Goal: Task Accomplishment & Management: Manage account settings

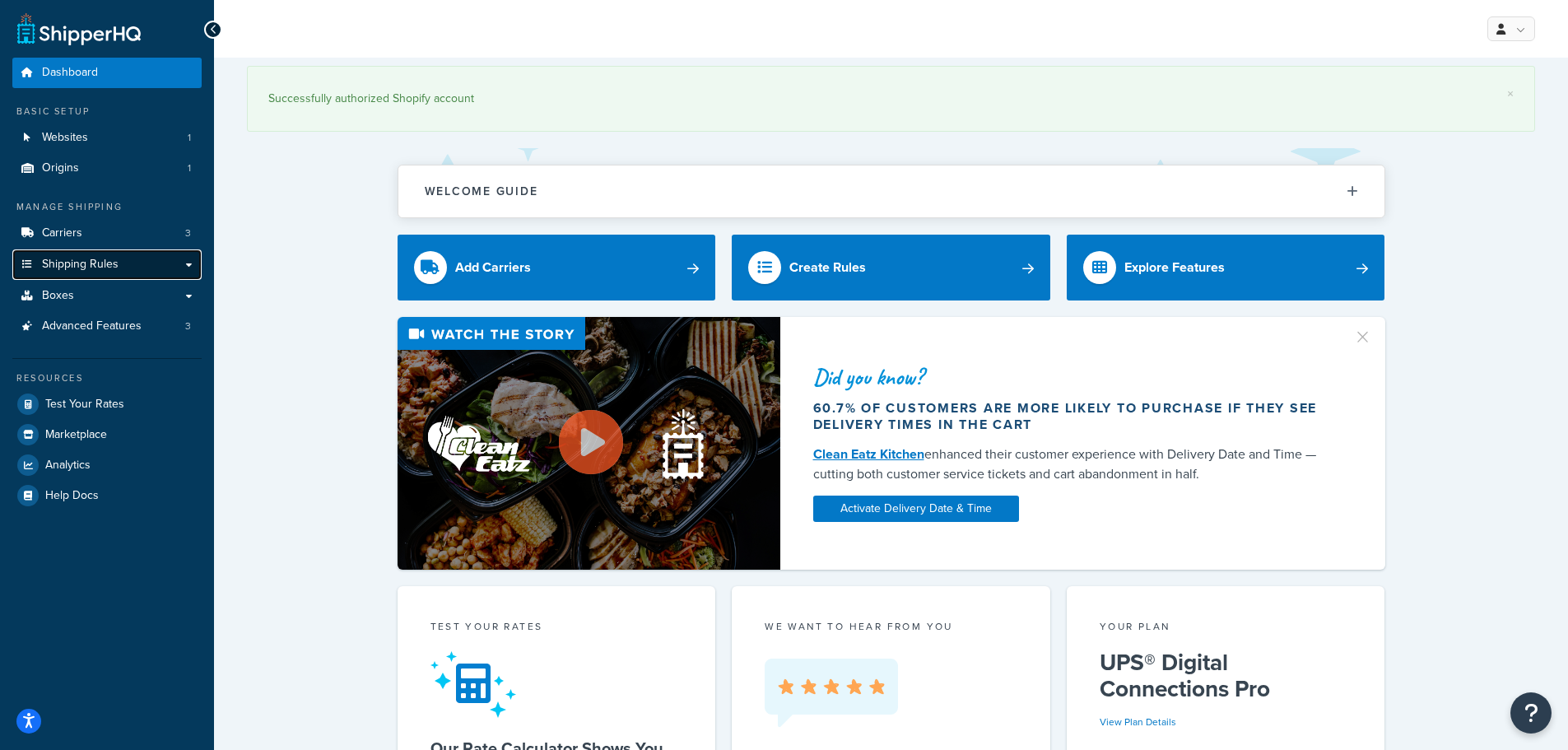
click at [86, 257] on span "Shipping Rules" at bounding box center [80, 264] width 77 height 14
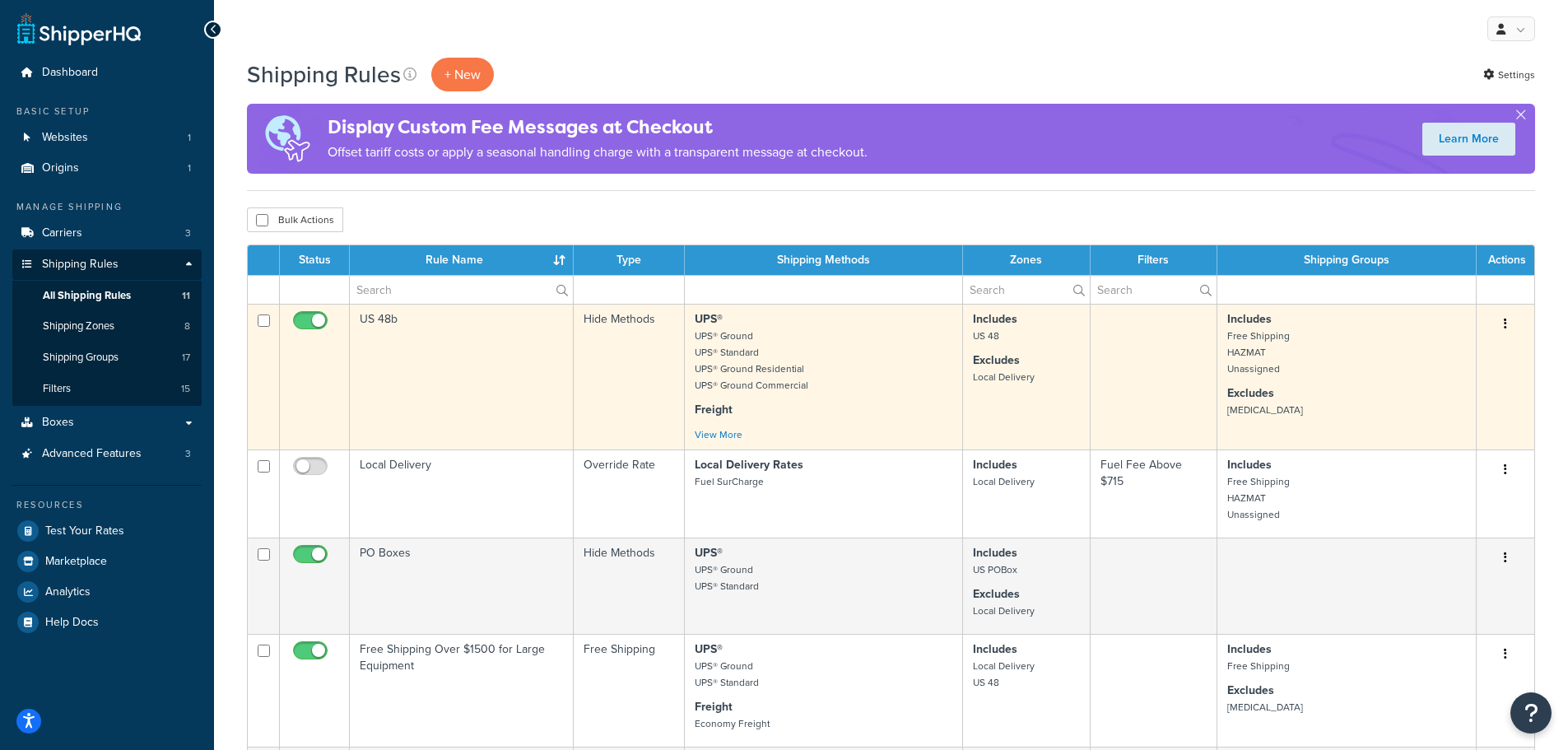
click at [380, 319] on td "US 48b" at bounding box center [462, 376] width 224 height 145
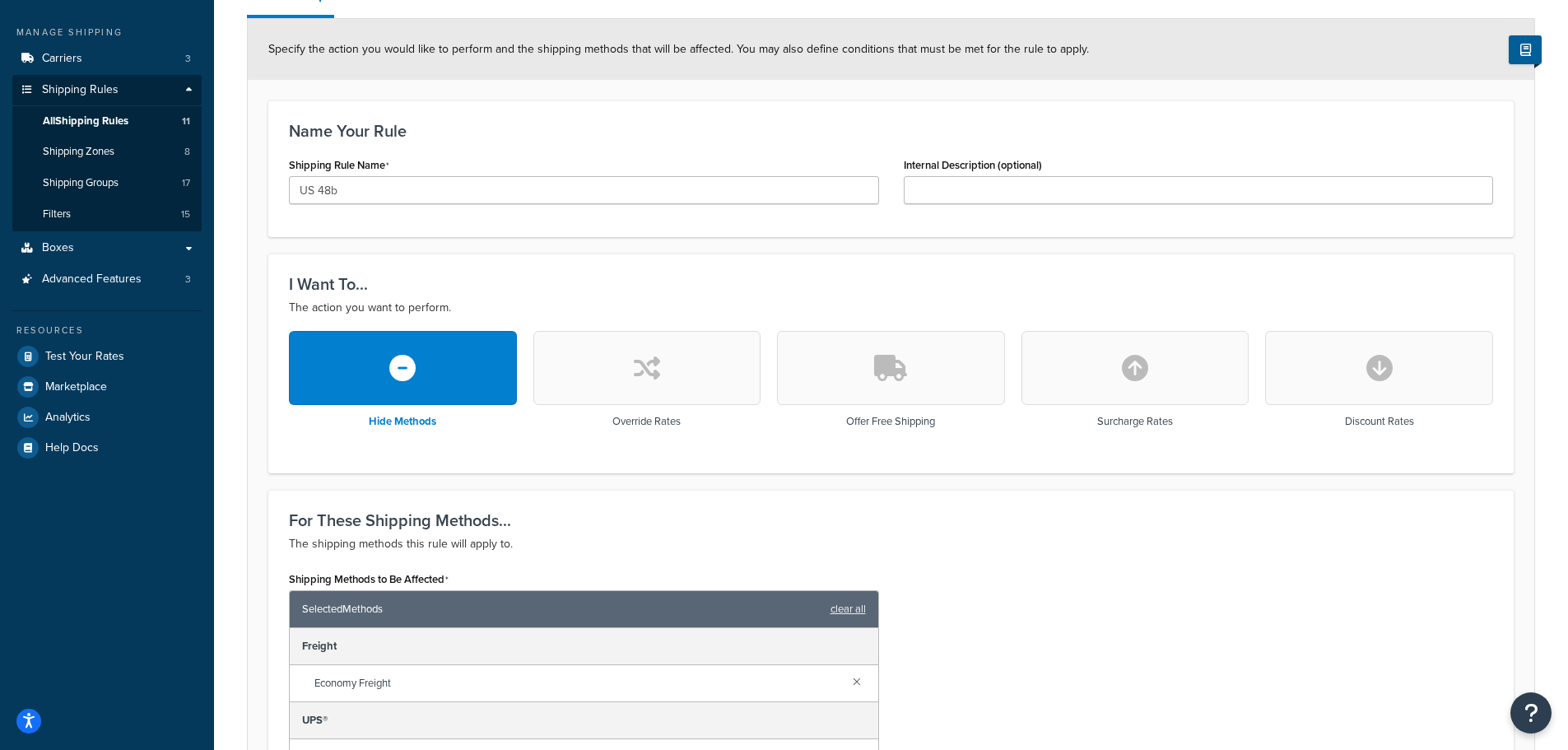
scroll to position [412, 0]
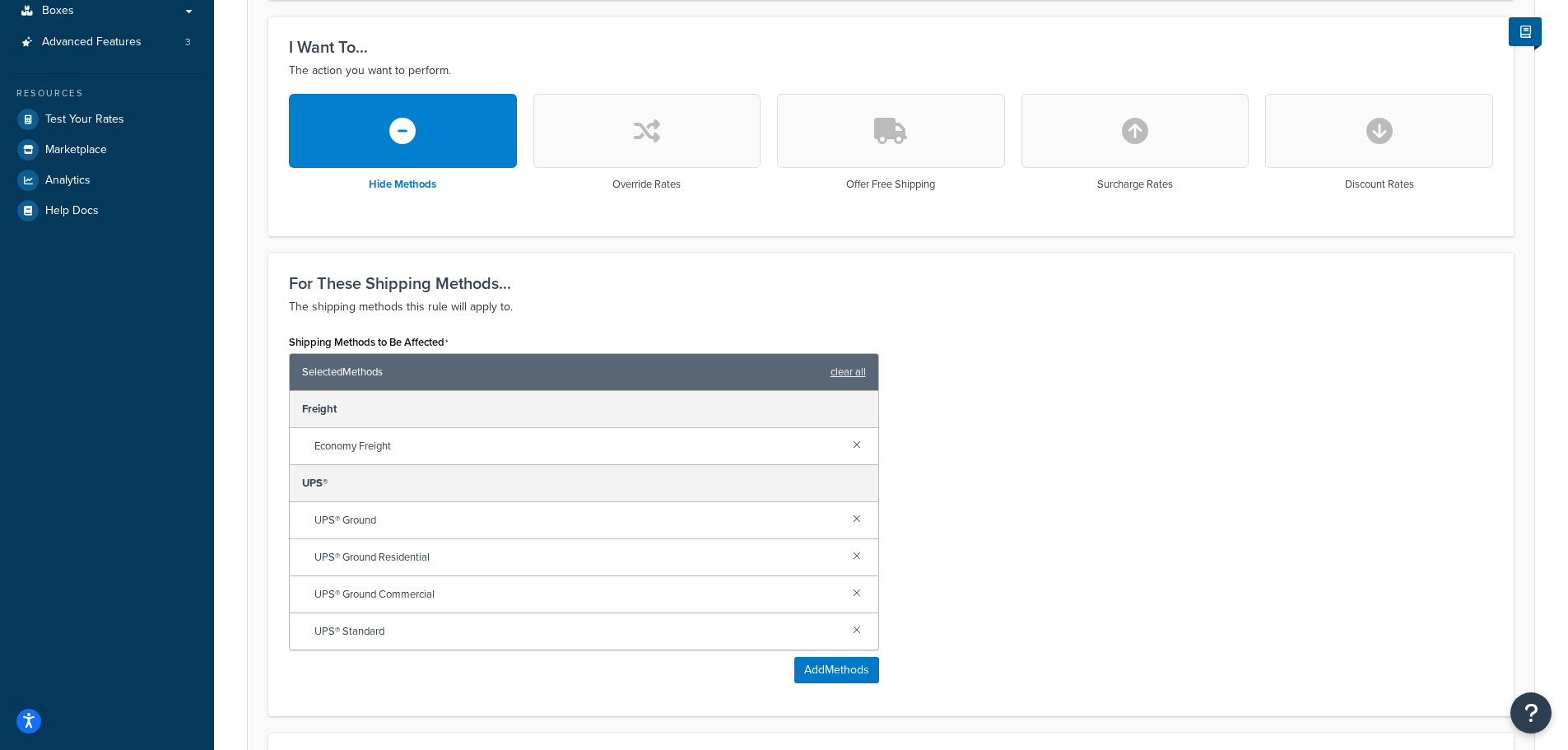
click at [897, 148] on button "button" at bounding box center [890, 131] width 228 height 74
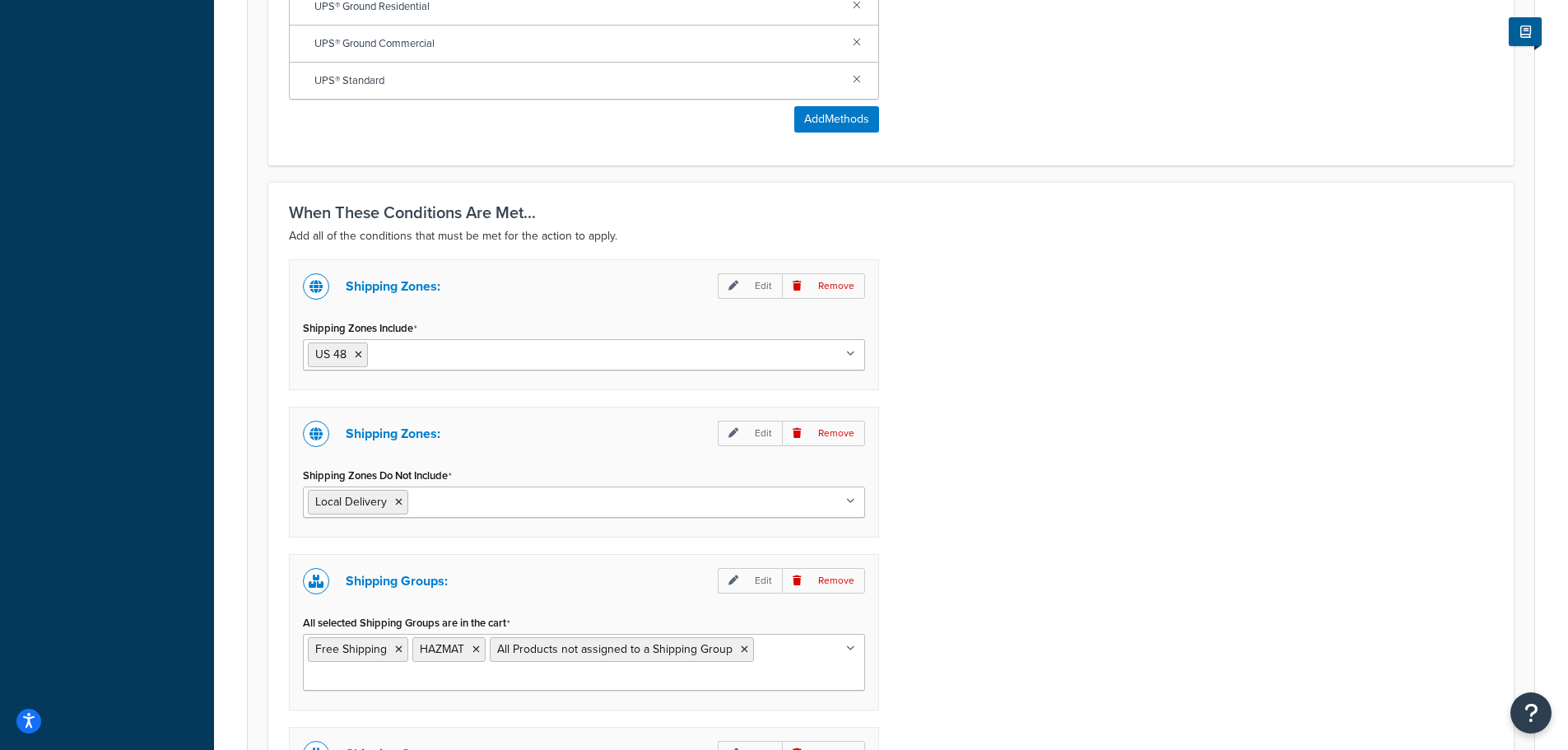
scroll to position [1397, 0]
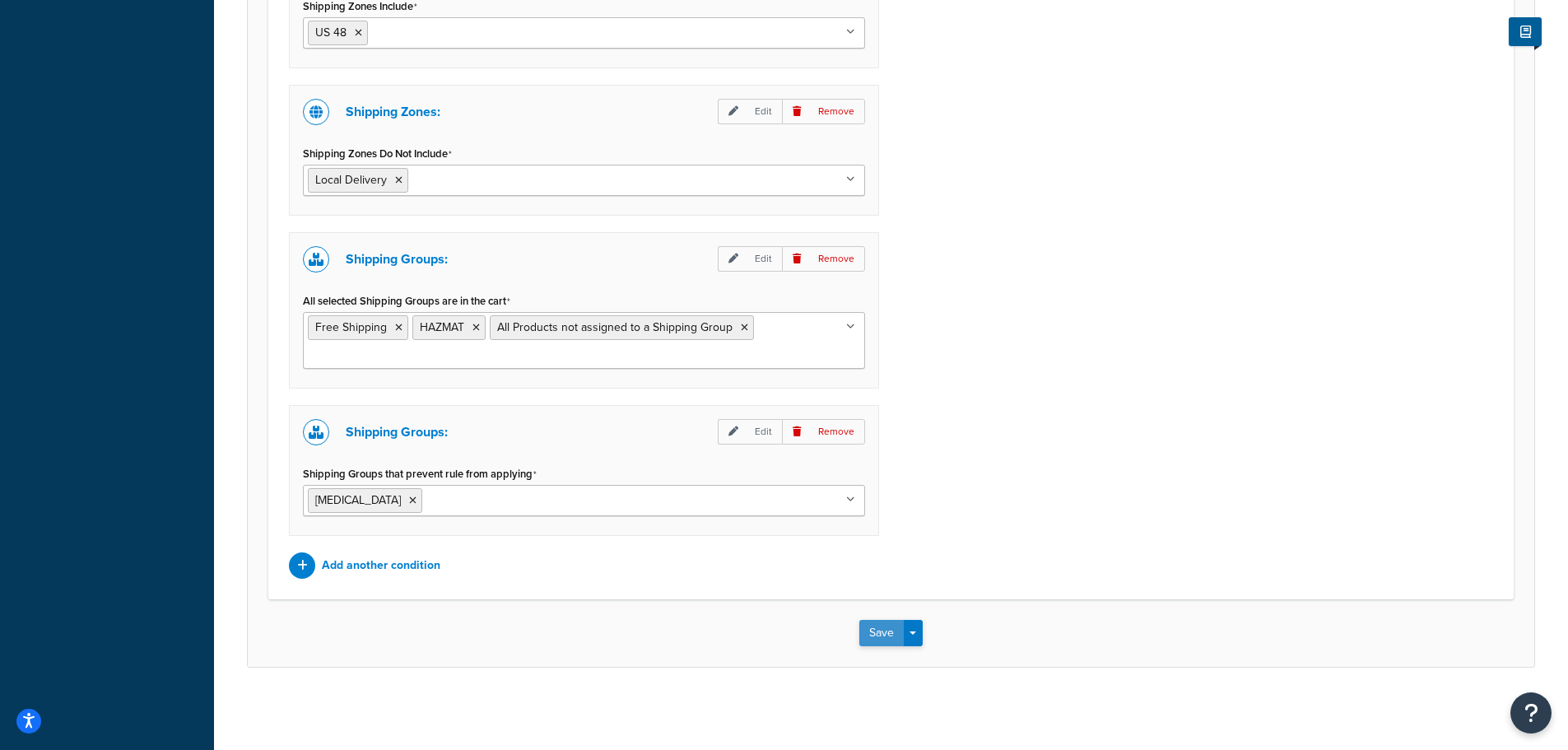
click at [879, 639] on button "Save" at bounding box center [881, 632] width 45 height 26
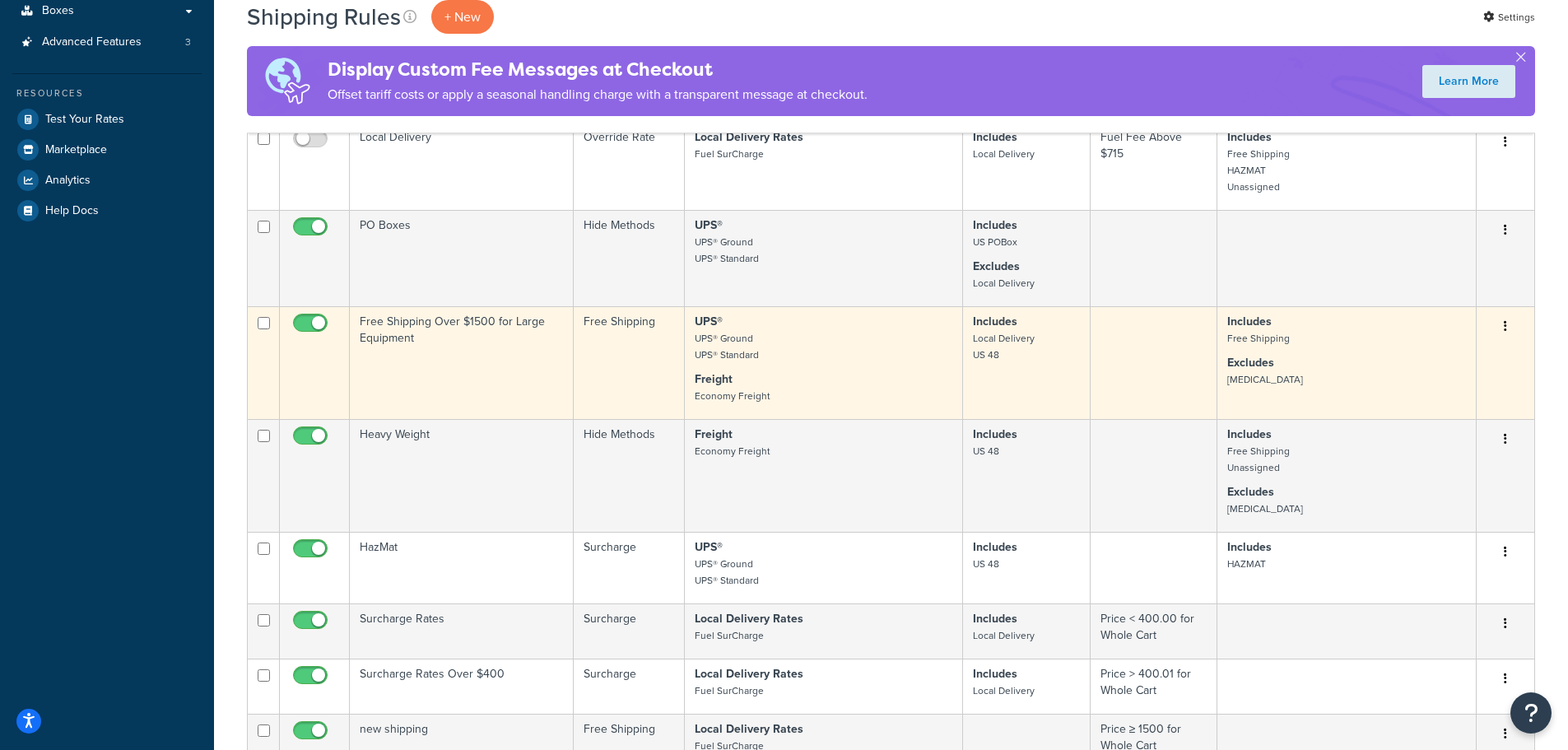
scroll to position [494, 0]
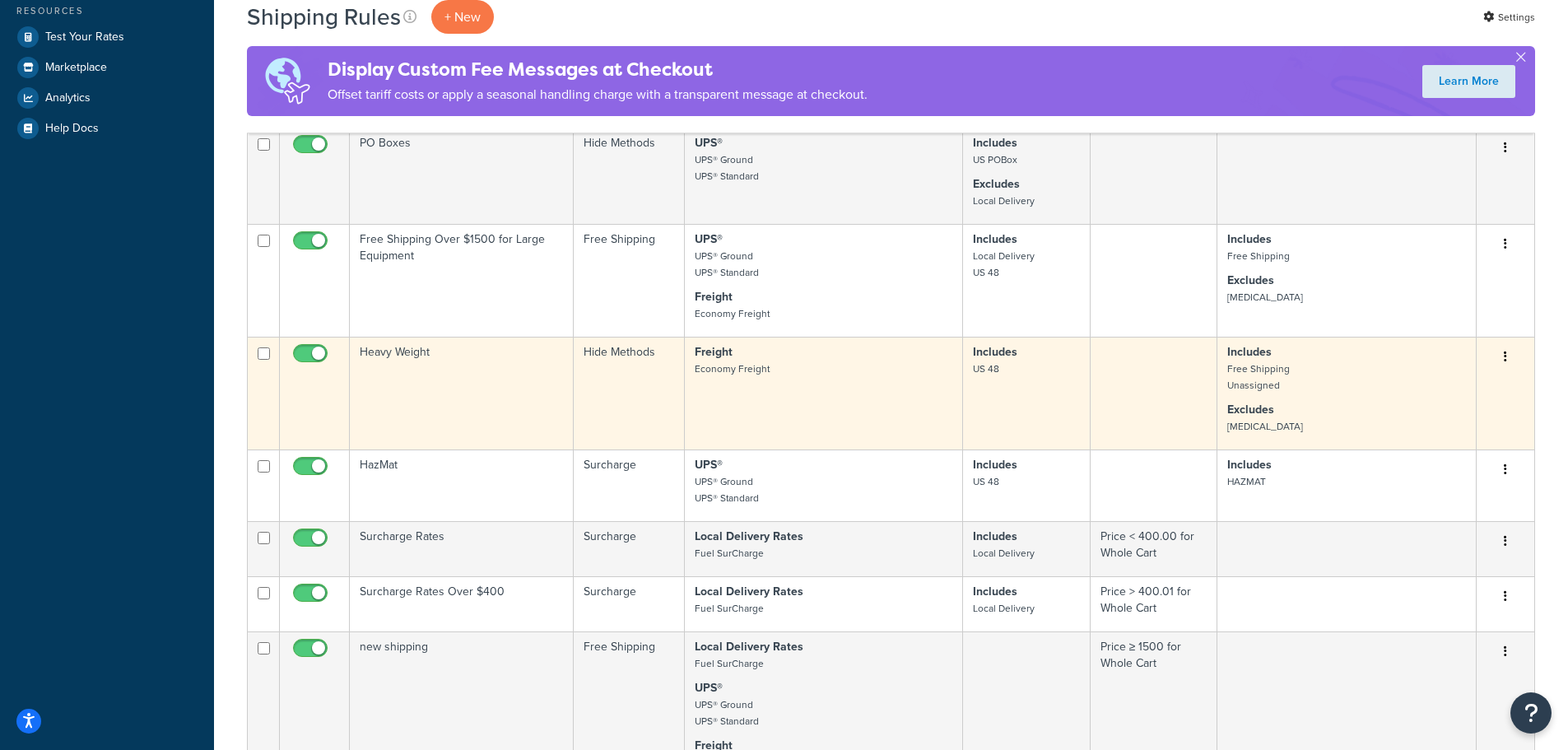
click at [407, 364] on td "Heavy Weight" at bounding box center [462, 393] width 224 height 113
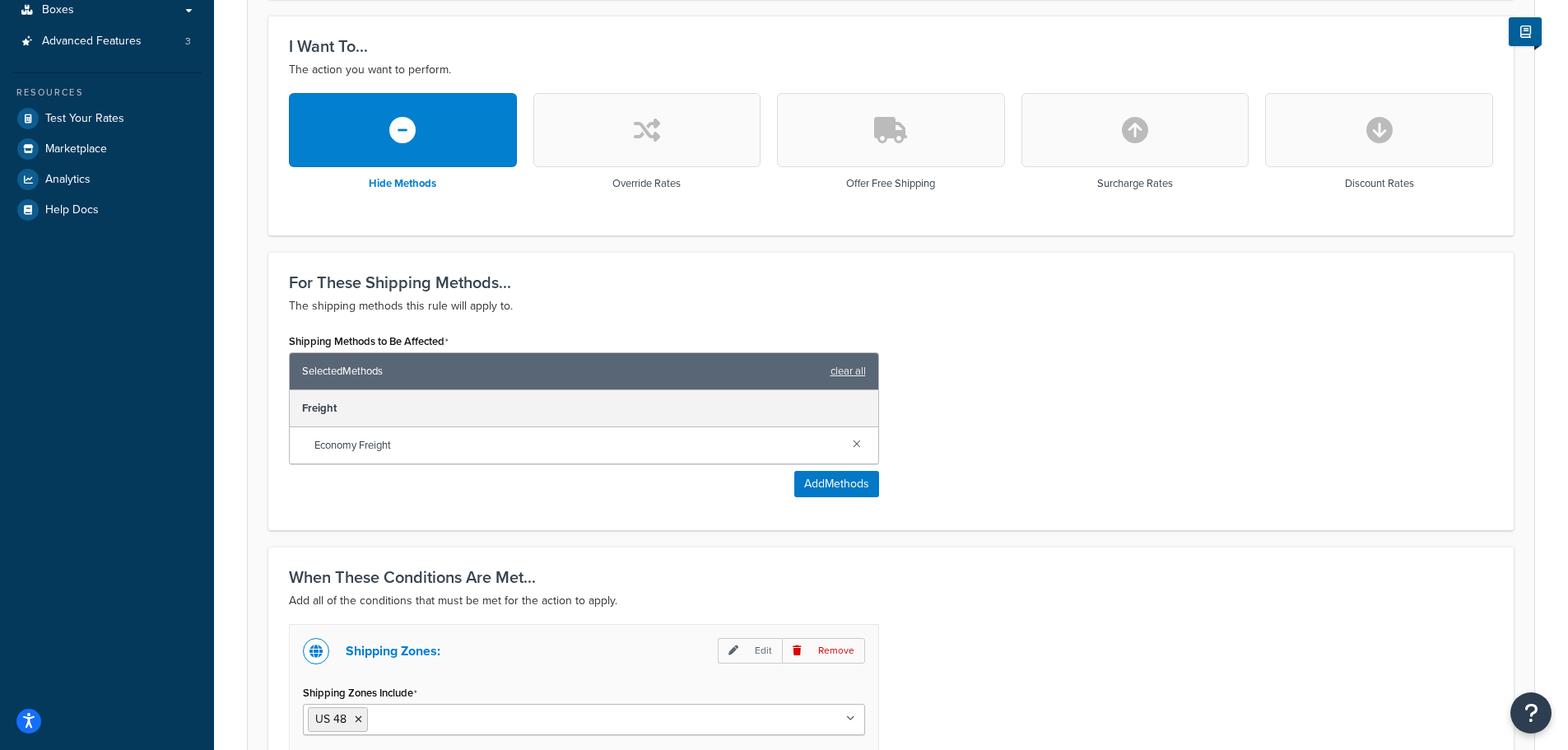
scroll to position [412, 0]
click at [893, 149] on button "button" at bounding box center [890, 131] width 228 height 74
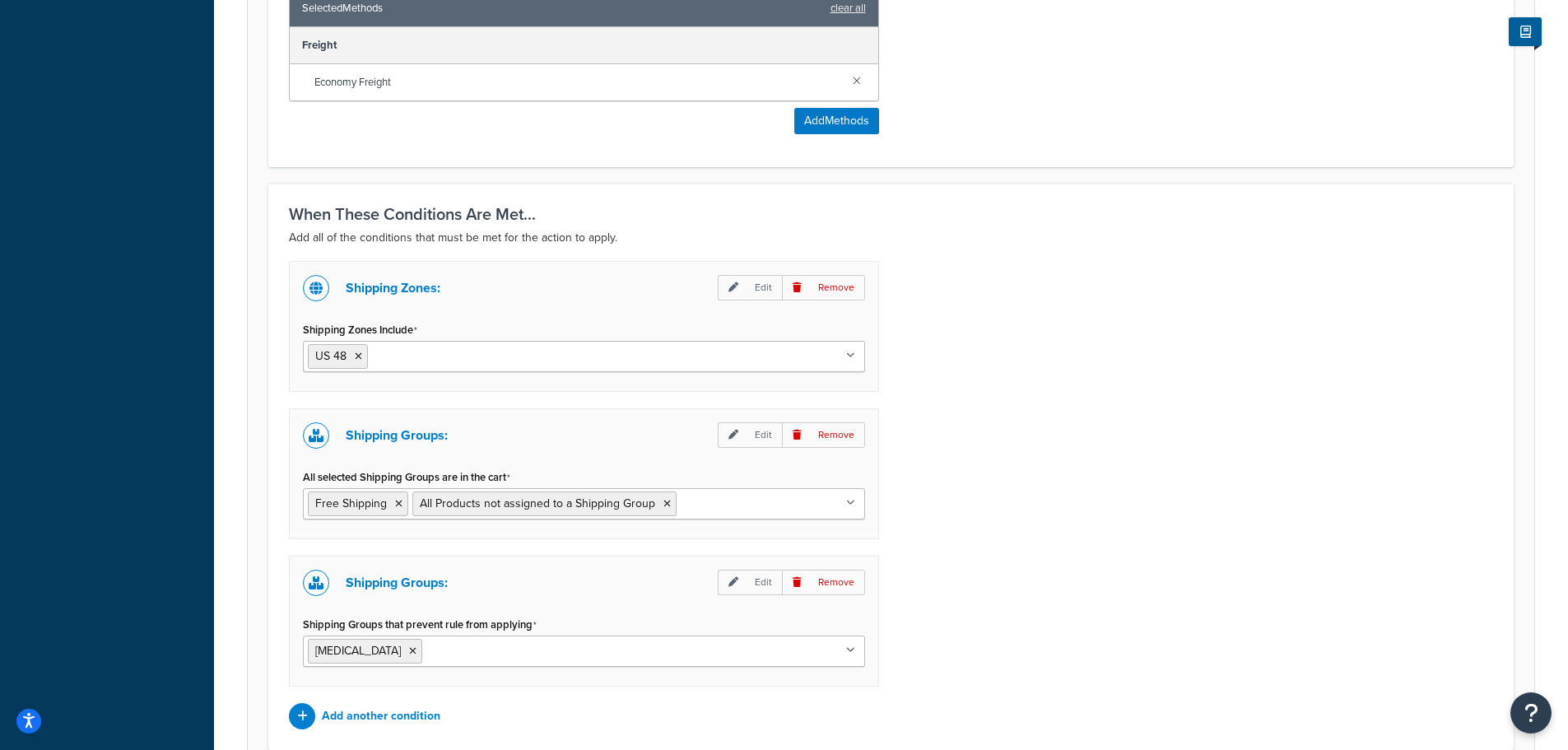
scroll to position [1039, 0]
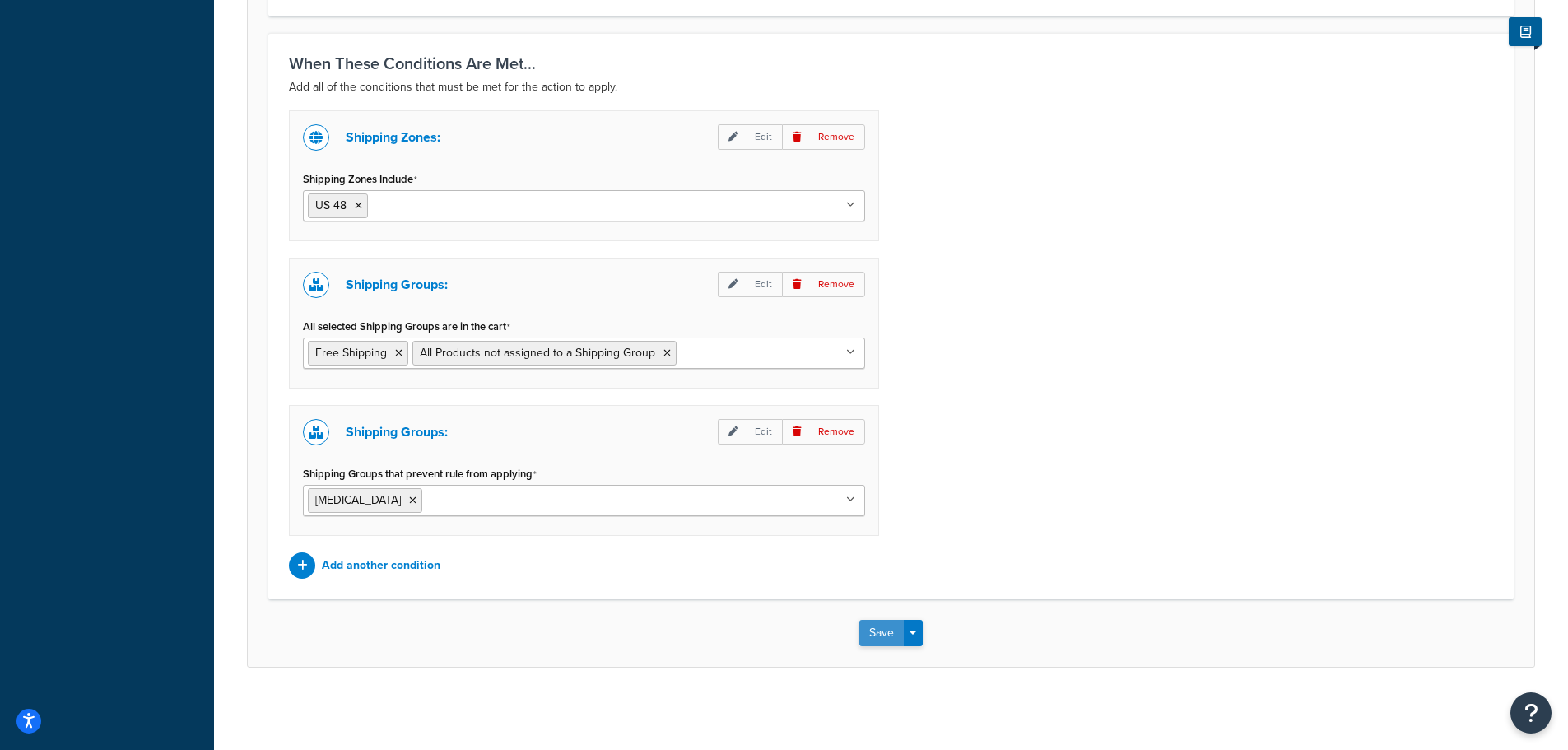
click at [876, 637] on button "Save" at bounding box center [881, 632] width 45 height 26
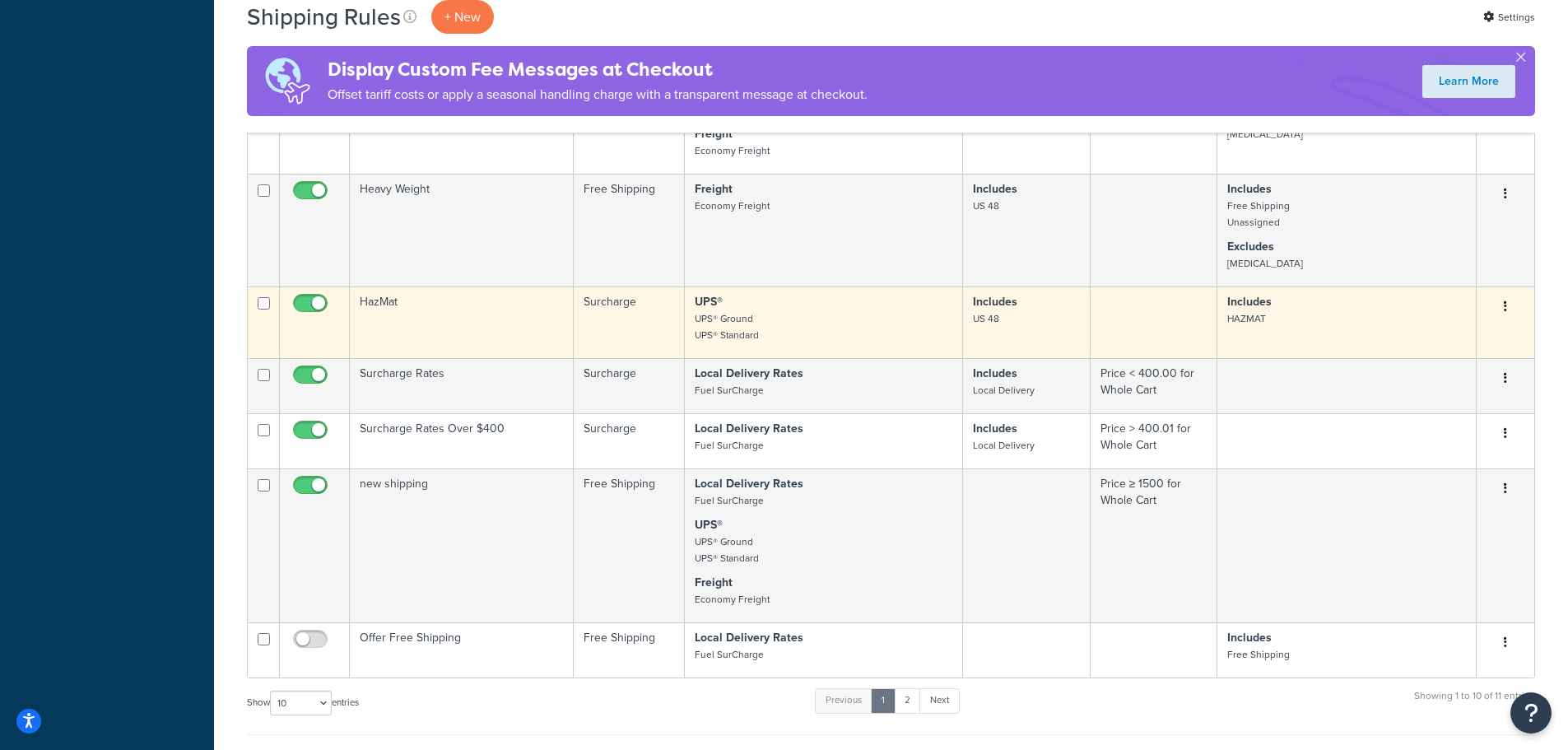
scroll to position [658, 0]
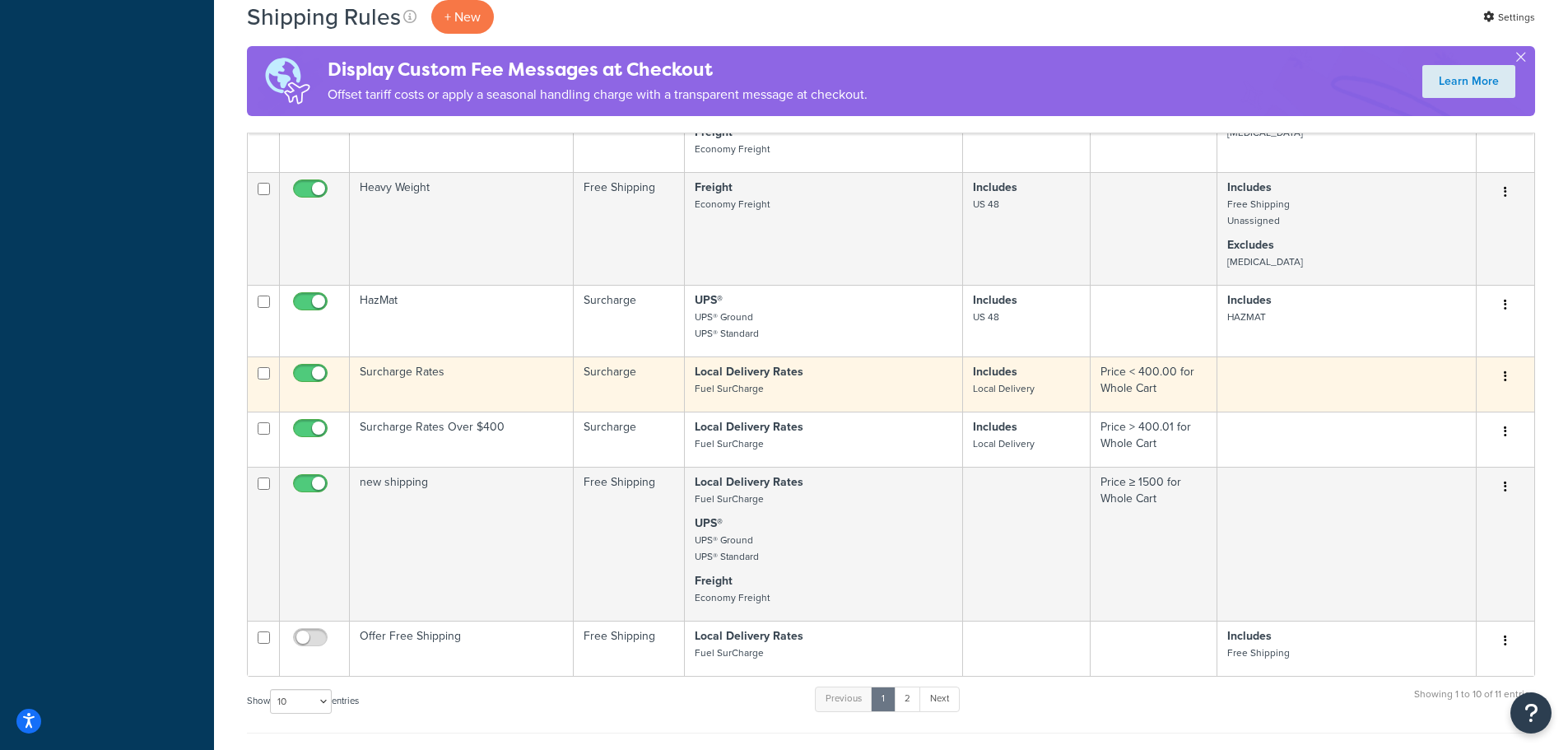
click at [404, 370] on td "Surcharge Rates" at bounding box center [462, 384] width 224 height 55
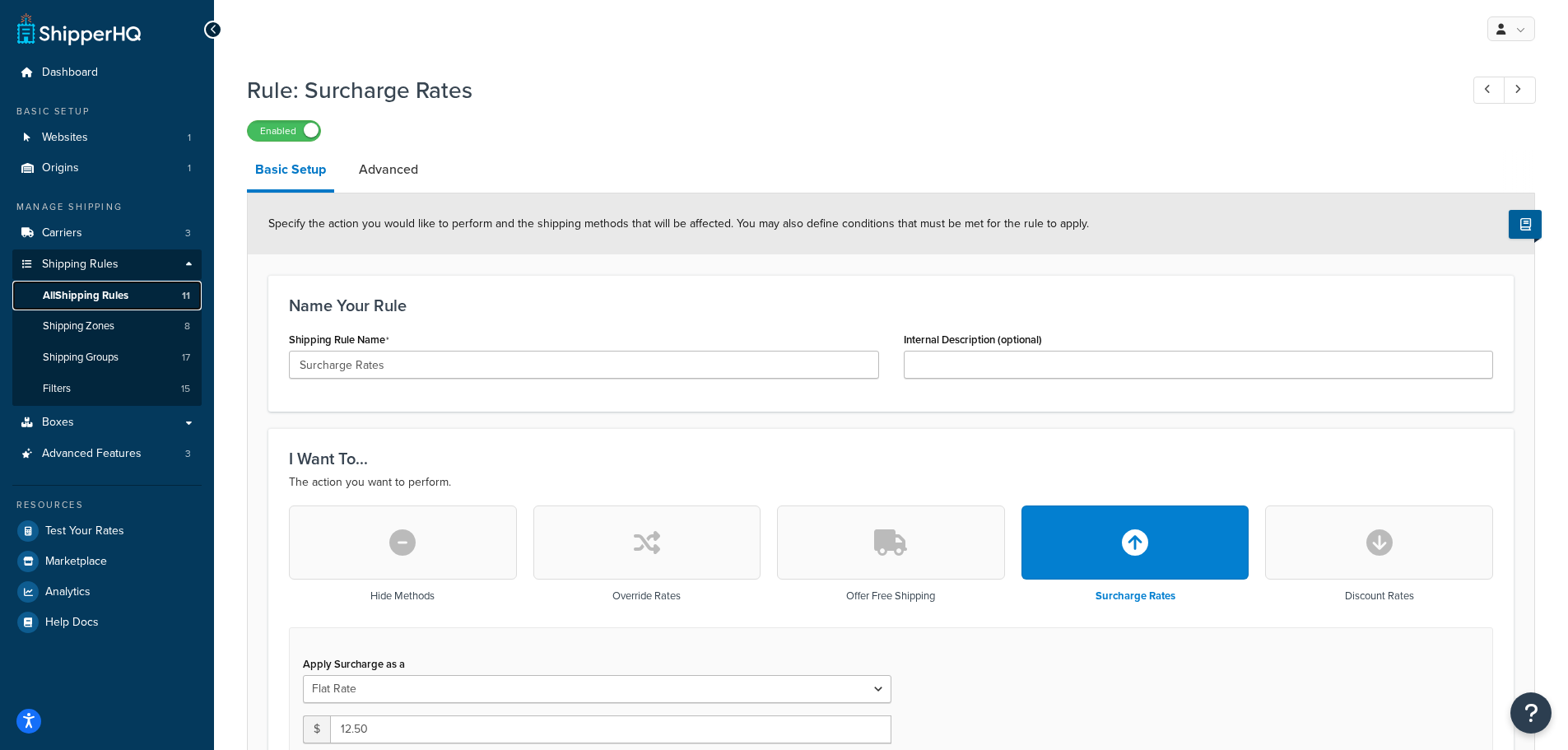
click at [125, 295] on span "All Shipping Rules" at bounding box center [86, 296] width 86 height 14
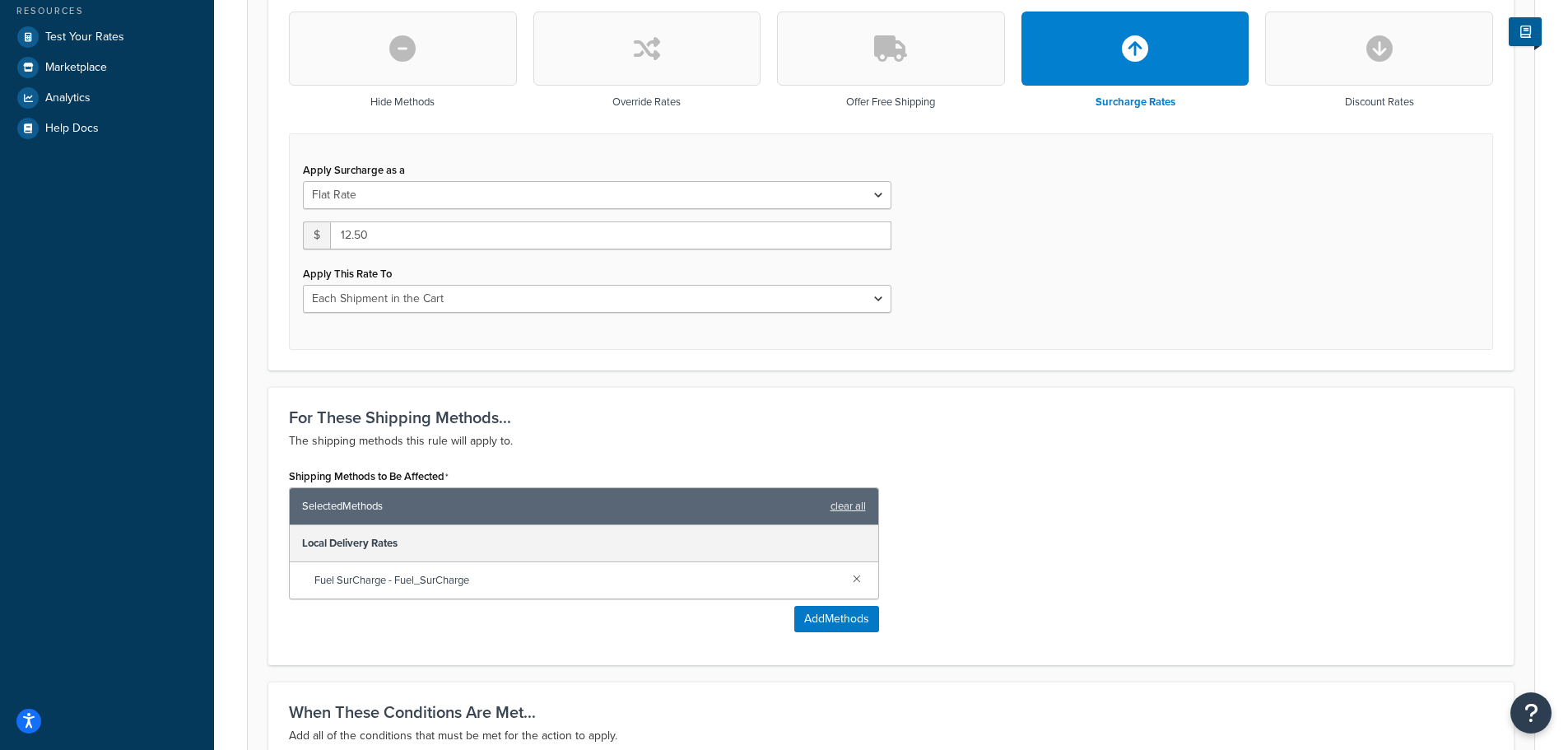
scroll to position [996, 0]
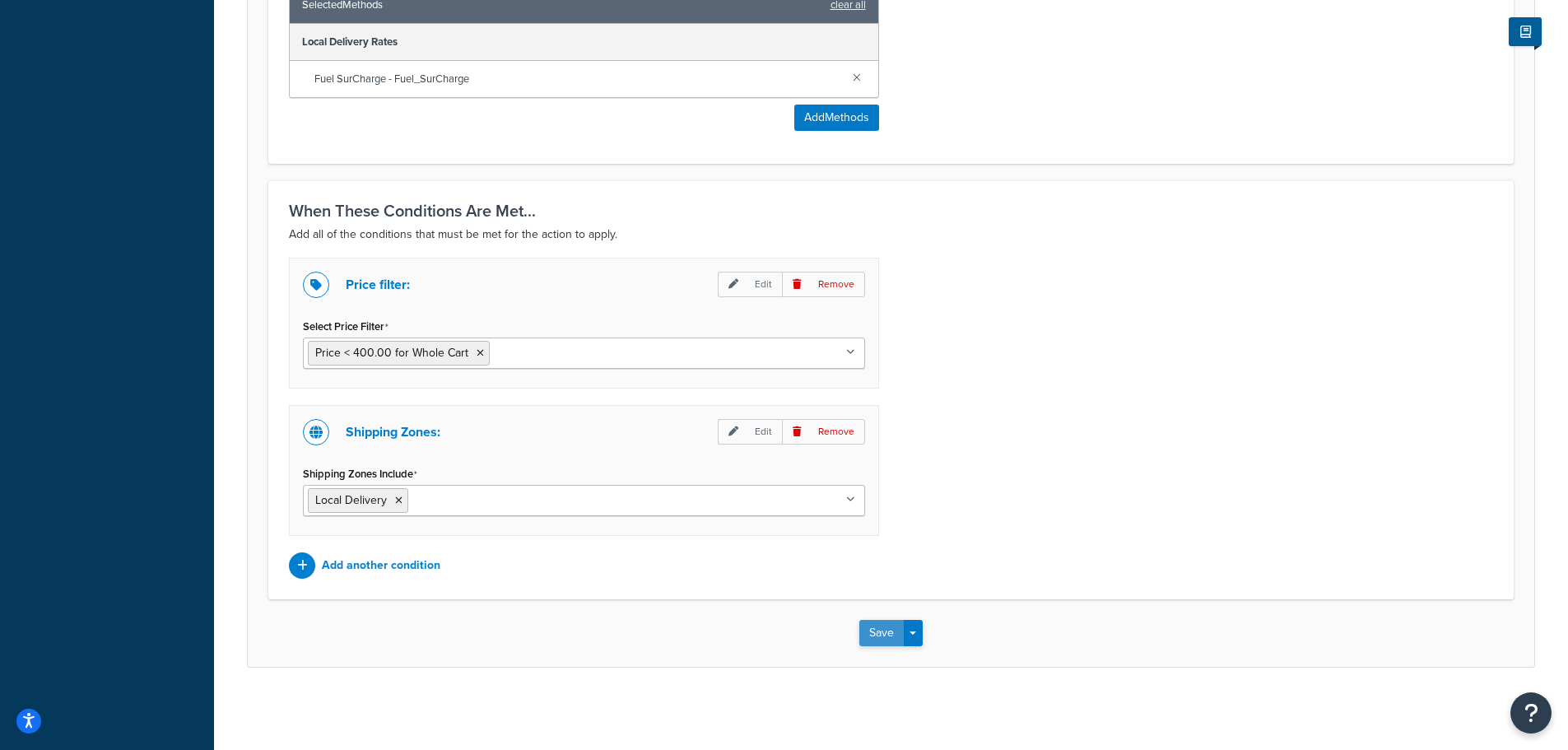
click at [872, 640] on button "Save" at bounding box center [881, 632] width 45 height 26
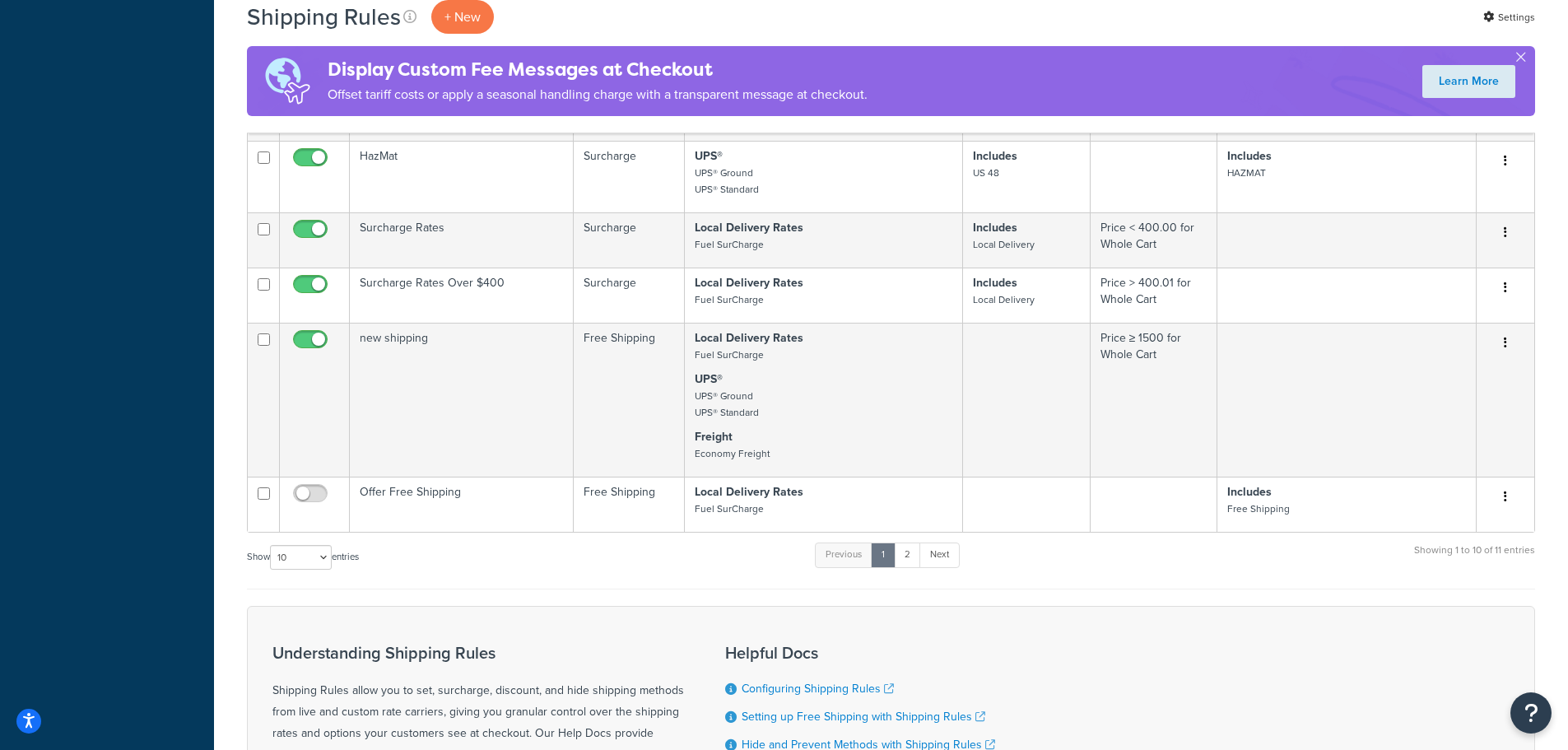
scroll to position [741, 0]
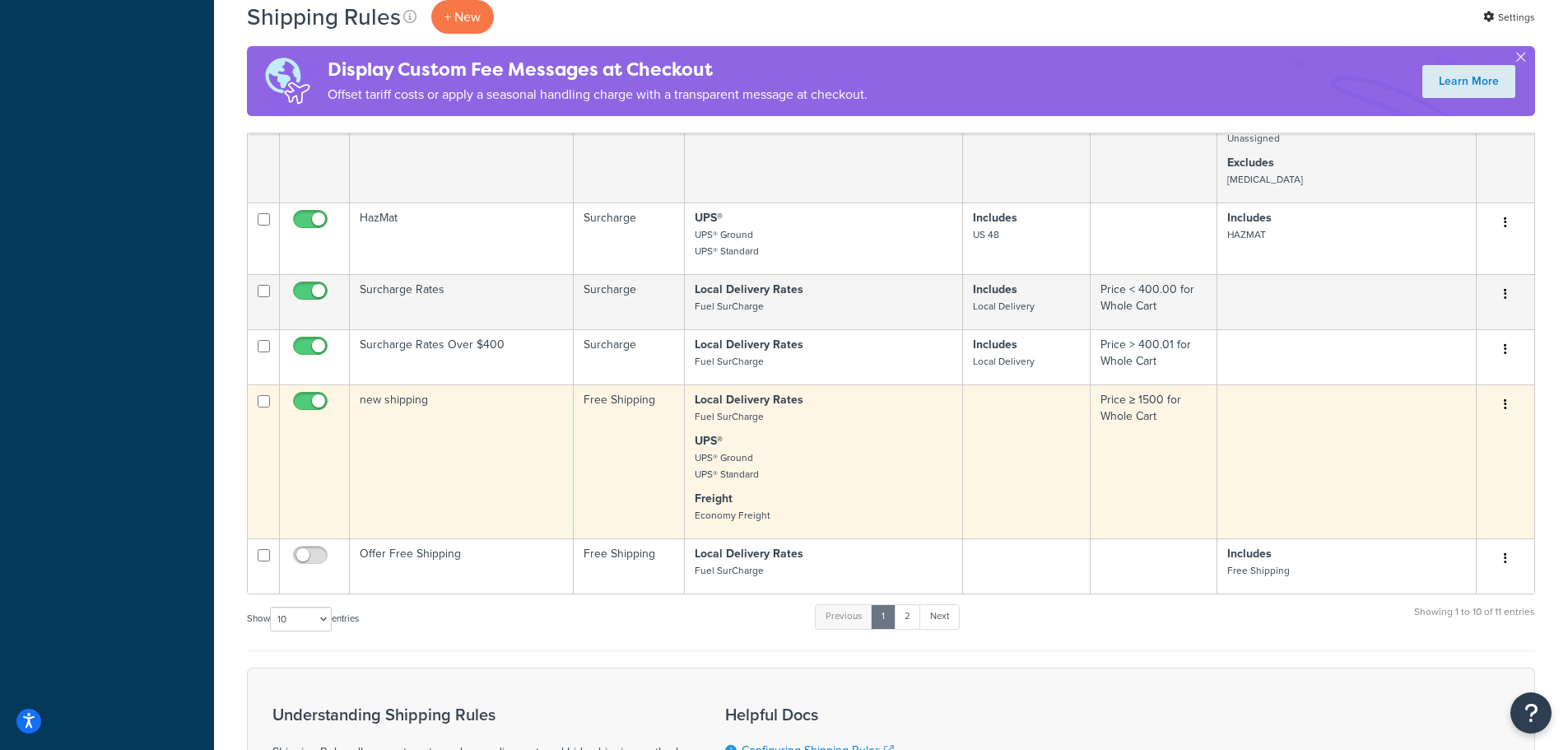
click at [395, 399] on td "new shipping" at bounding box center [462, 461] width 224 height 154
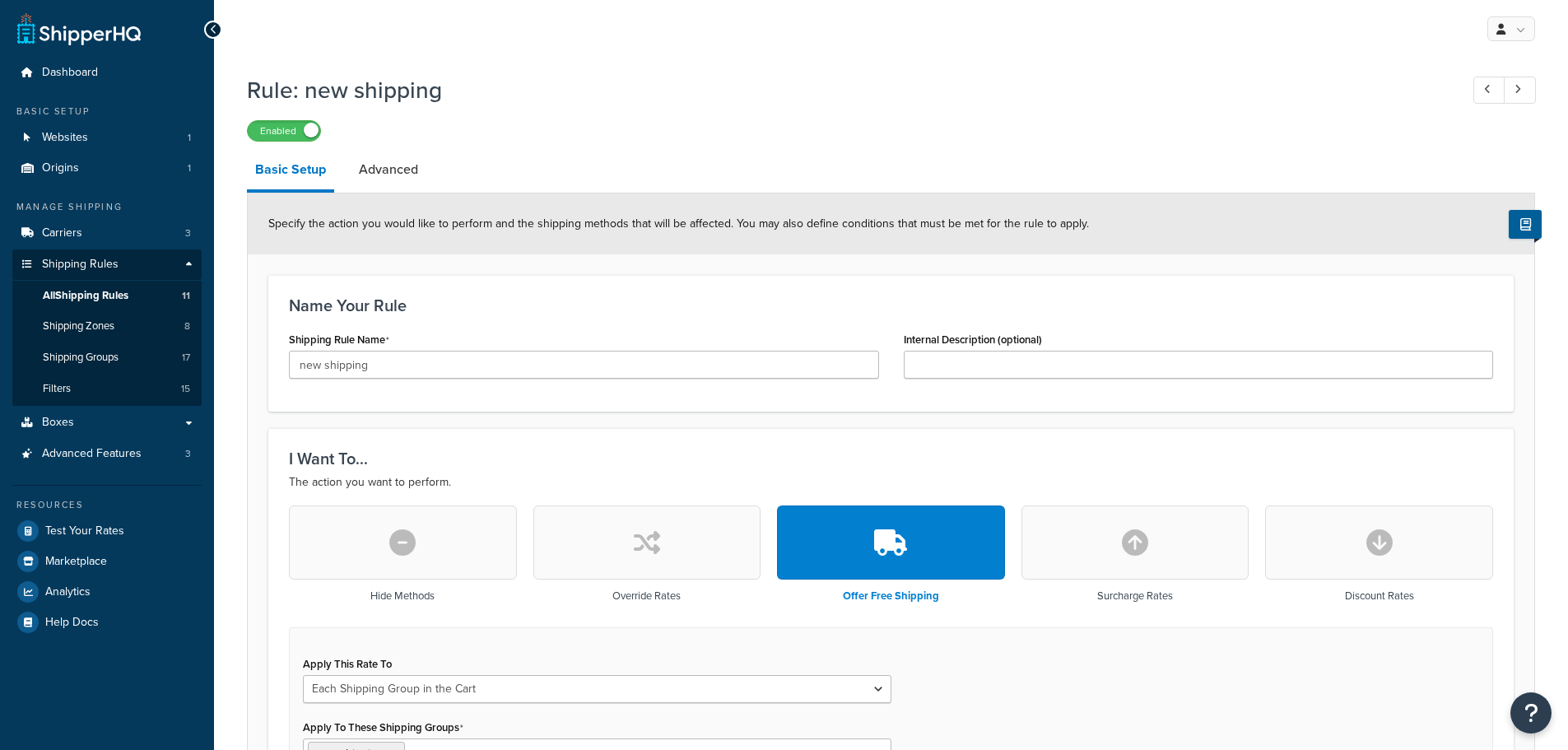
select select "SHIPPING_GROUP"
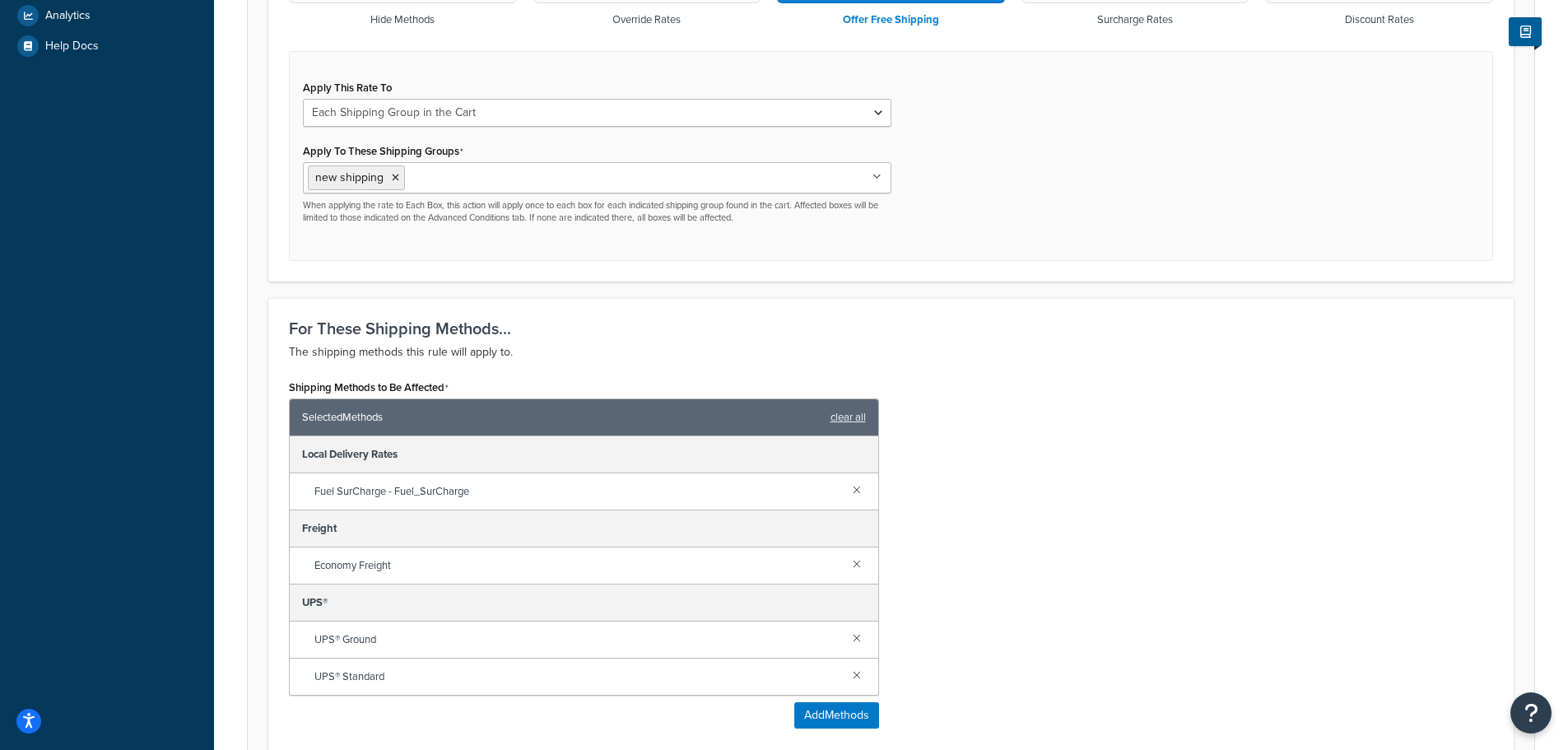
scroll to position [1027, 0]
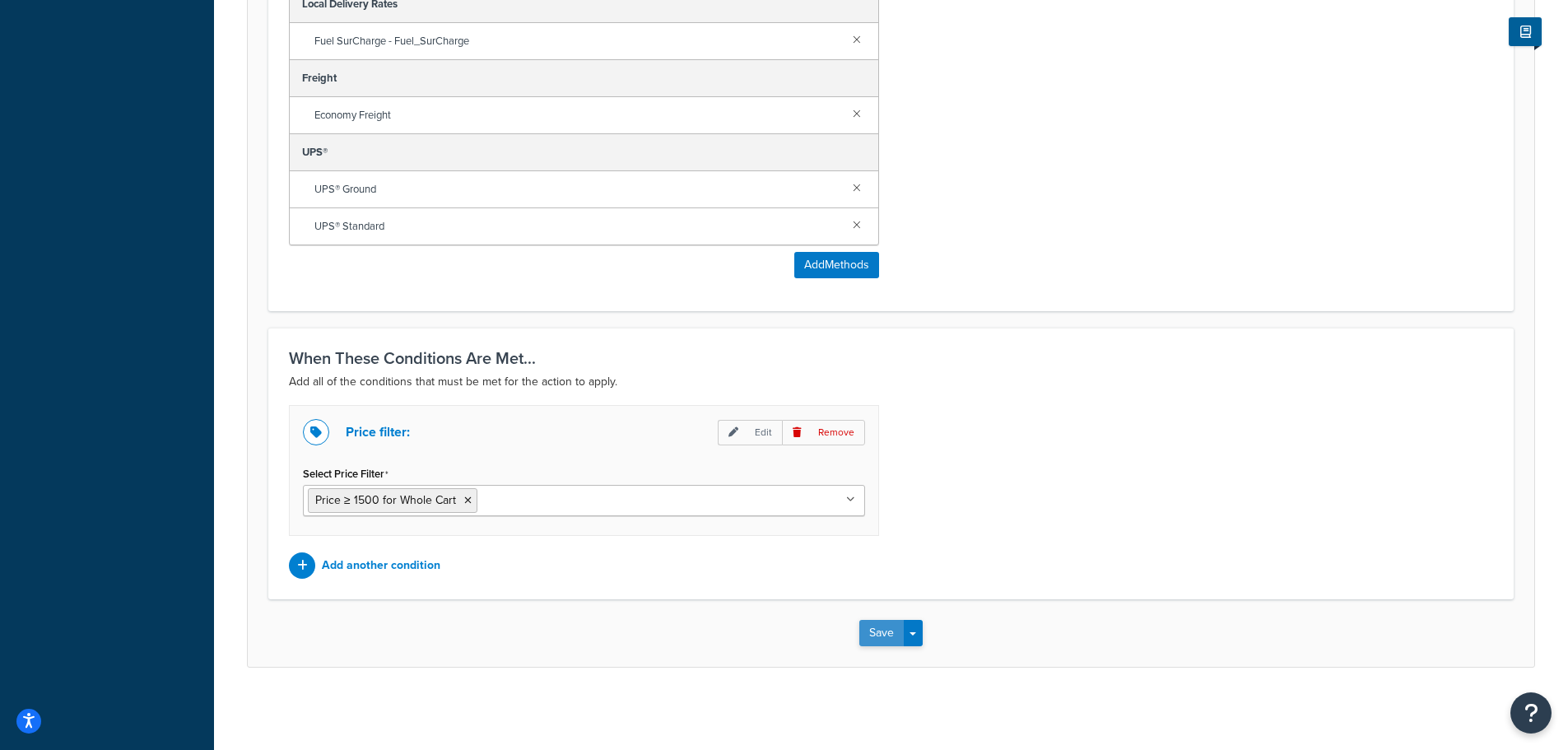
drag, startPoint x: 861, startPoint y: 646, endPoint x: 1196, endPoint y: 642, distance: 335.0
click at [862, 646] on button "Save" at bounding box center [881, 632] width 45 height 26
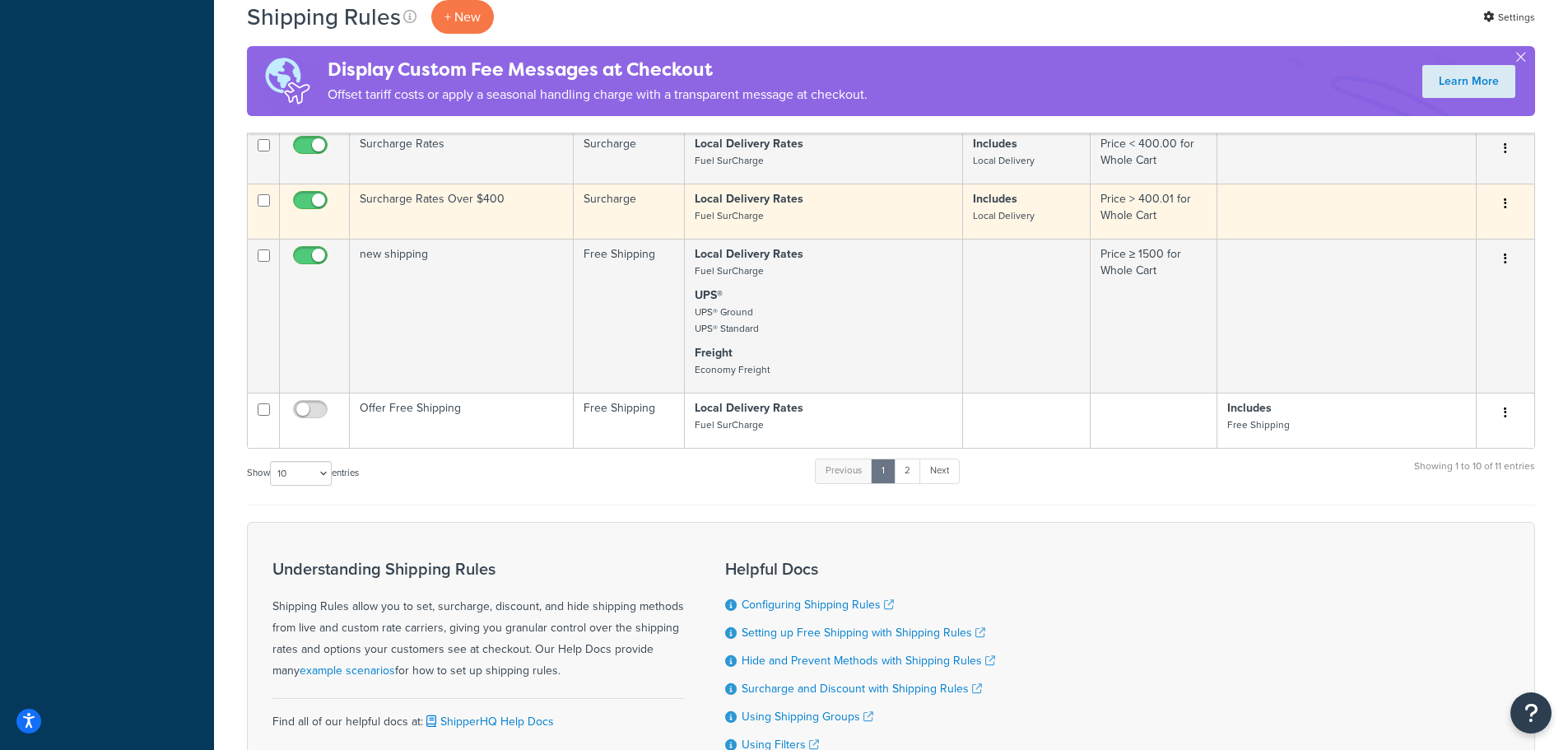
scroll to position [1053, 0]
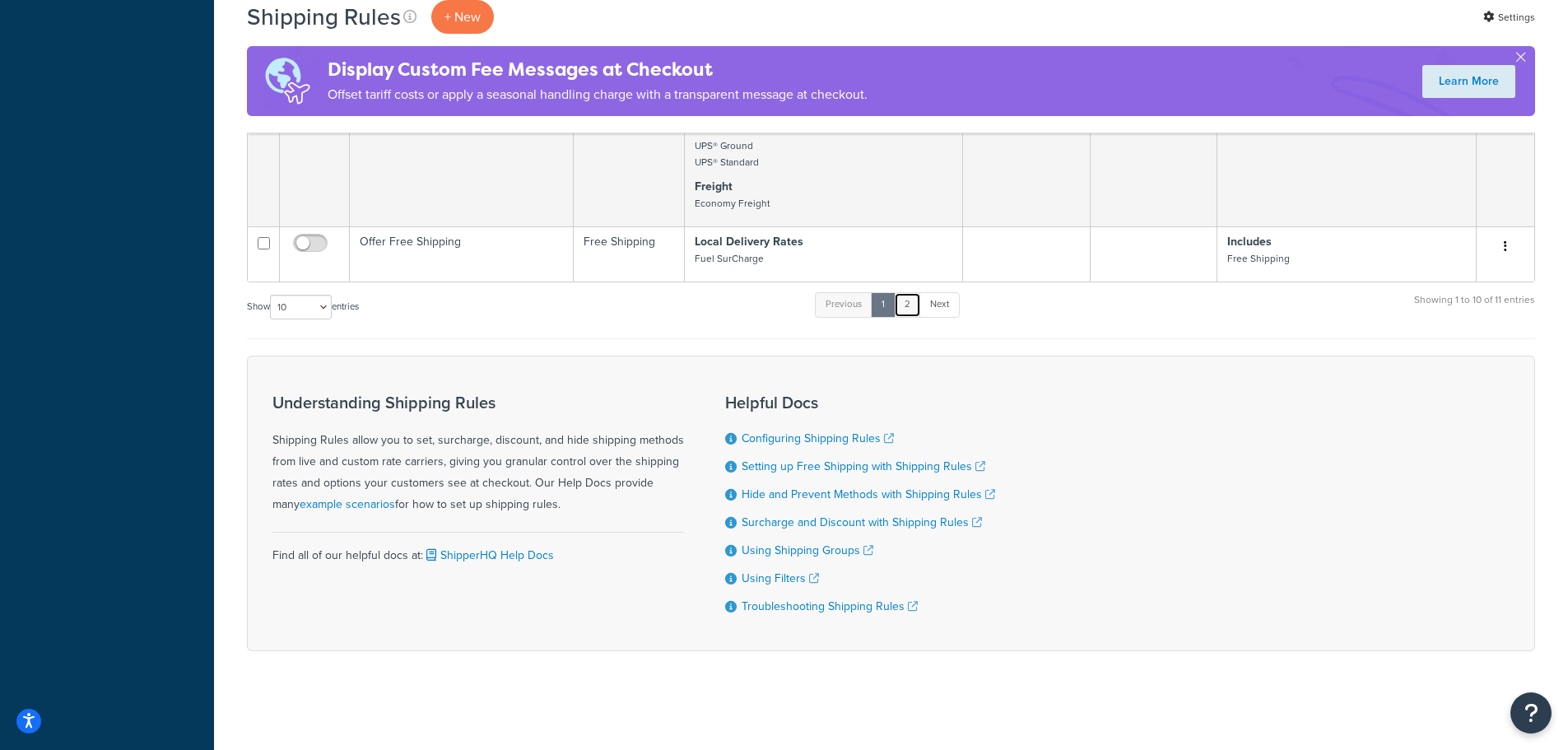
click at [911, 308] on link "2" at bounding box center [907, 304] width 27 height 24
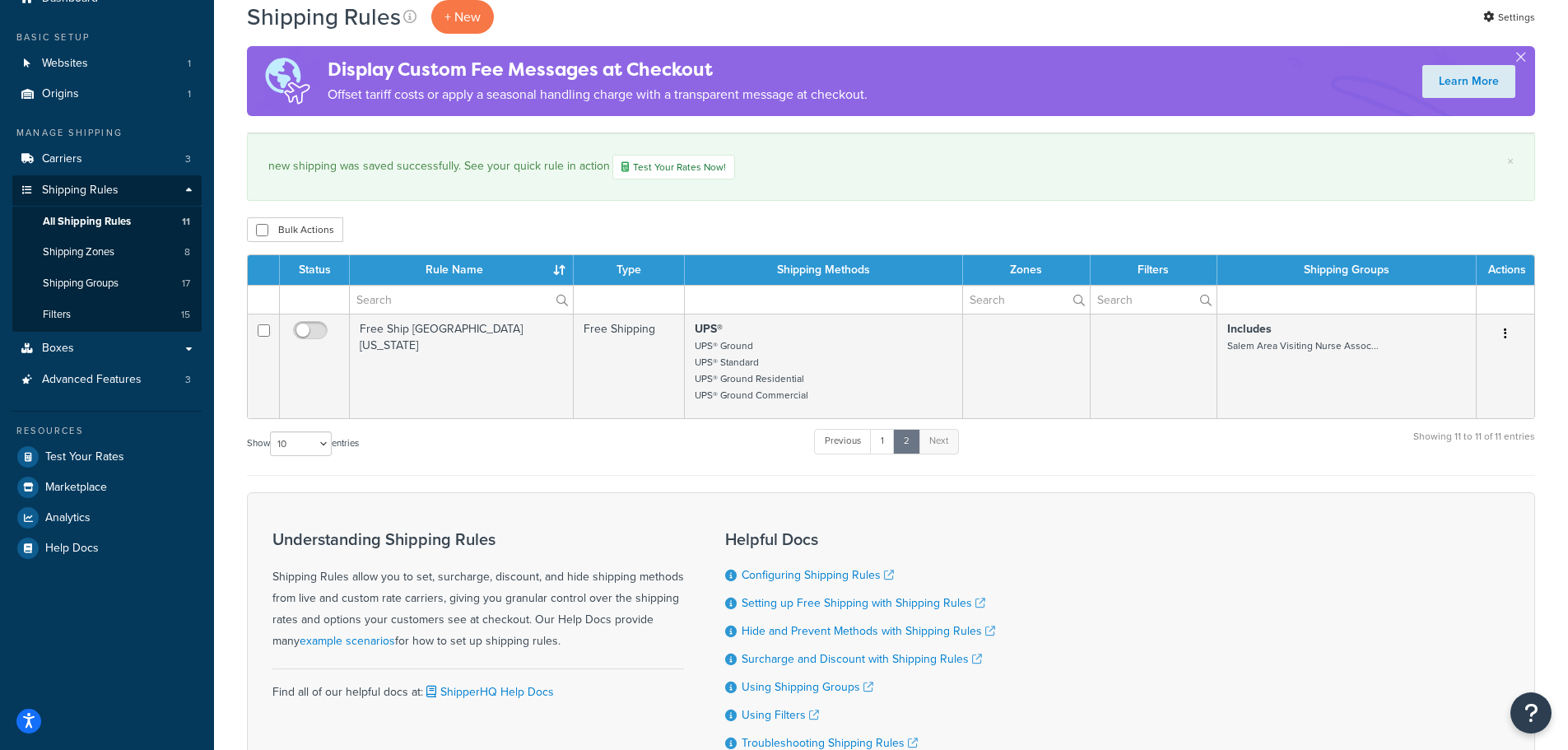
scroll to position [0, 0]
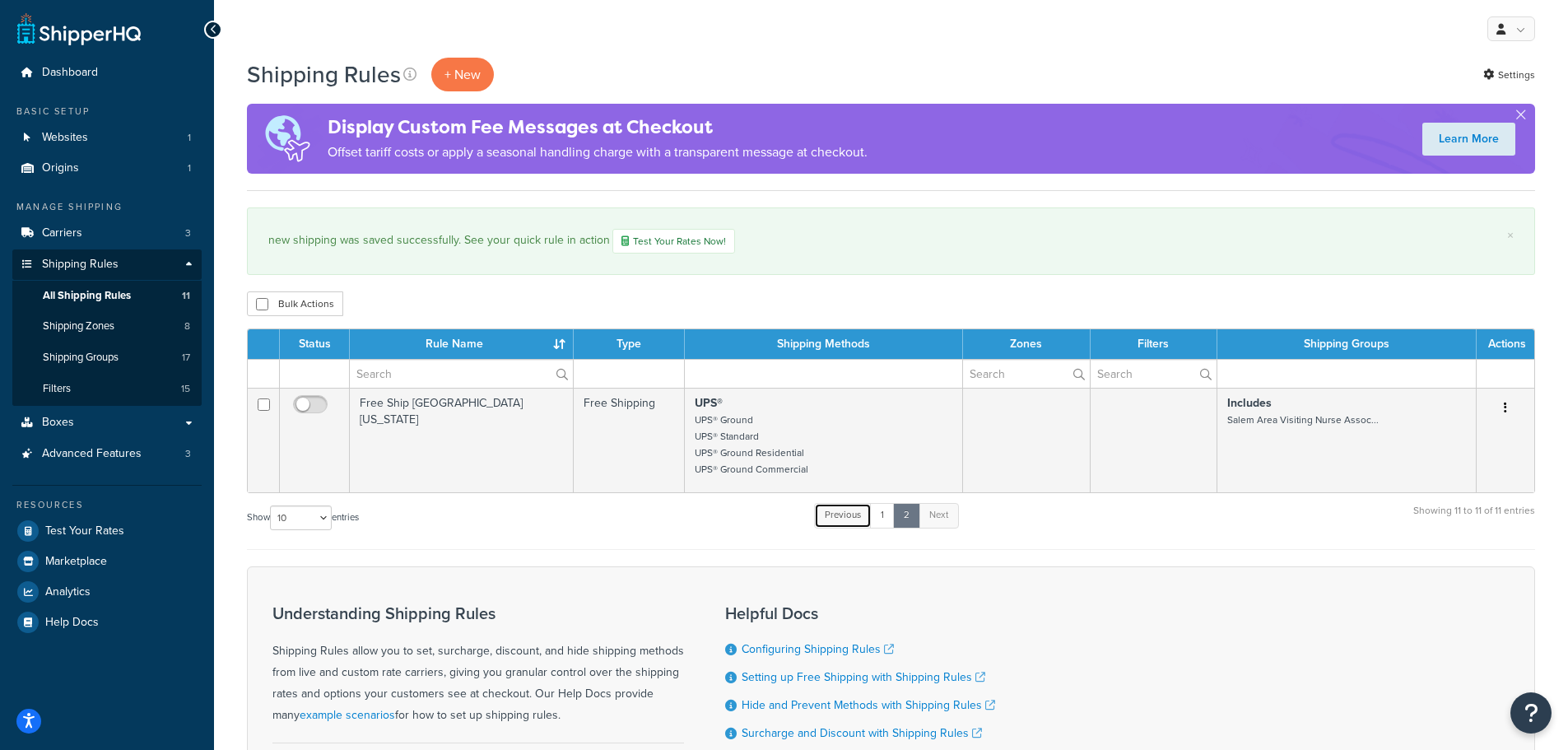
click at [849, 526] on link "Previous" at bounding box center [842, 515] width 58 height 24
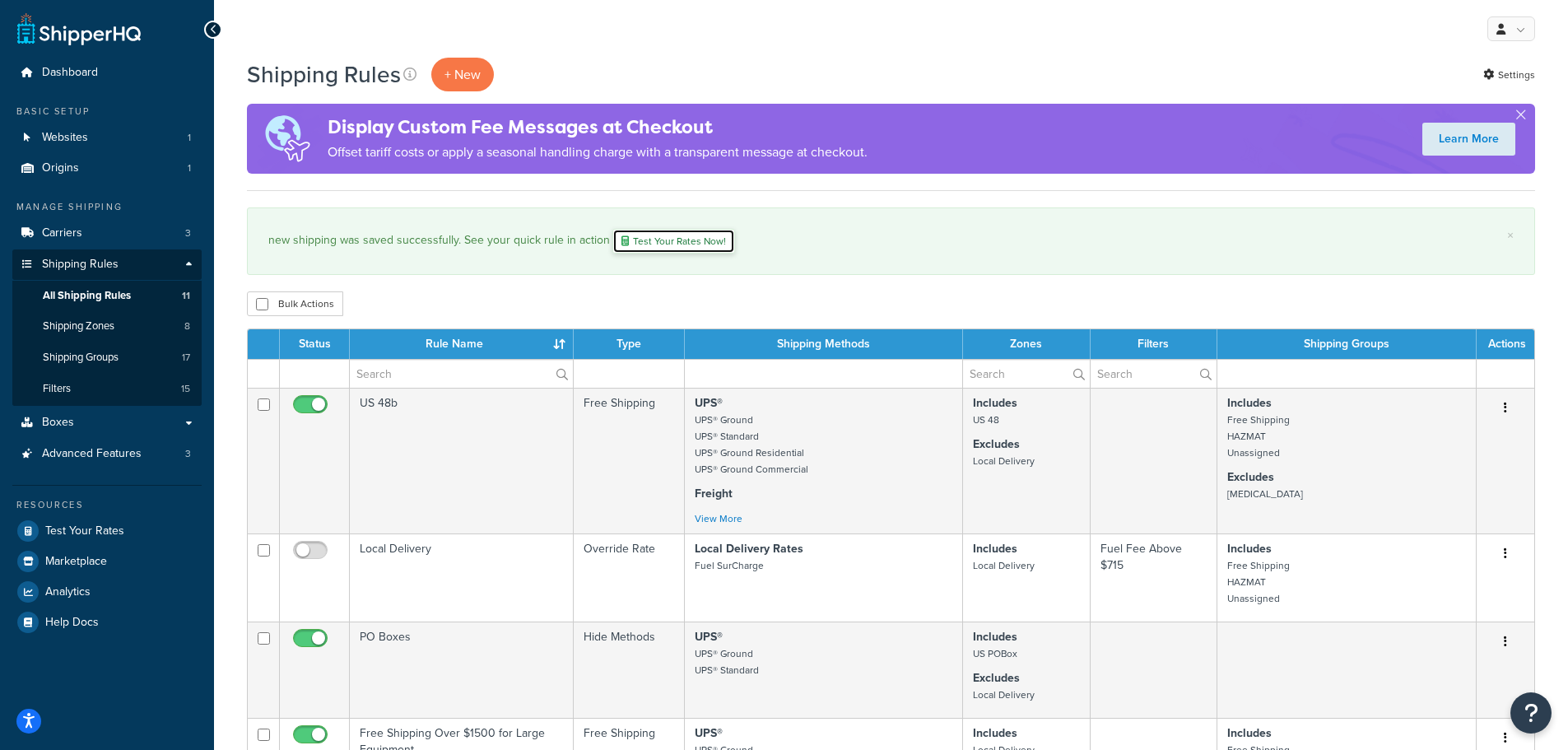
click at [711, 240] on link "Test Your Rates Now!" at bounding box center [673, 240] width 123 height 24
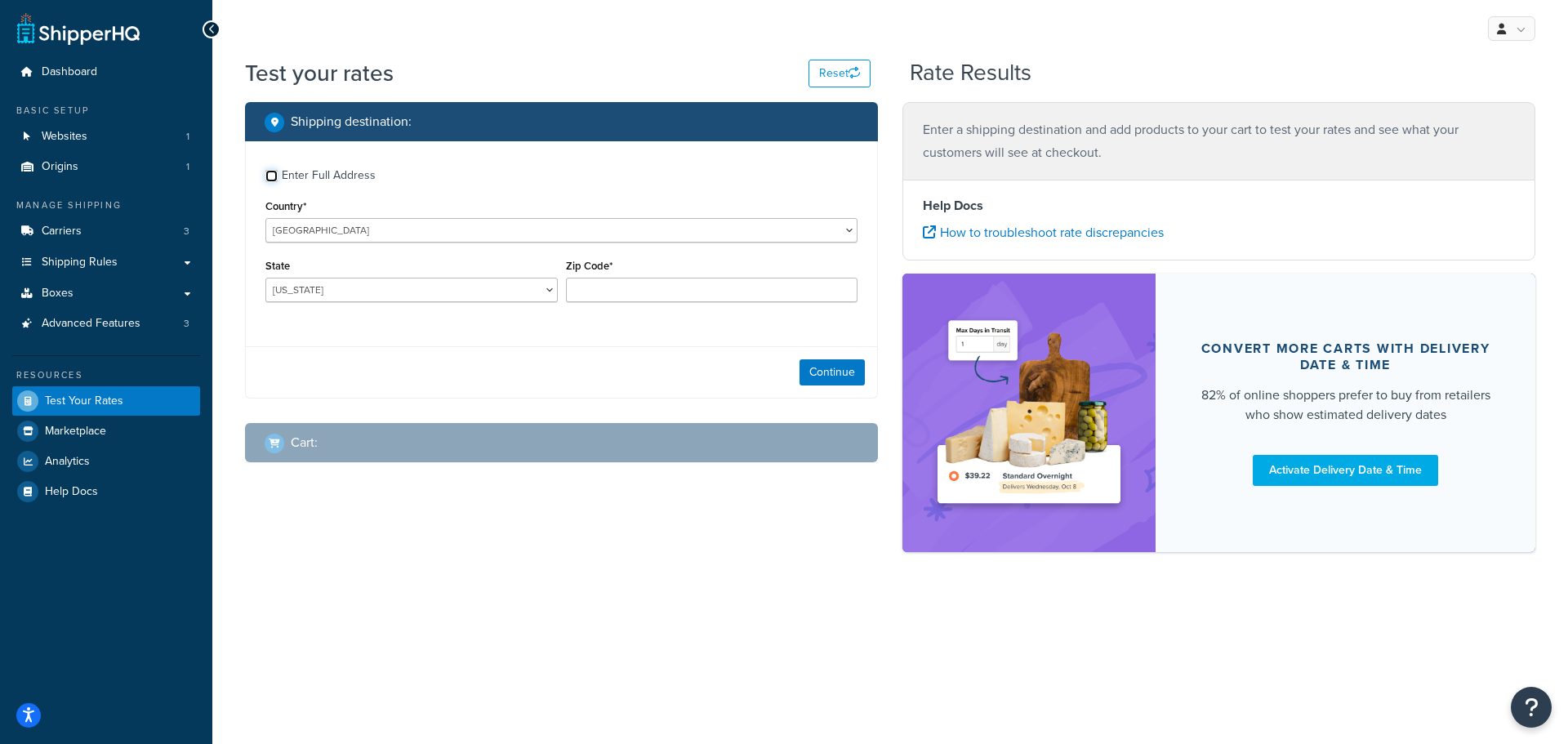
click at [272, 178] on input "Enter Full Address" at bounding box center [271, 176] width 13 height 13
checkbox input "true"
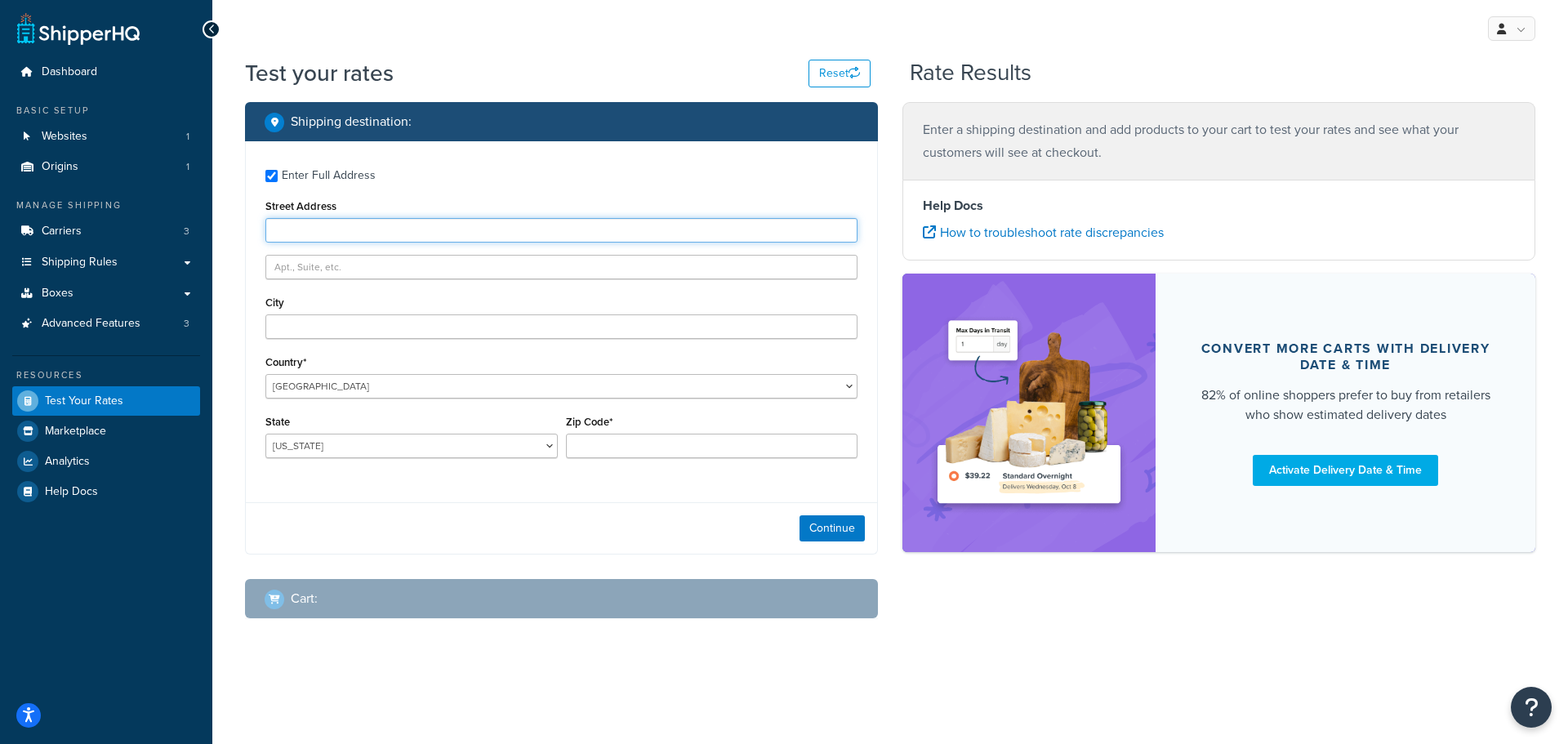
click at [528, 233] on input "Street Address" at bounding box center [561, 229] width 592 height 24
type input "92 Cummins Street"
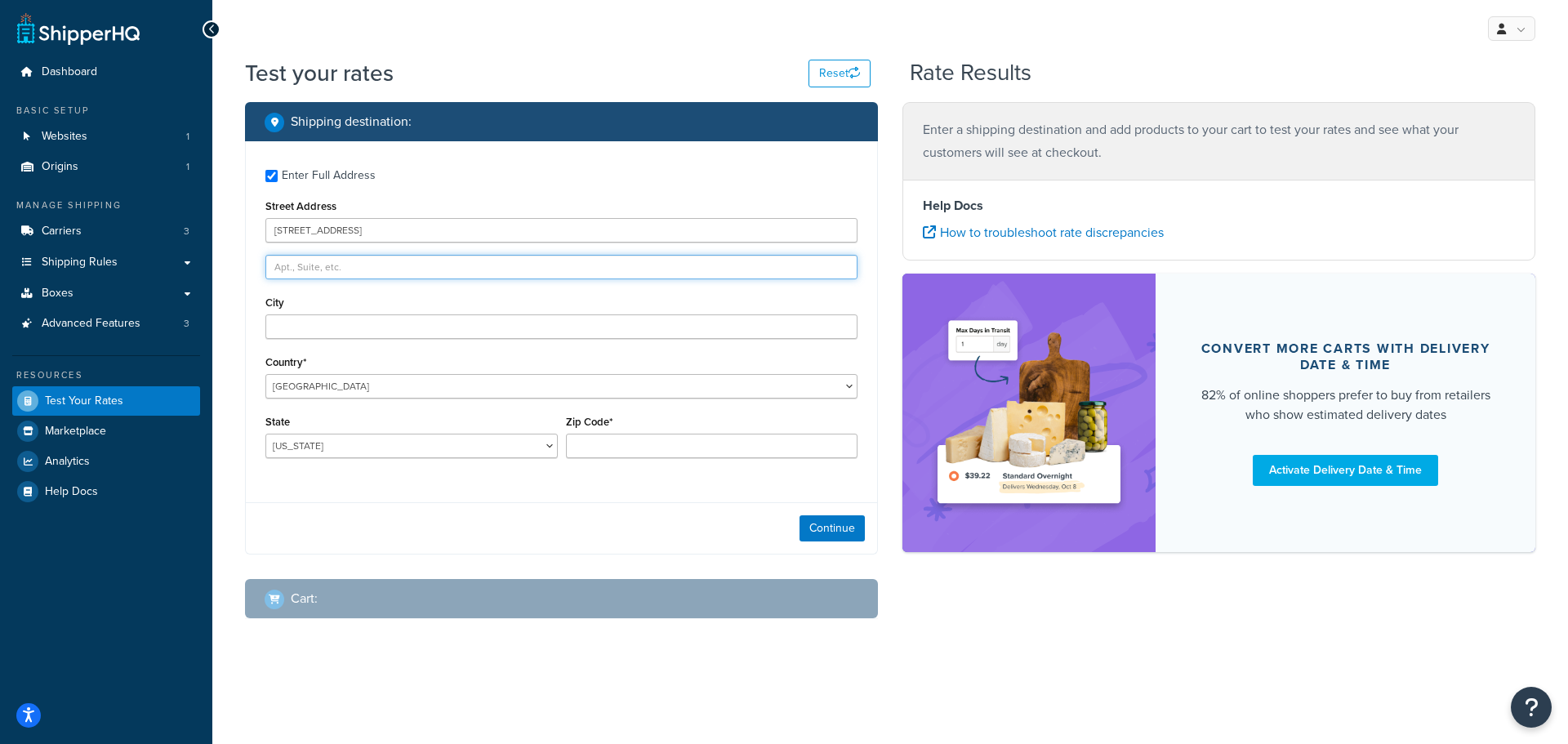
type input "Test Account"
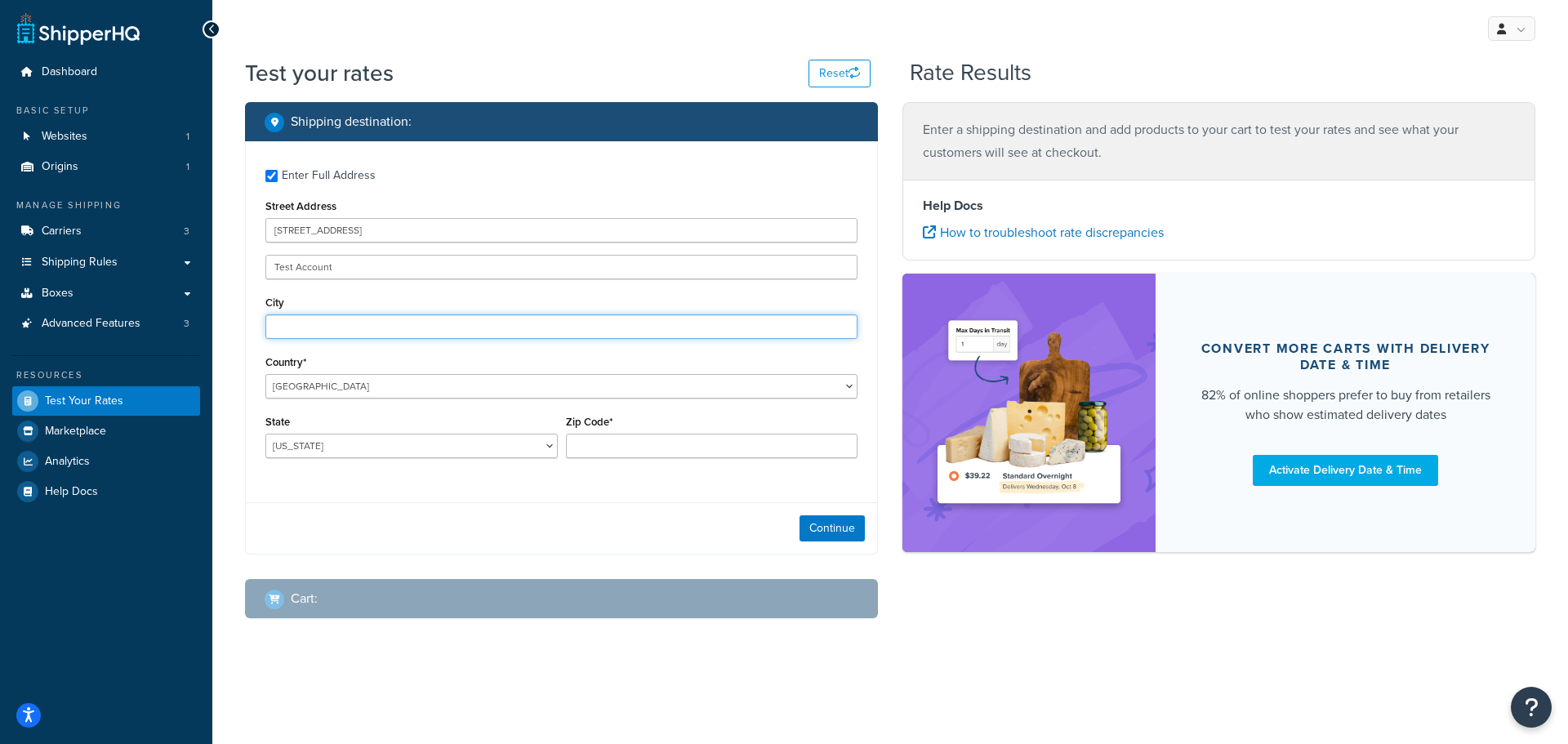
type input "Washington"
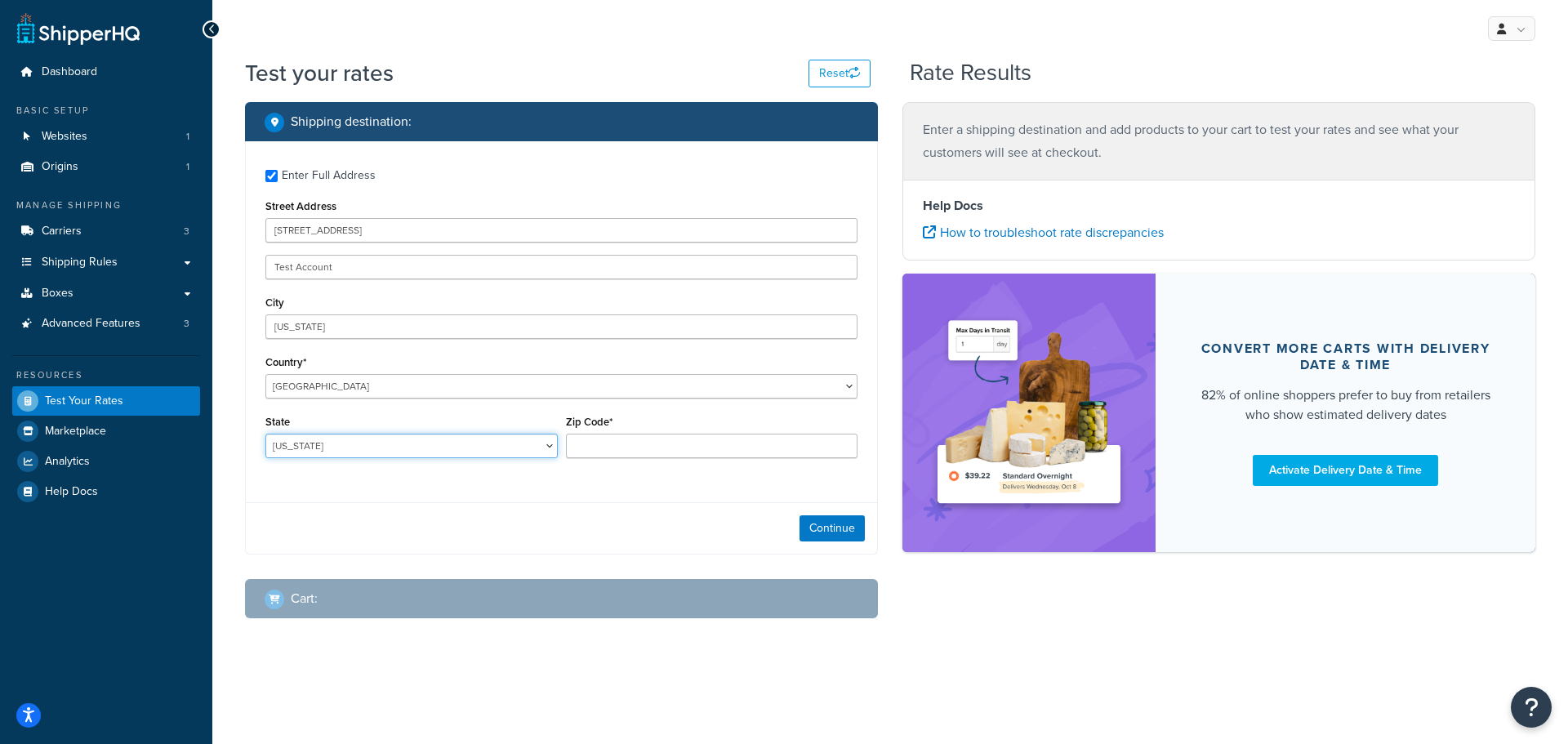
select select "WV"
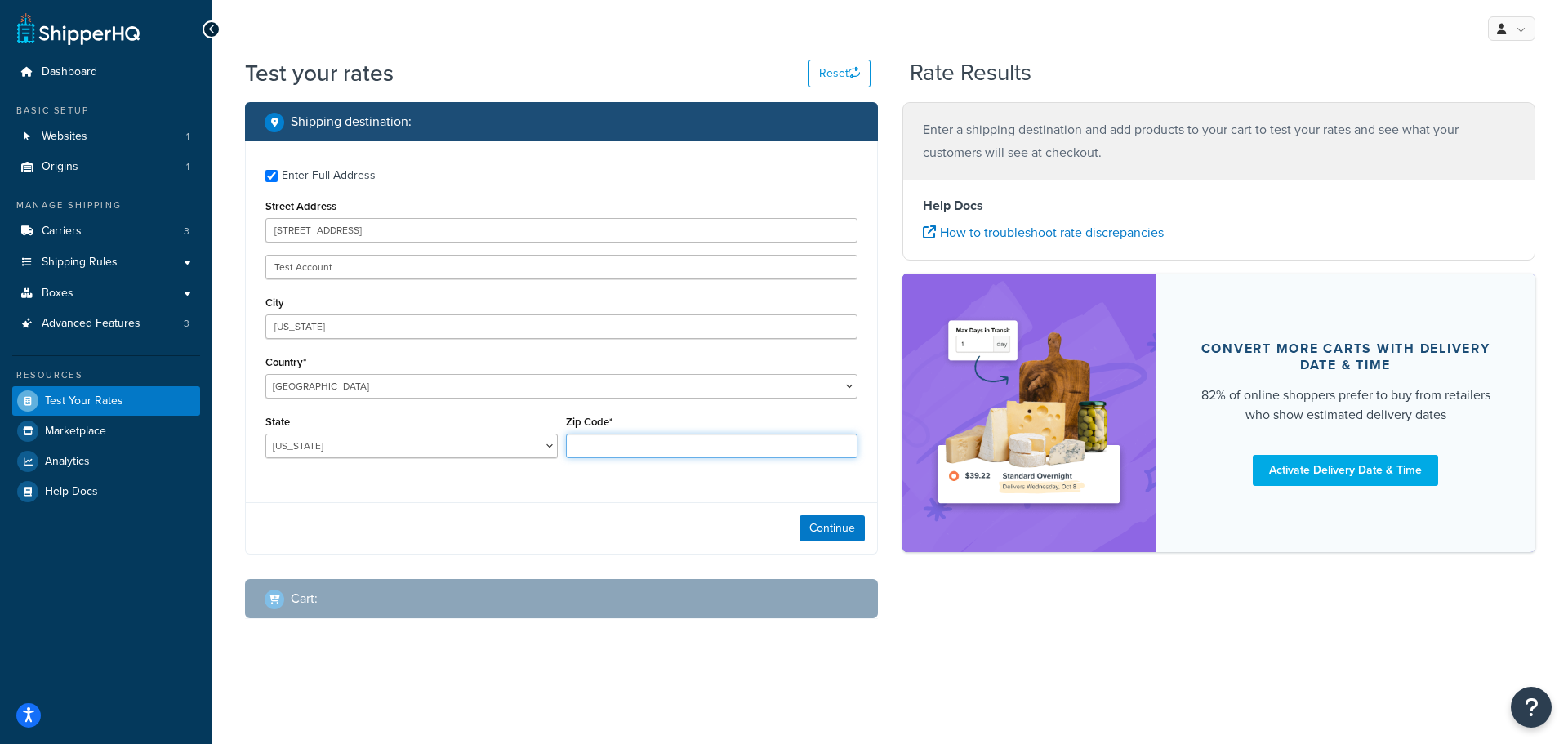
type input "26181"
click at [826, 530] on button "Continue" at bounding box center [832, 528] width 65 height 26
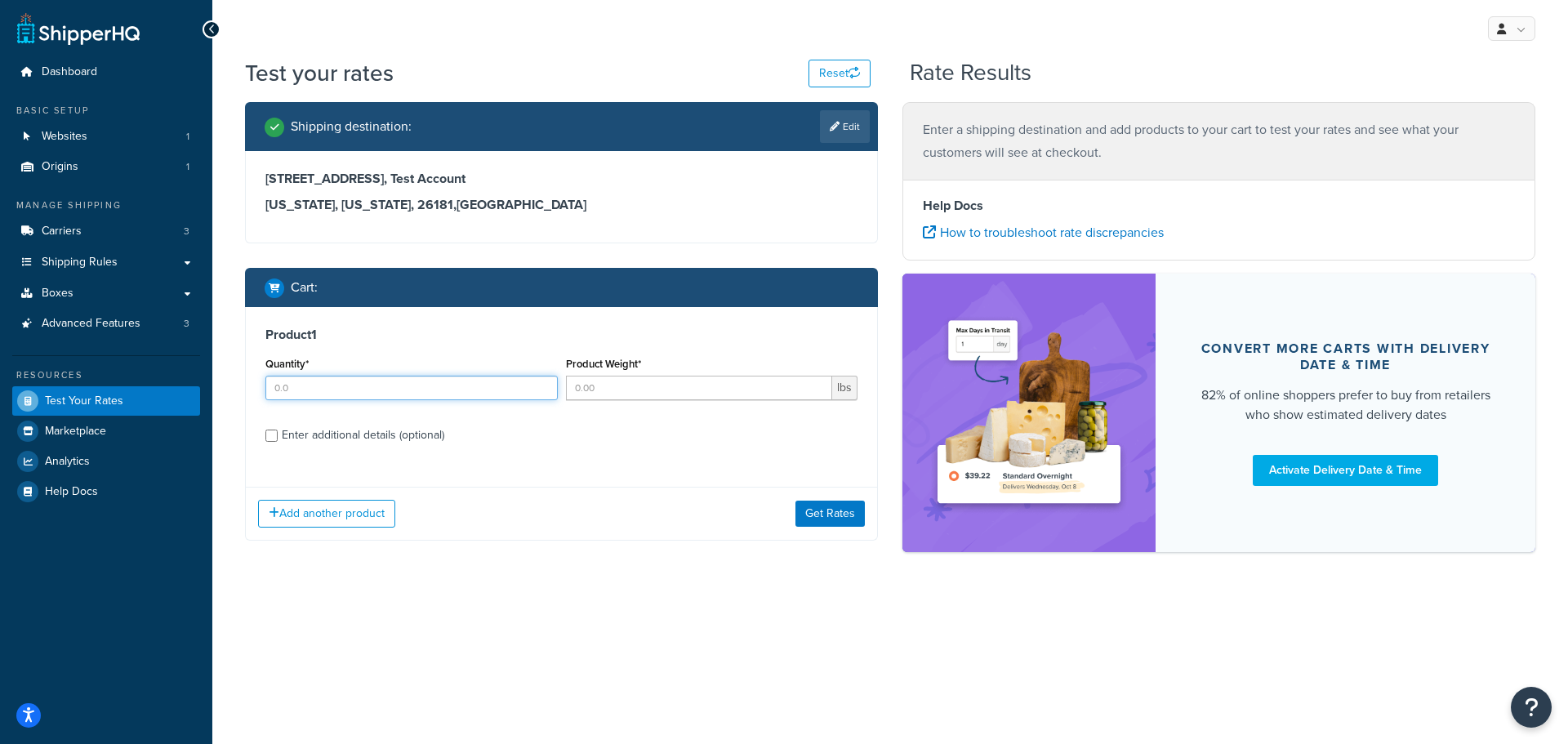
click at [308, 380] on input "Quantity*" at bounding box center [411, 387] width 293 height 24
type input "12"
click at [610, 380] on input "Product Weight*" at bounding box center [700, 387] width 267 height 24
type input "20"
click at [832, 515] on button "Get Rates" at bounding box center [830, 513] width 69 height 26
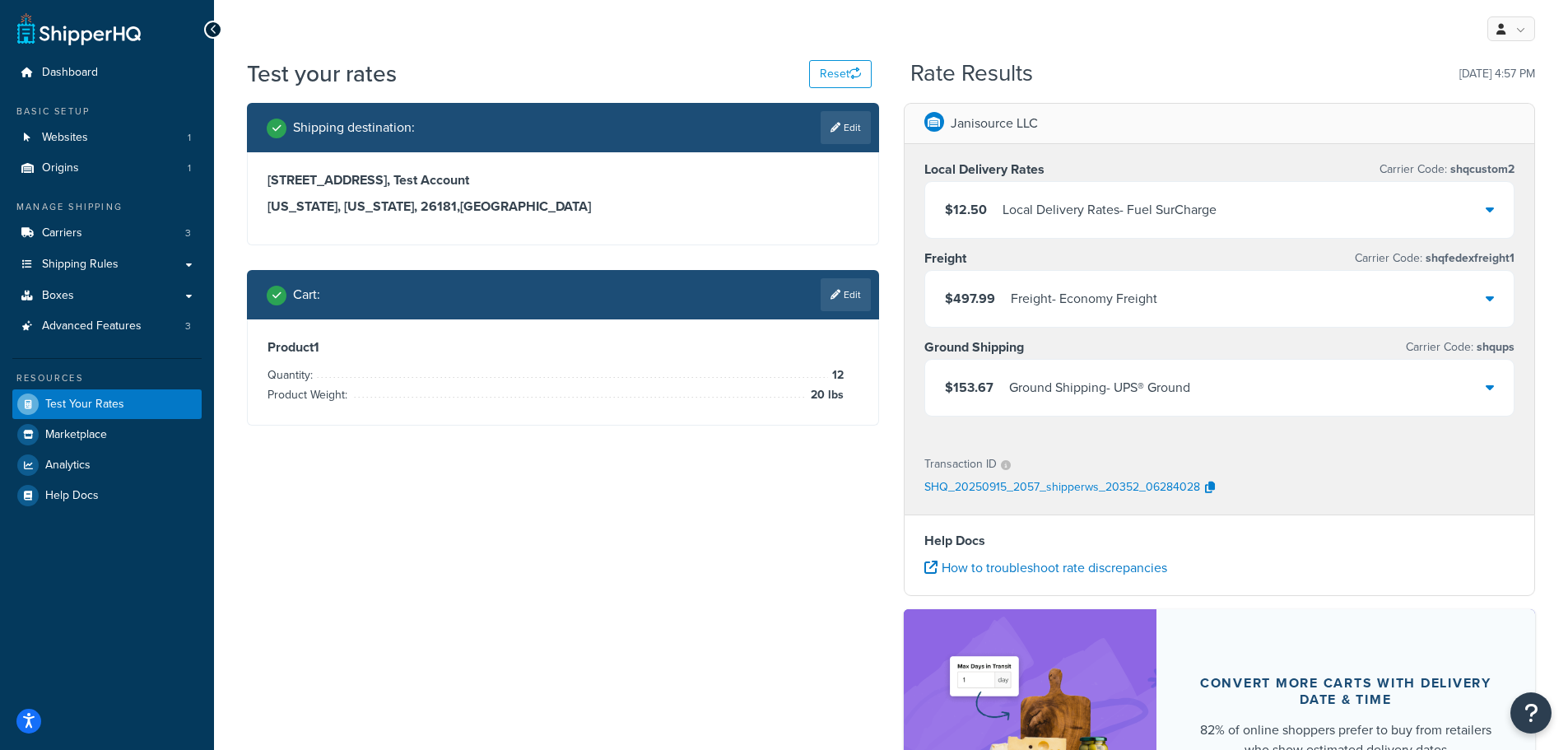
click at [1489, 393] on icon at bounding box center [1490, 387] width 8 height 13
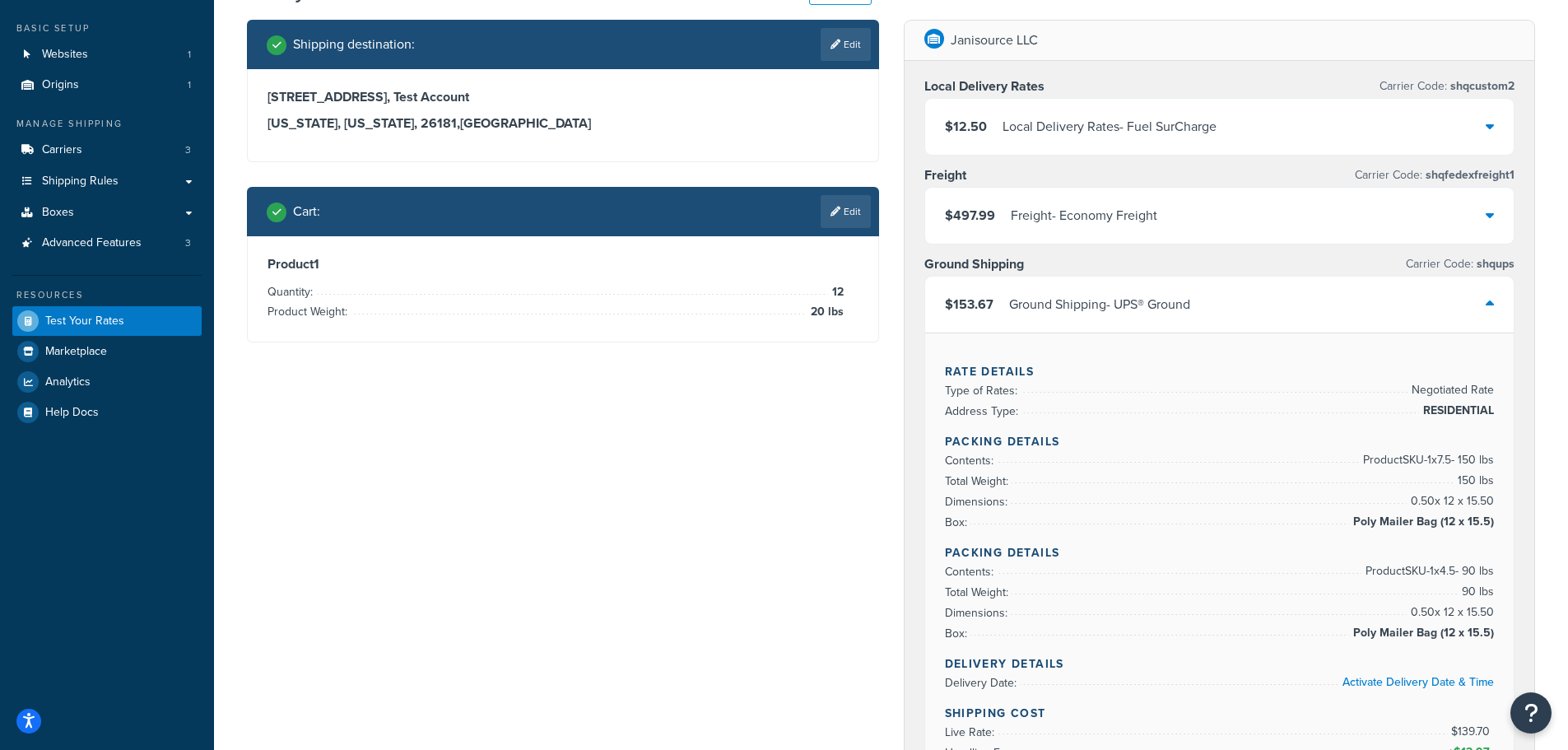
scroll to position [82, 0]
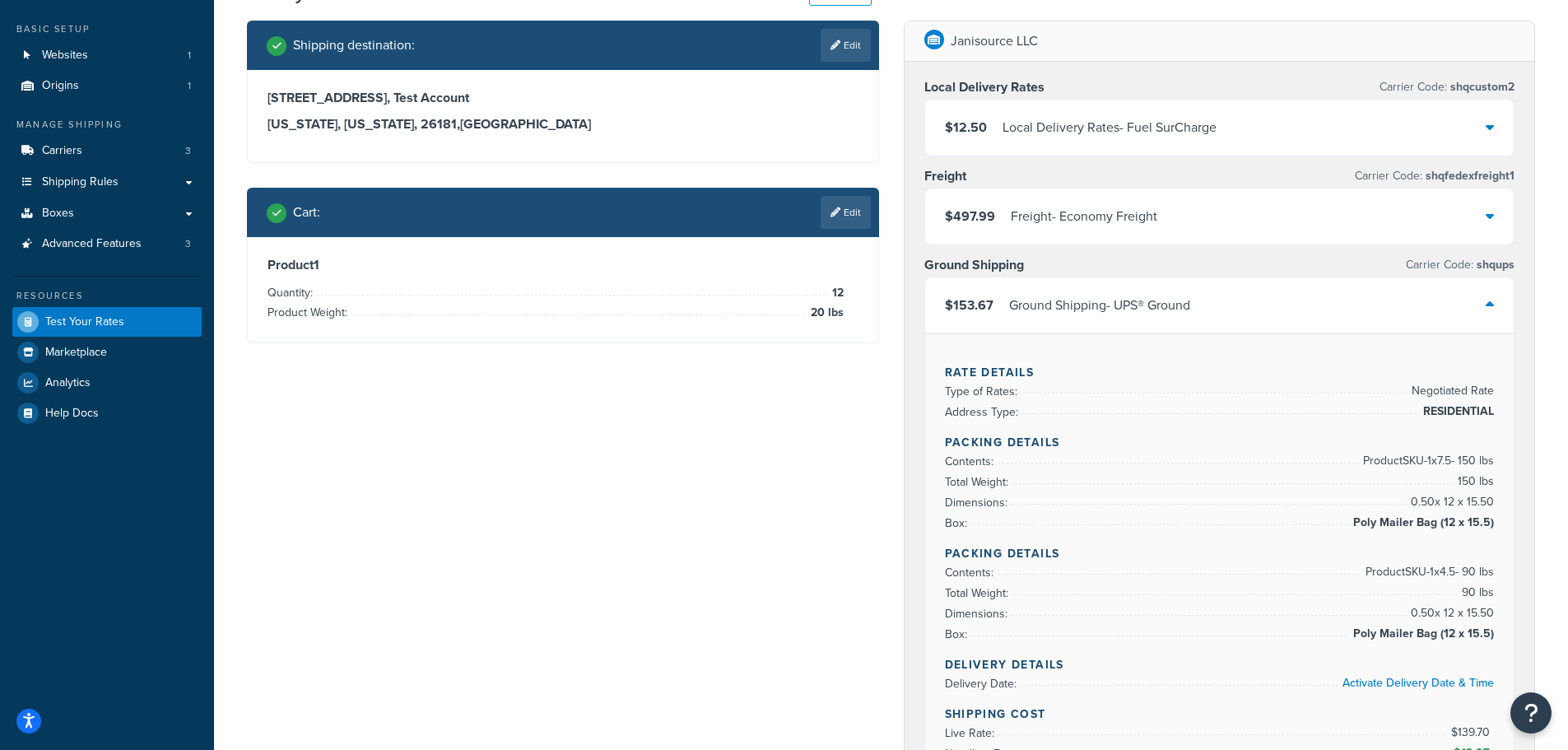
click at [1491, 304] on icon at bounding box center [1490, 304] width 8 height 13
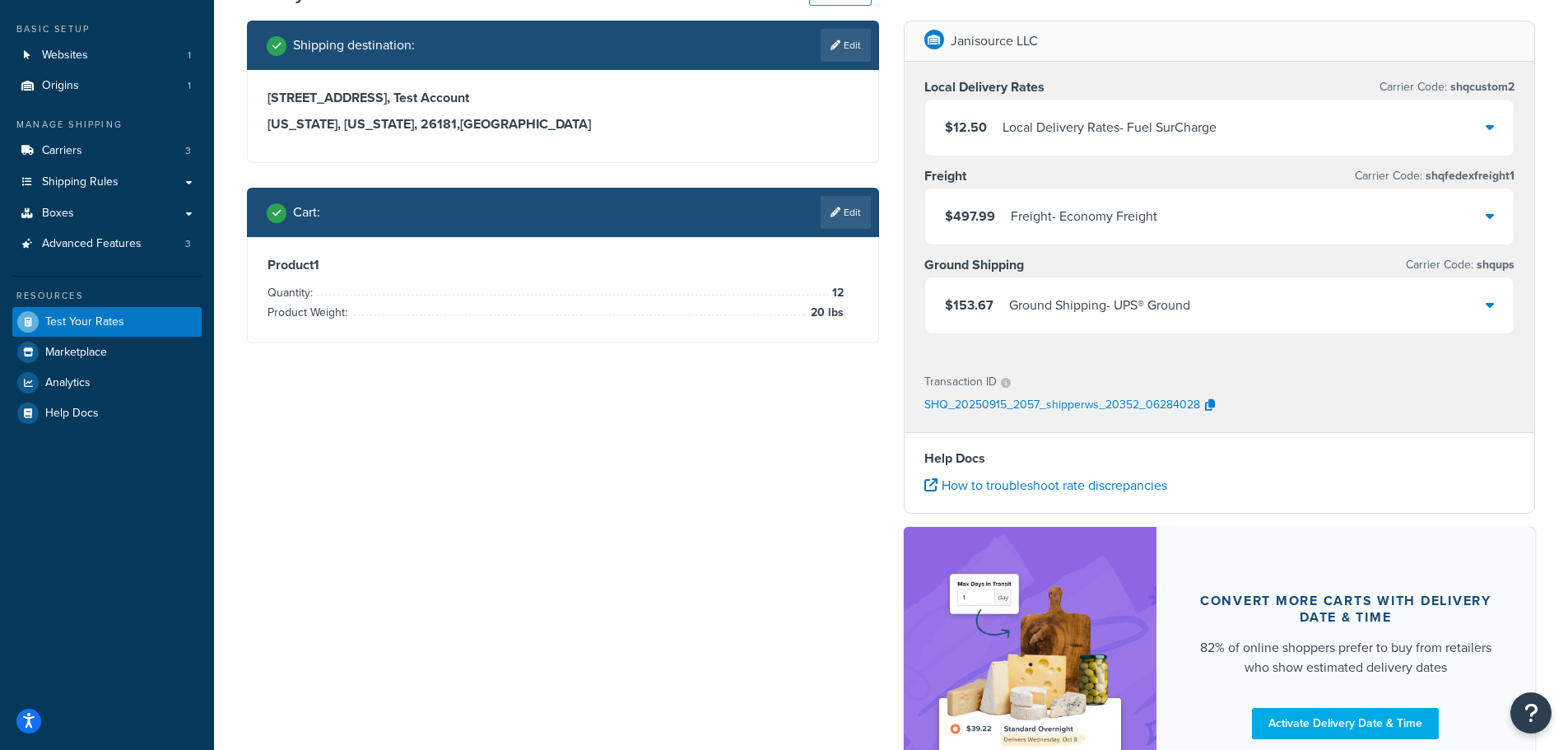
click at [842, 224] on link "Edit" at bounding box center [846, 212] width 50 height 33
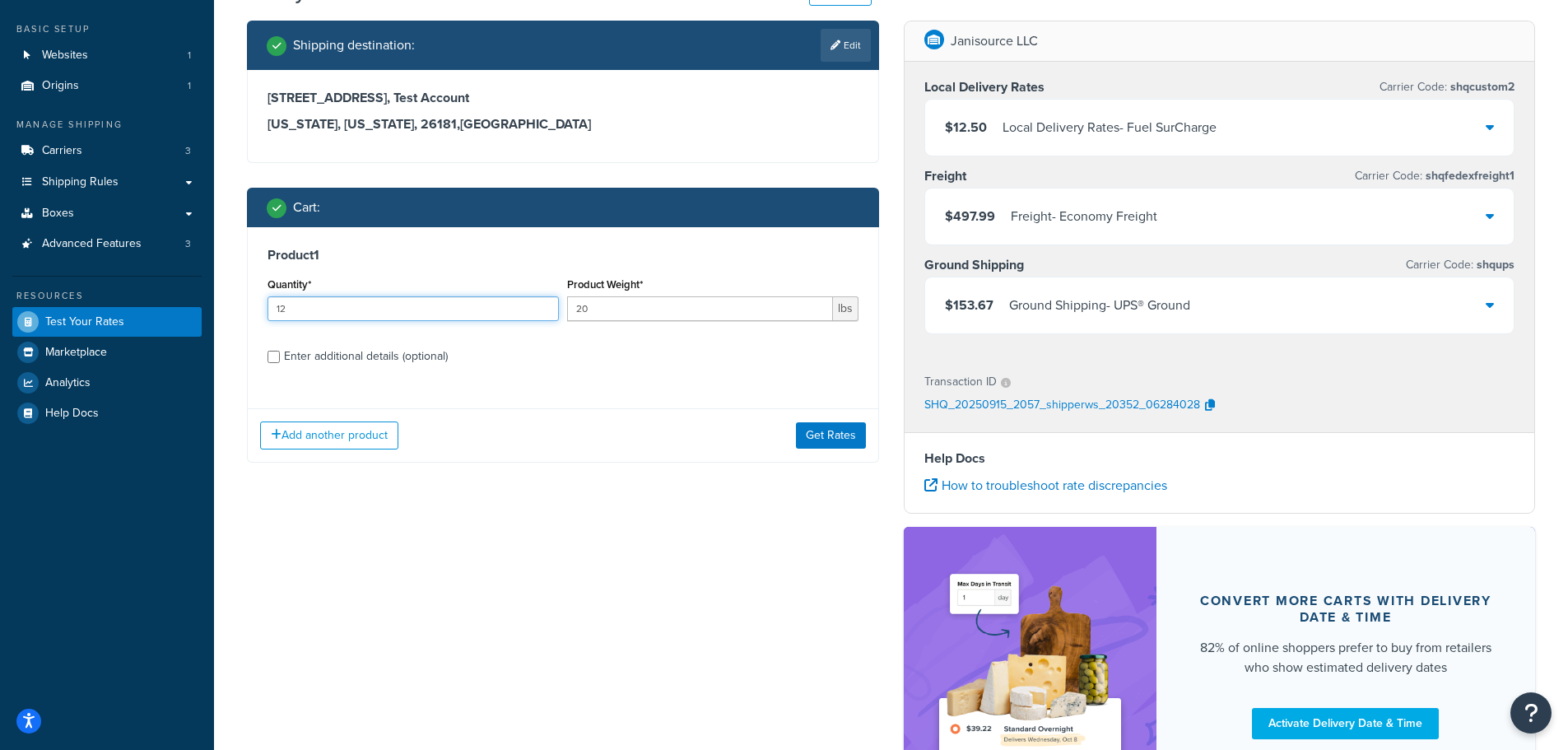
drag, startPoint x: 297, startPoint y: 312, endPoint x: 253, endPoint y: 320, distance: 44.7
click at [253, 320] on div "Product 1 Quantity* 12 Product Weight* 20 lbs Enter additional details (optiona…" at bounding box center [563, 311] width 631 height 169
type input "1"
click at [826, 442] on button "Get Rates" at bounding box center [831, 435] width 70 height 26
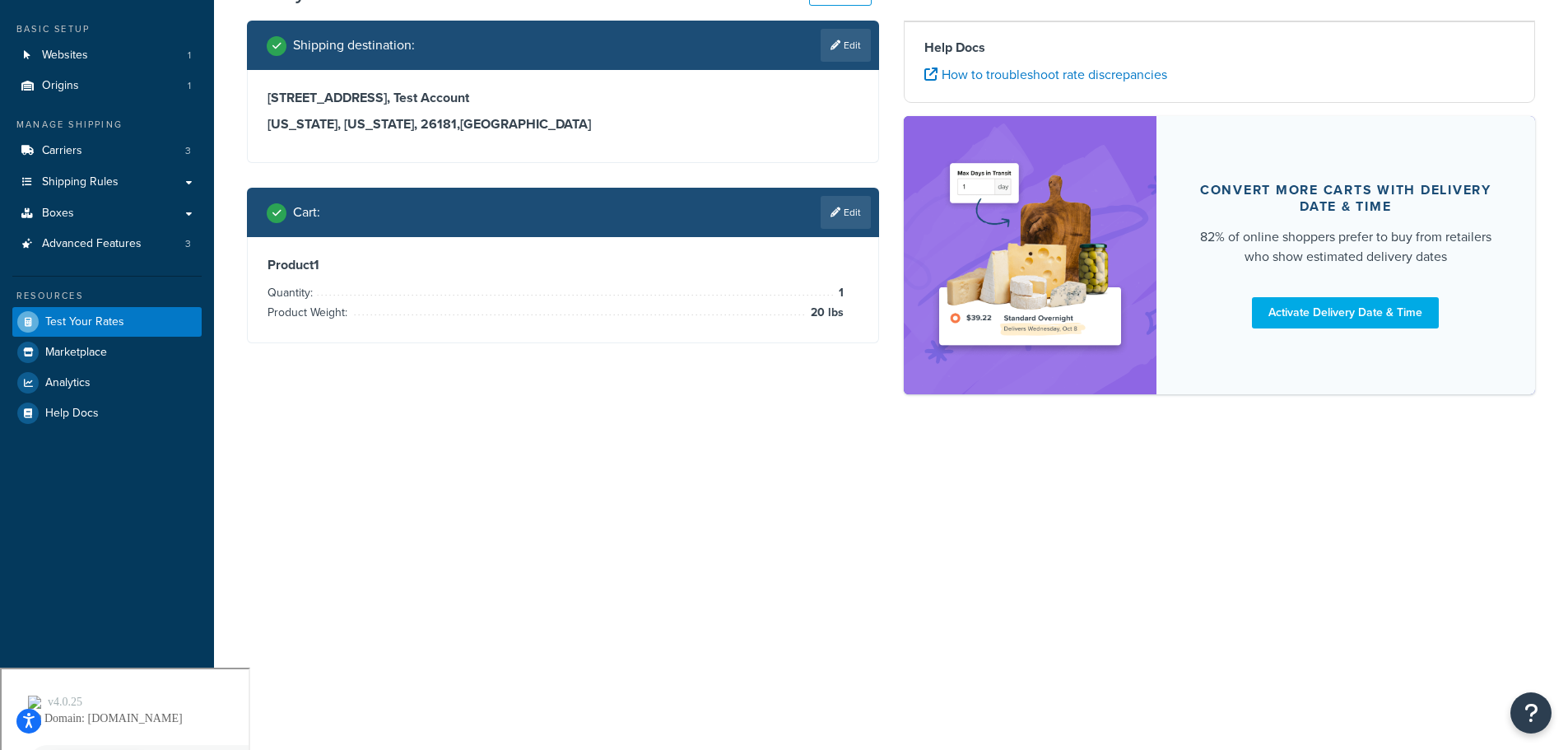
scroll to position [0, 0]
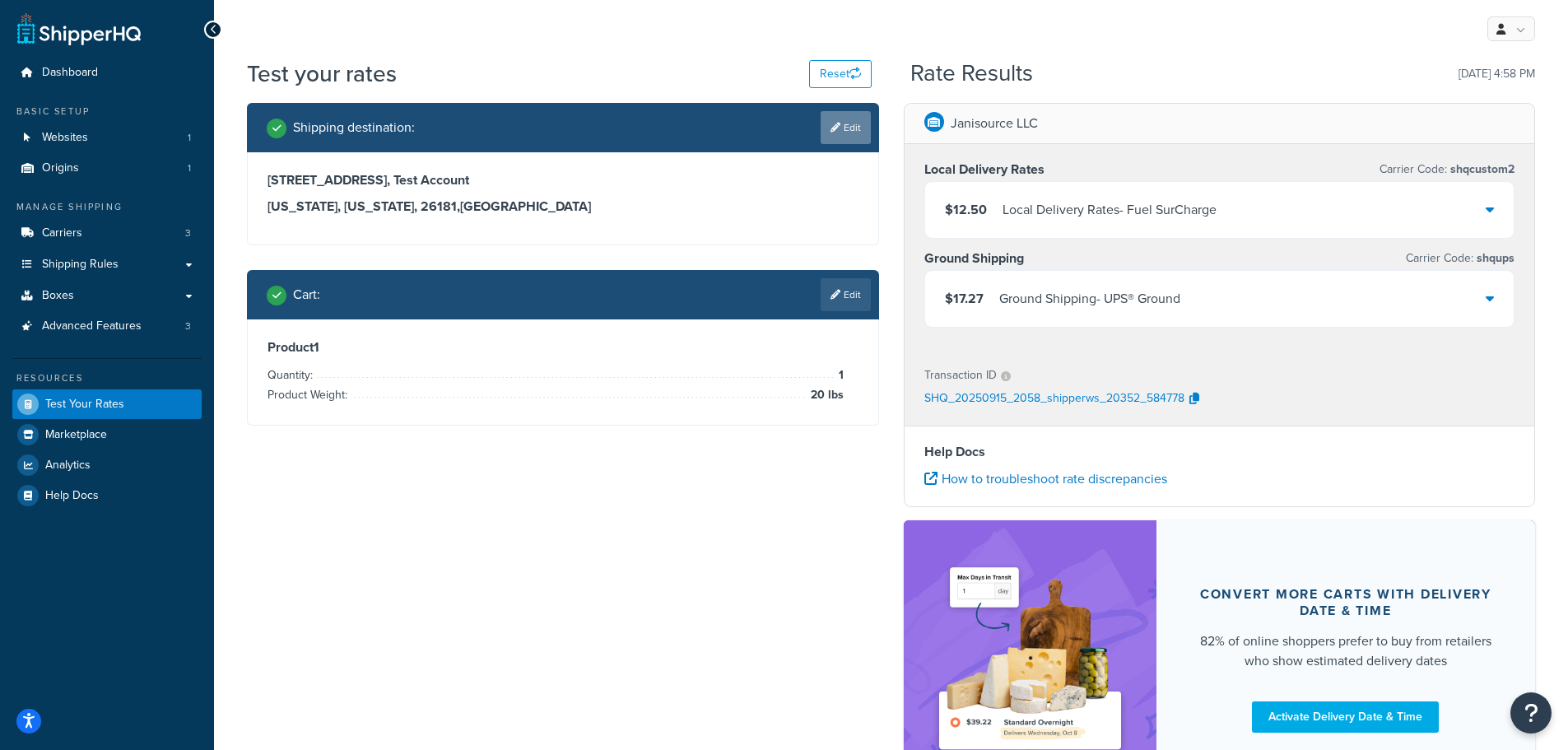
click at [855, 135] on link "Edit" at bounding box center [846, 127] width 50 height 33
select select "WV"
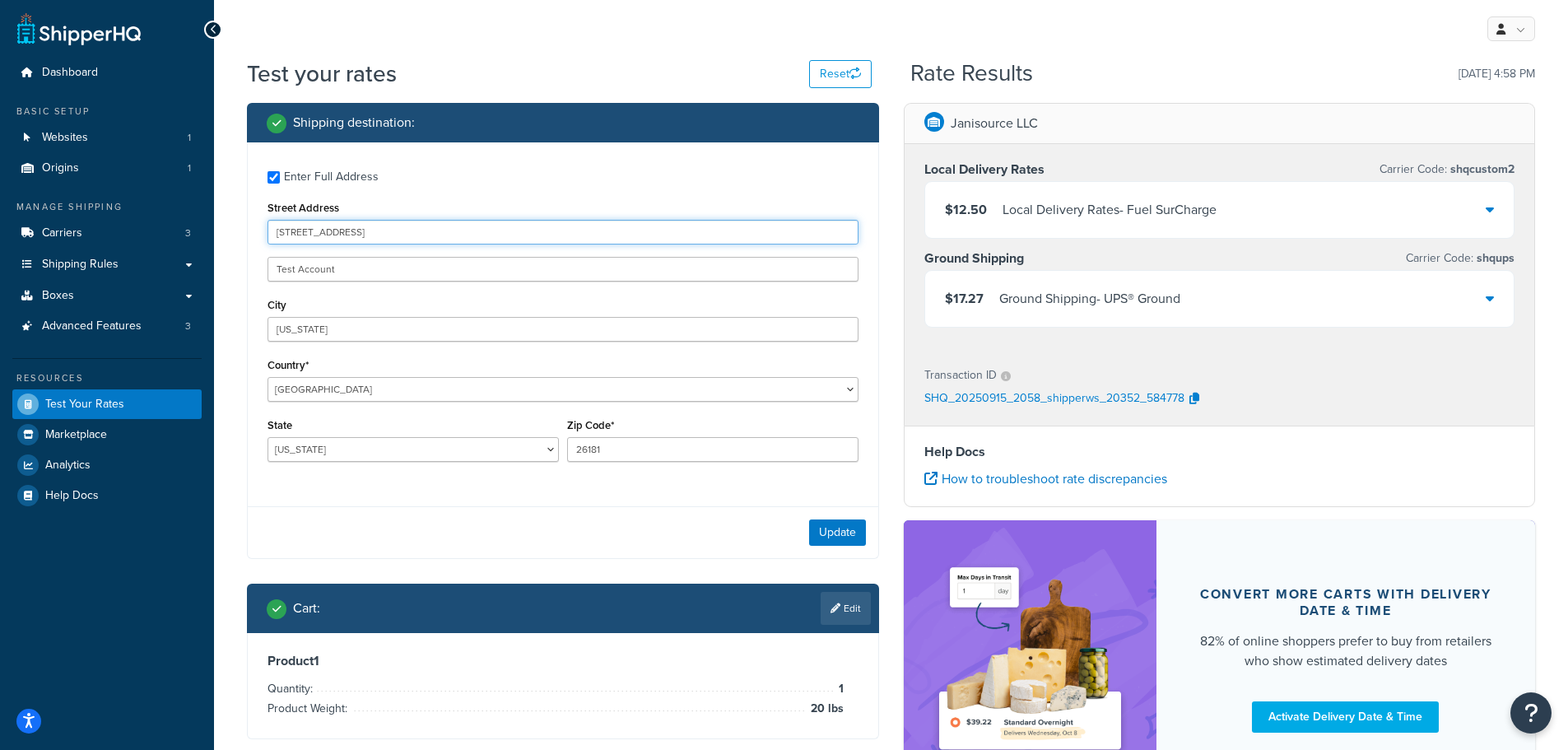
click at [502, 240] on input "92 Cummins Street" at bounding box center [562, 231] width 591 height 24
click at [272, 176] on input "Enter Full Address" at bounding box center [273, 177] width 13 height 13
checkbox input "false"
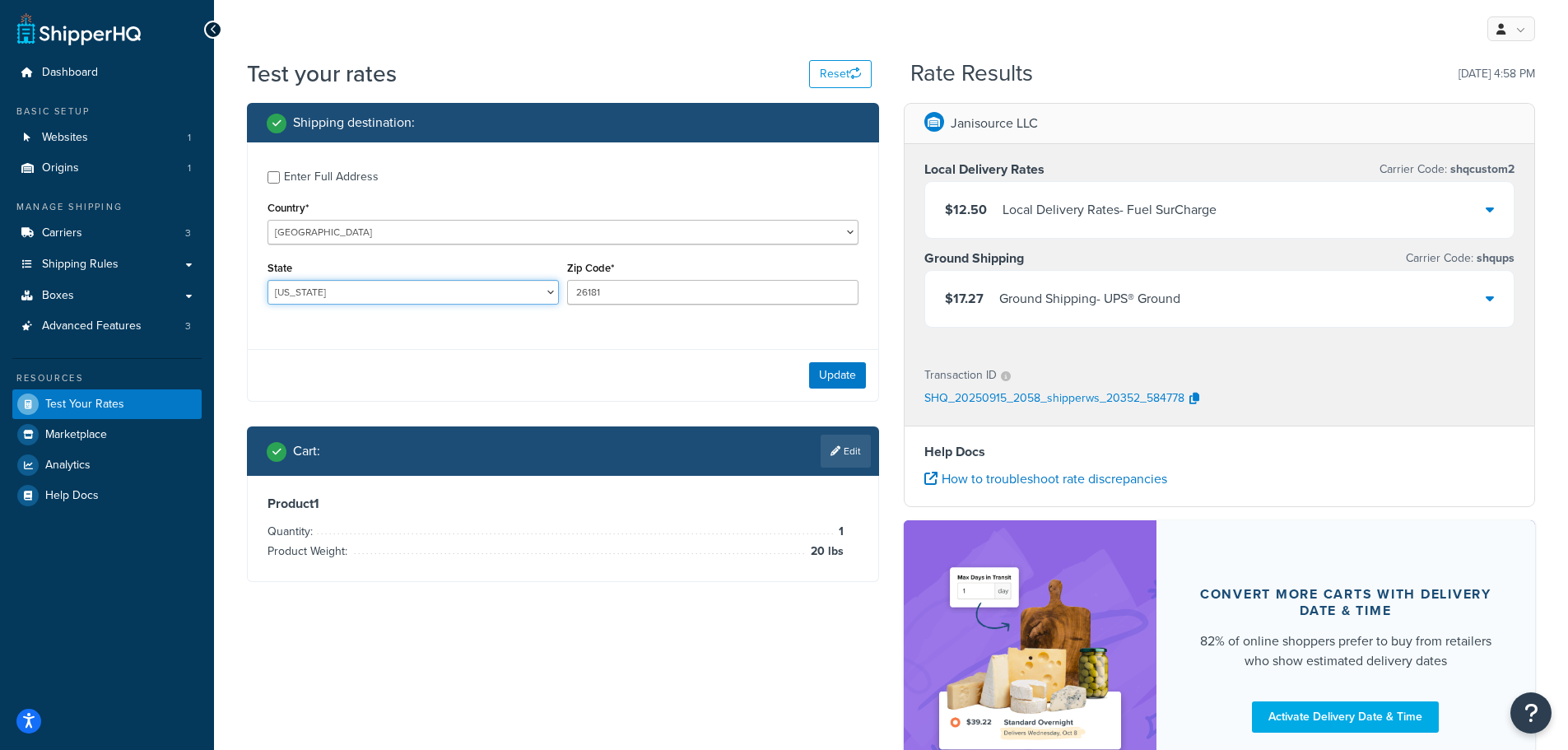
click at [362, 300] on select "Alabama Alaska American Samoa Arizona Arkansas Armed Forces Americas Armed Forc…" at bounding box center [413, 292] width 292 height 24
click at [267, 280] on select "Alabama Alaska American Samoa Arizona Arkansas Armed Forces Americas Armed Forc…" at bounding box center [413, 292] width 292 height 24
click at [325, 297] on select "Alabama Alaska American Samoa Arizona Arkansas Armed Forces Americas Armed Forc…" at bounding box center [413, 292] width 292 height 24
select select "MA"
click at [267, 280] on select "Alabama Alaska American Samoa Arizona Arkansas Armed Forces Americas Armed Forc…" at bounding box center [413, 292] width 292 height 24
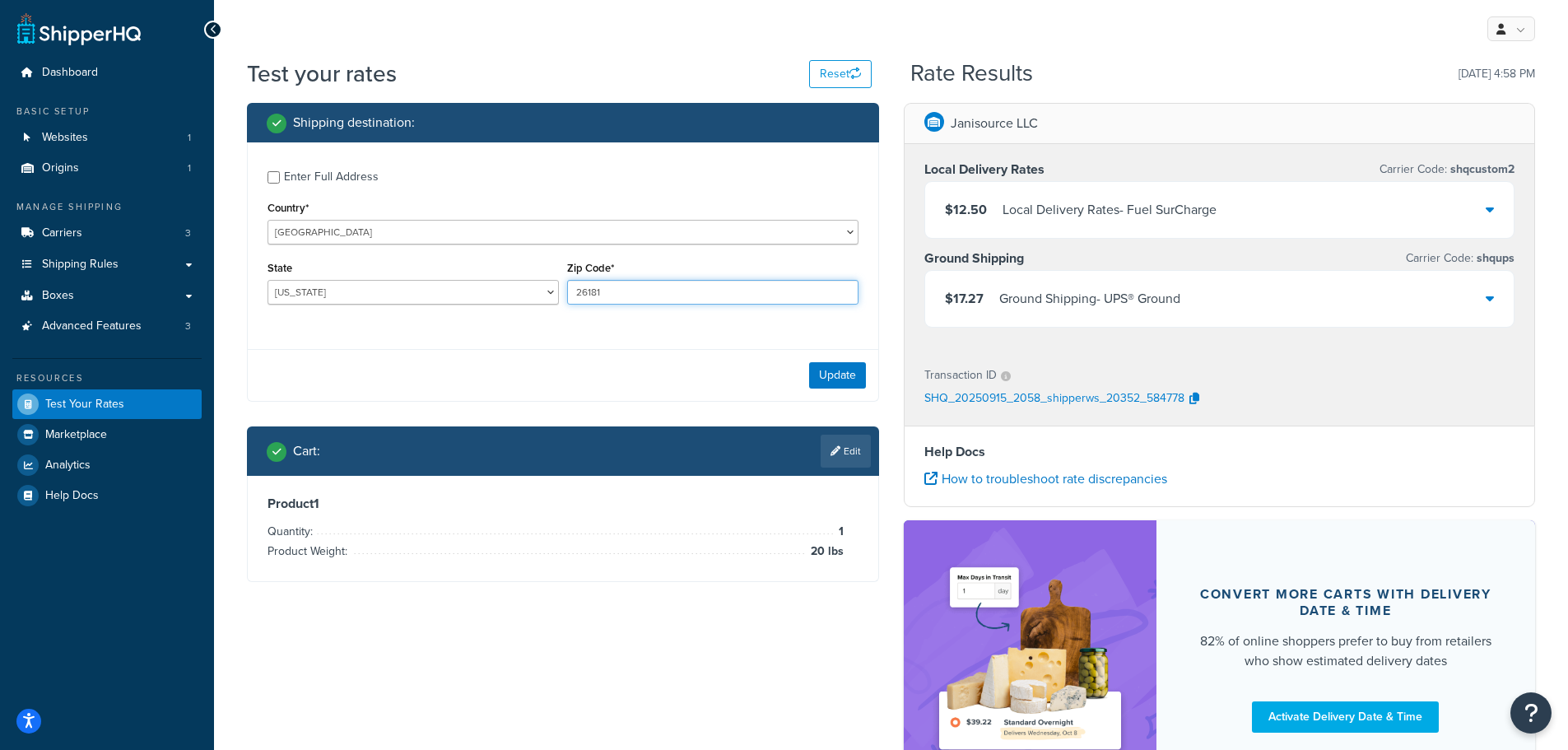
click at [619, 293] on input "26181" at bounding box center [713, 292] width 292 height 24
click at [619, 293] on input "26181" at bounding box center [713, 292] width 292 height 24
type input "02215"
click at [821, 367] on button "Update" at bounding box center [837, 375] width 57 height 26
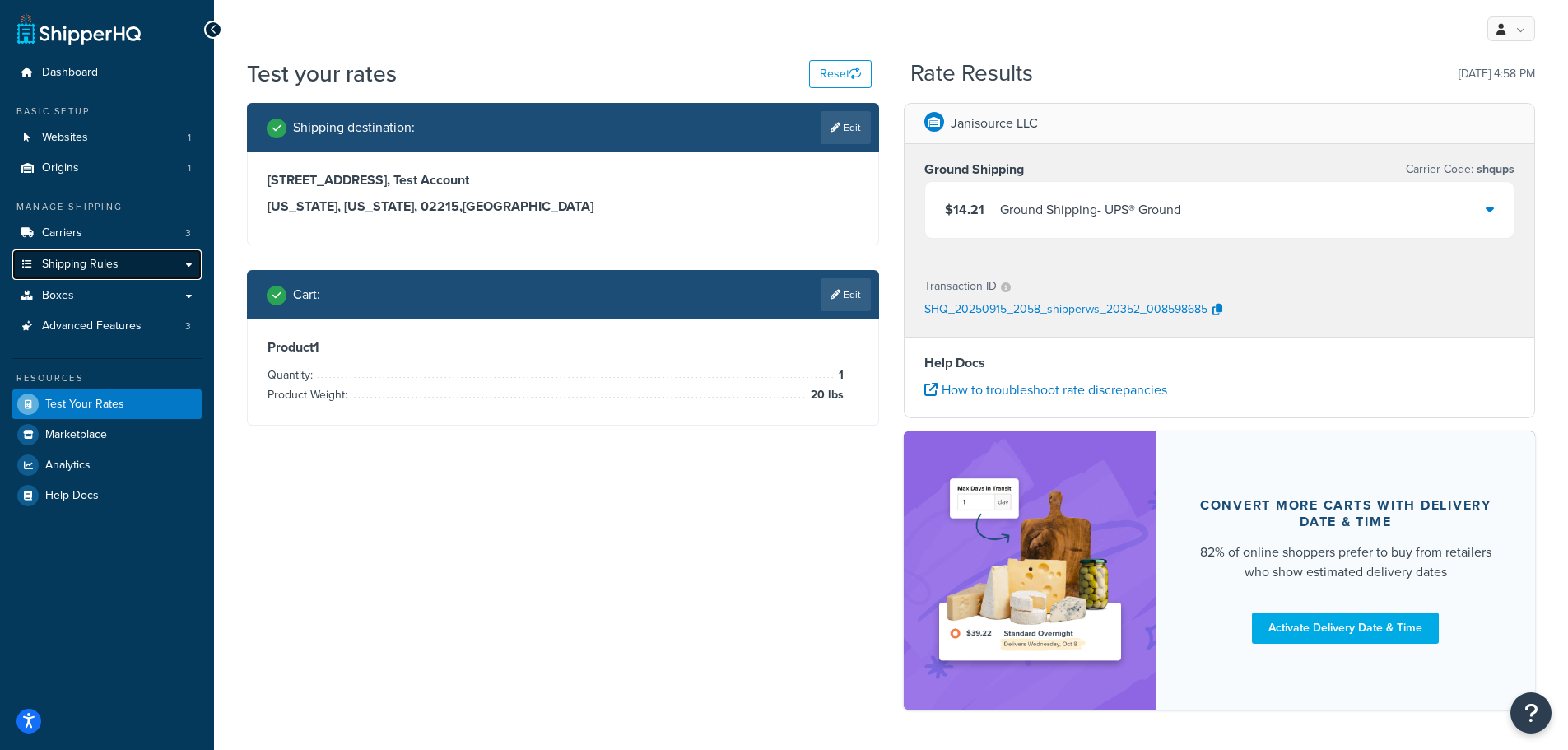
click at [71, 263] on span "Shipping Rules" at bounding box center [80, 264] width 77 height 14
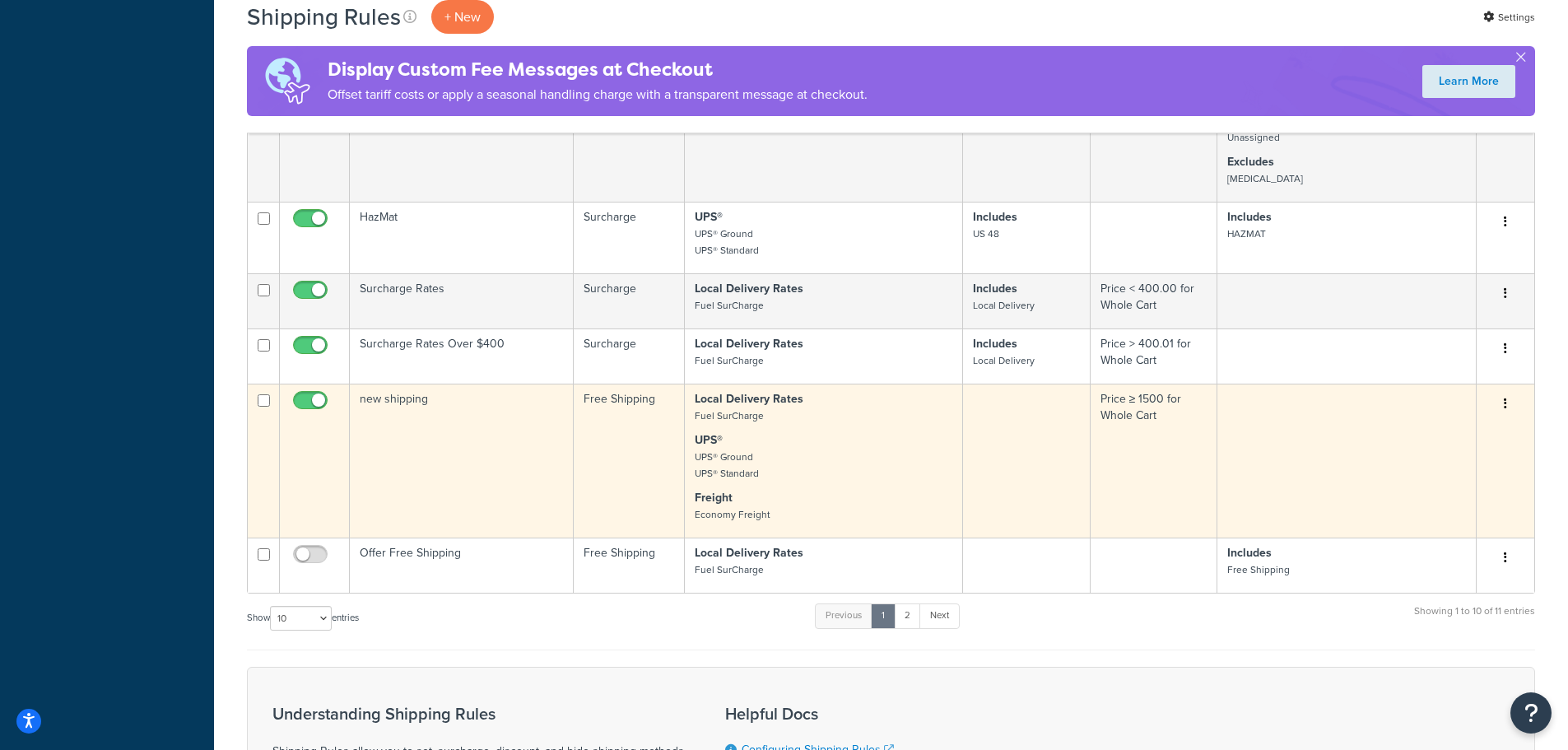
scroll to position [658, 0]
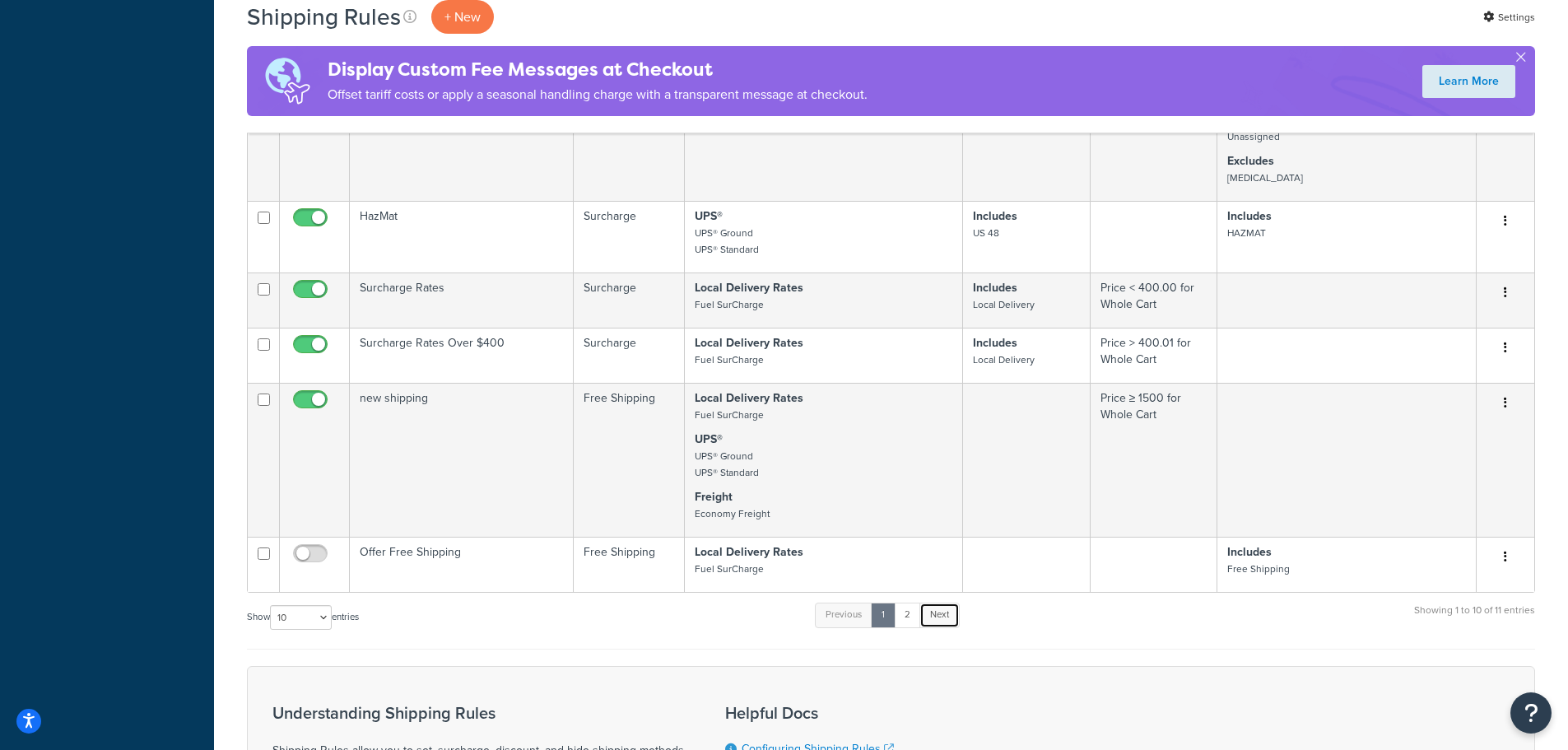
click at [943, 614] on link "Next" at bounding box center [940, 615] width 40 height 24
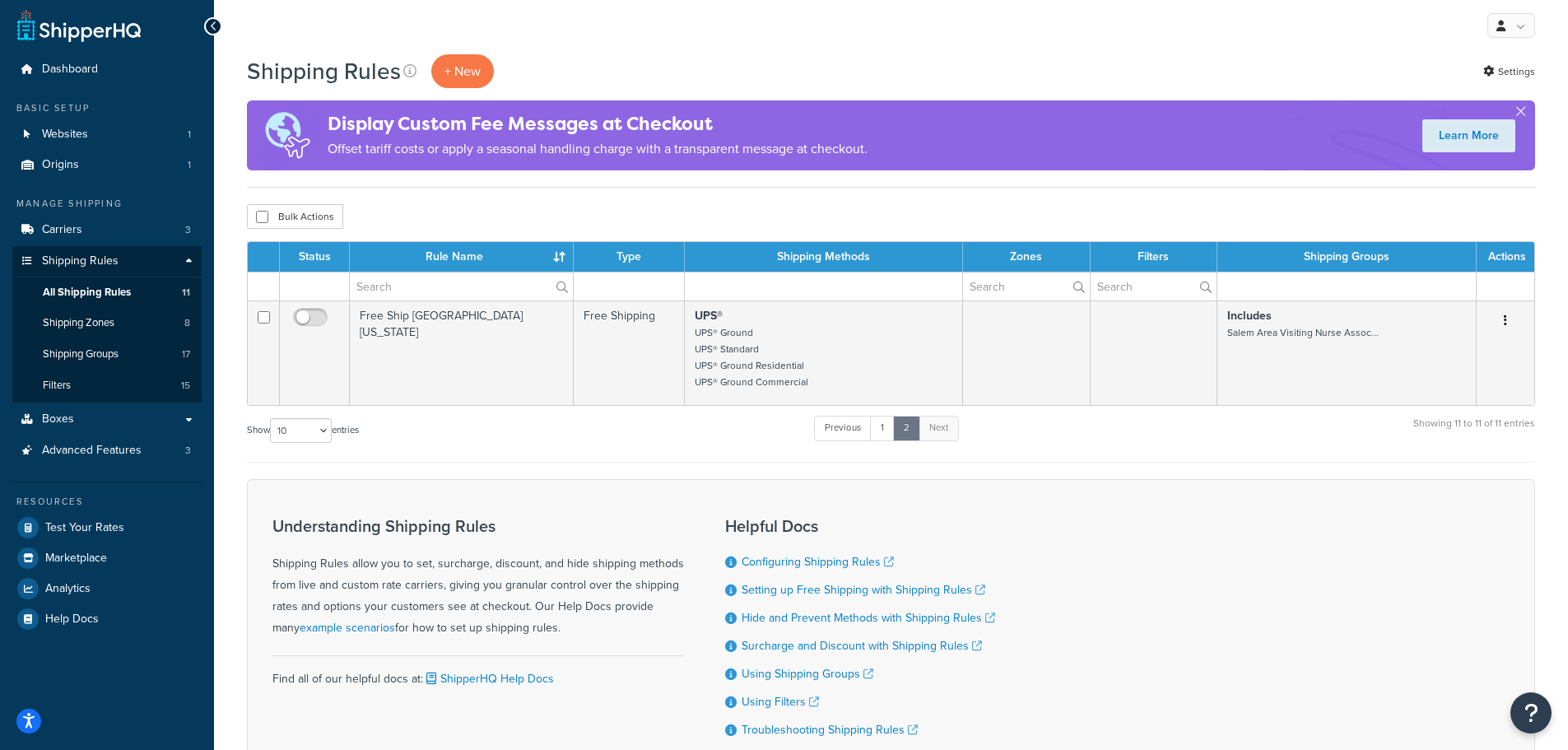
scroll to position [0, 0]
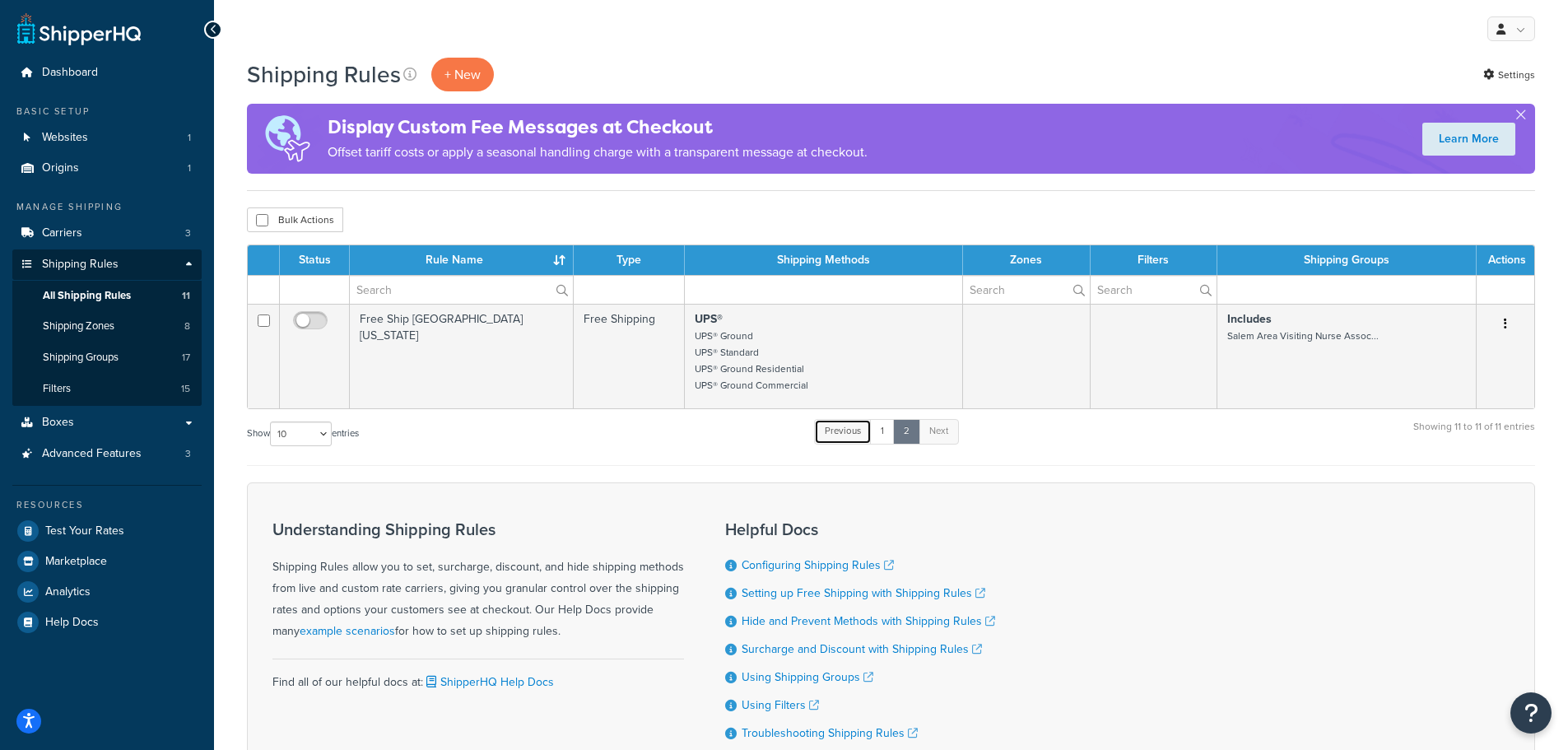
drag, startPoint x: 858, startPoint y: 436, endPoint x: 870, endPoint y: 444, distance: 14.4
click at [858, 436] on link "Previous" at bounding box center [842, 430] width 58 height 24
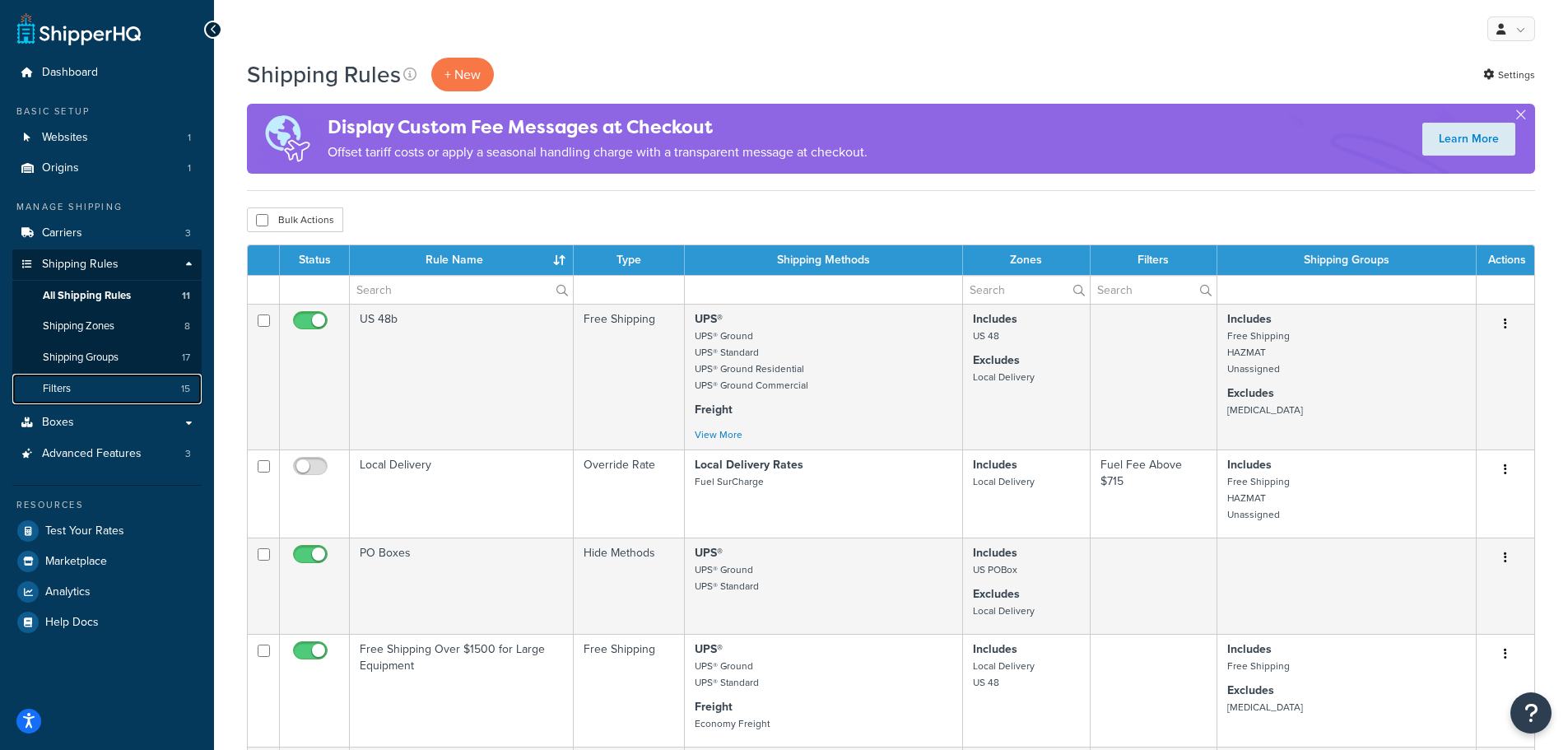
click at [46, 390] on span "Filters" at bounding box center [56, 388] width 28 height 14
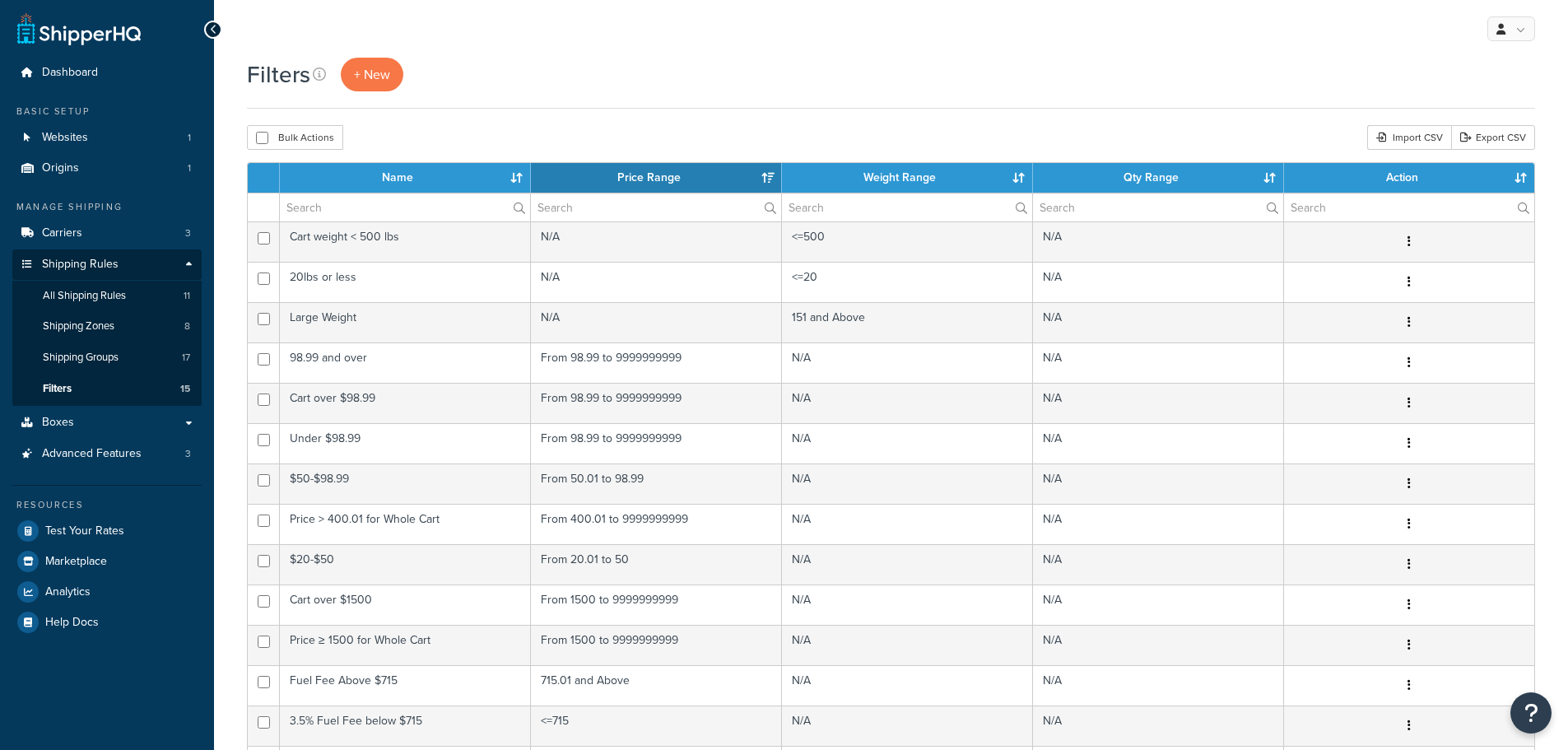
select select "15"
click at [89, 351] on span "Shipping Groups" at bounding box center [81, 357] width 76 height 14
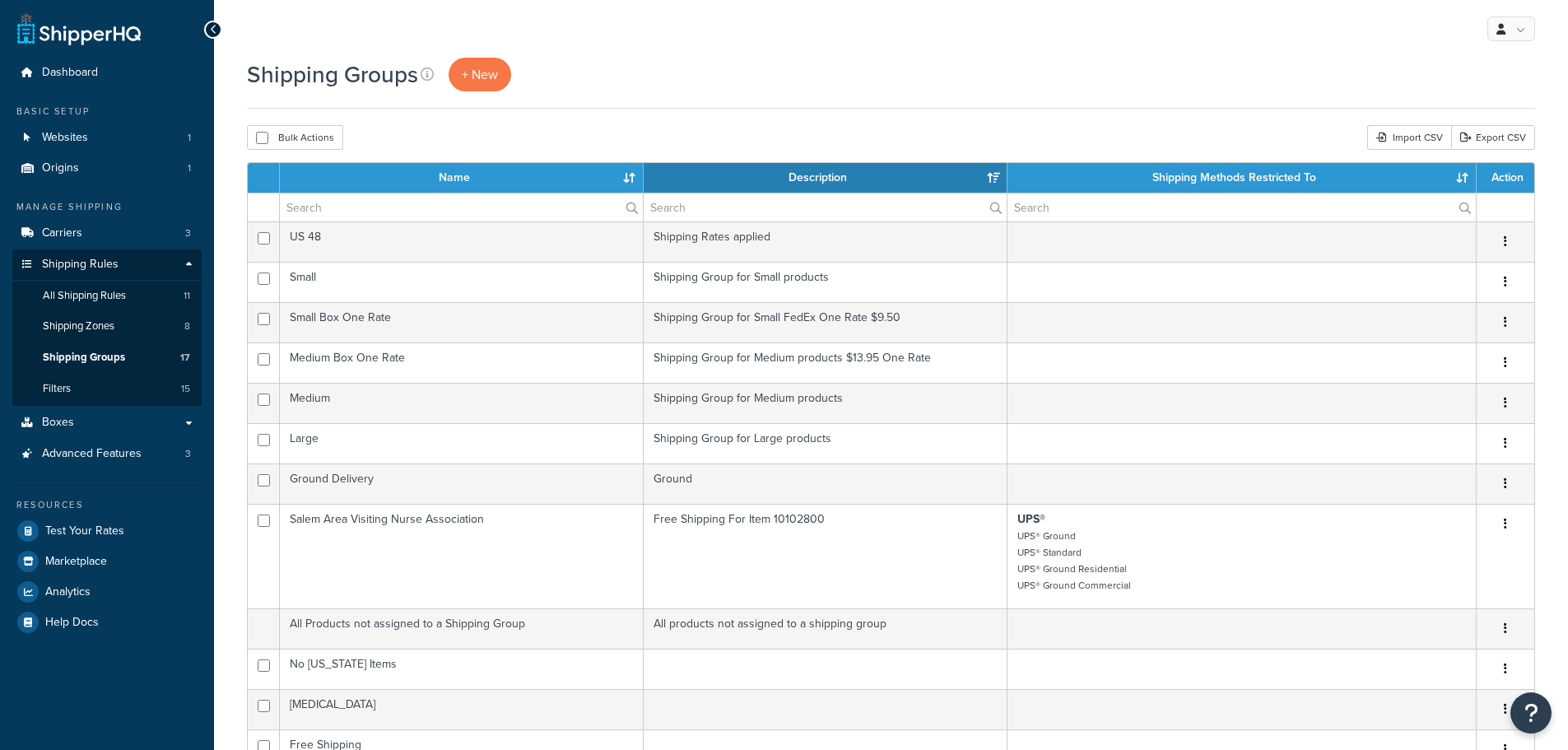
select select "15"
click at [83, 291] on span "All Shipping Rules" at bounding box center [84, 296] width 83 height 14
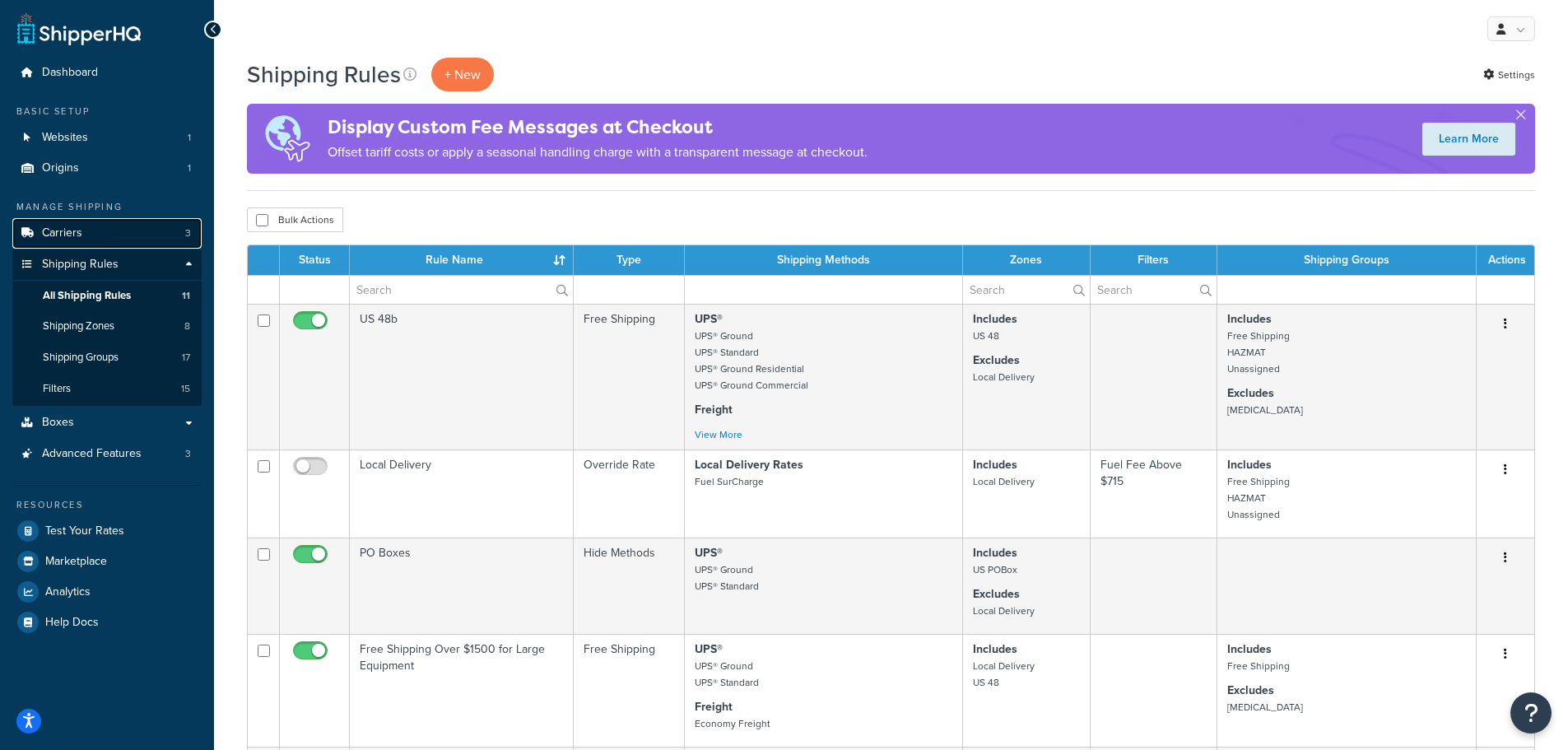
click at [55, 235] on span "Carriers" at bounding box center [62, 233] width 40 height 14
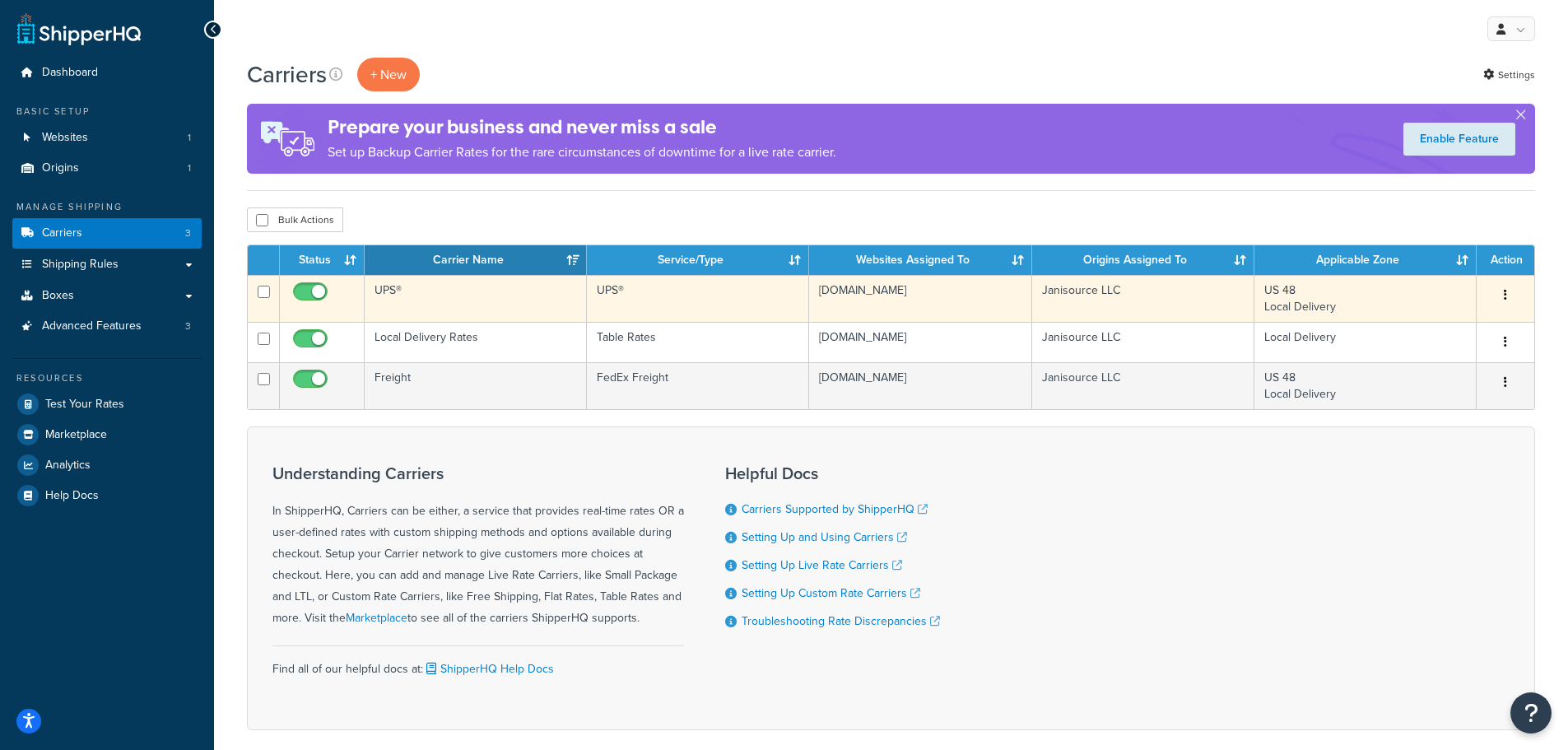
click at [376, 288] on td "UPS®" at bounding box center [476, 298] width 222 height 47
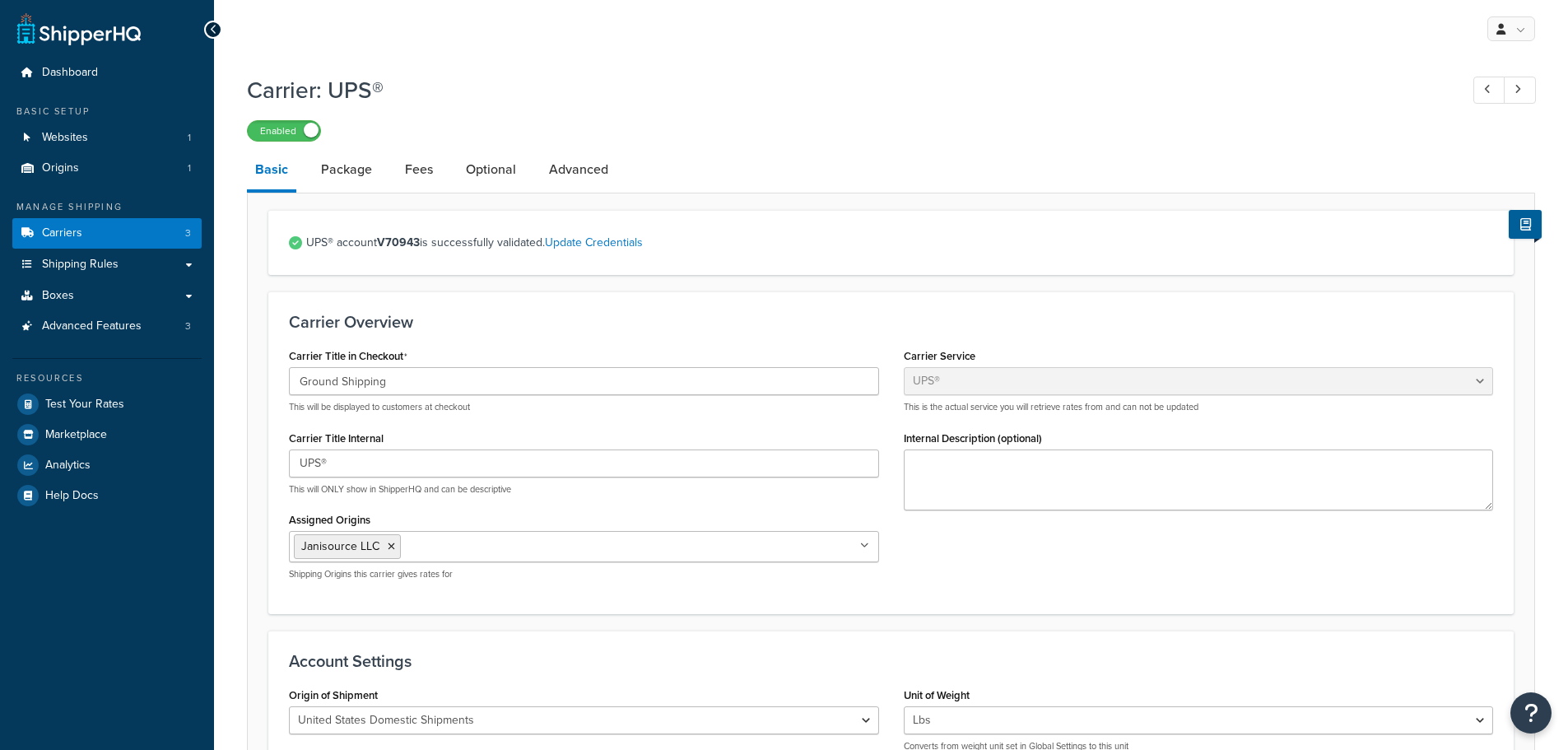
select select "ups"
click at [357, 166] on link "Package" at bounding box center [346, 169] width 67 height 40
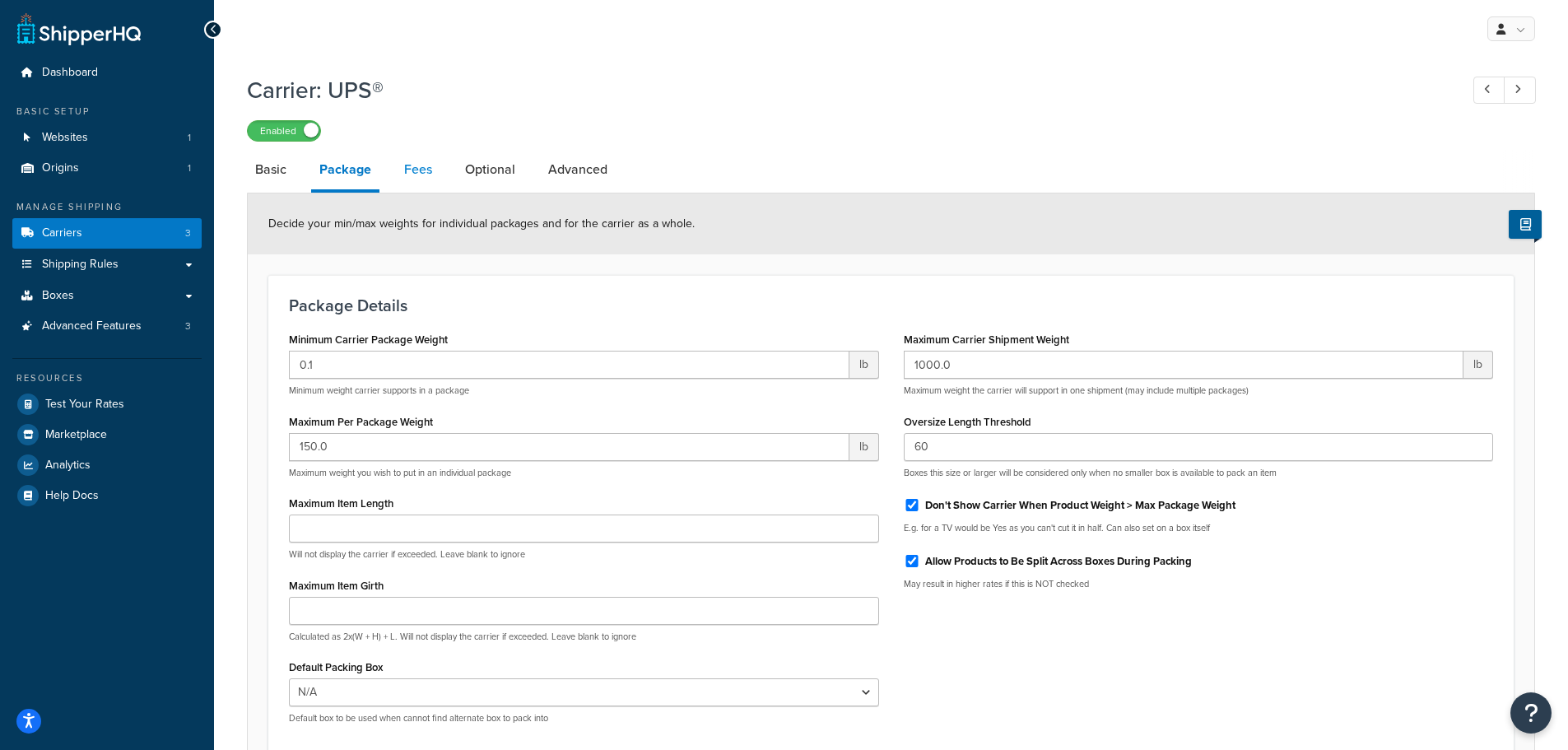
click at [408, 177] on link "Fees" at bounding box center [418, 169] width 45 height 40
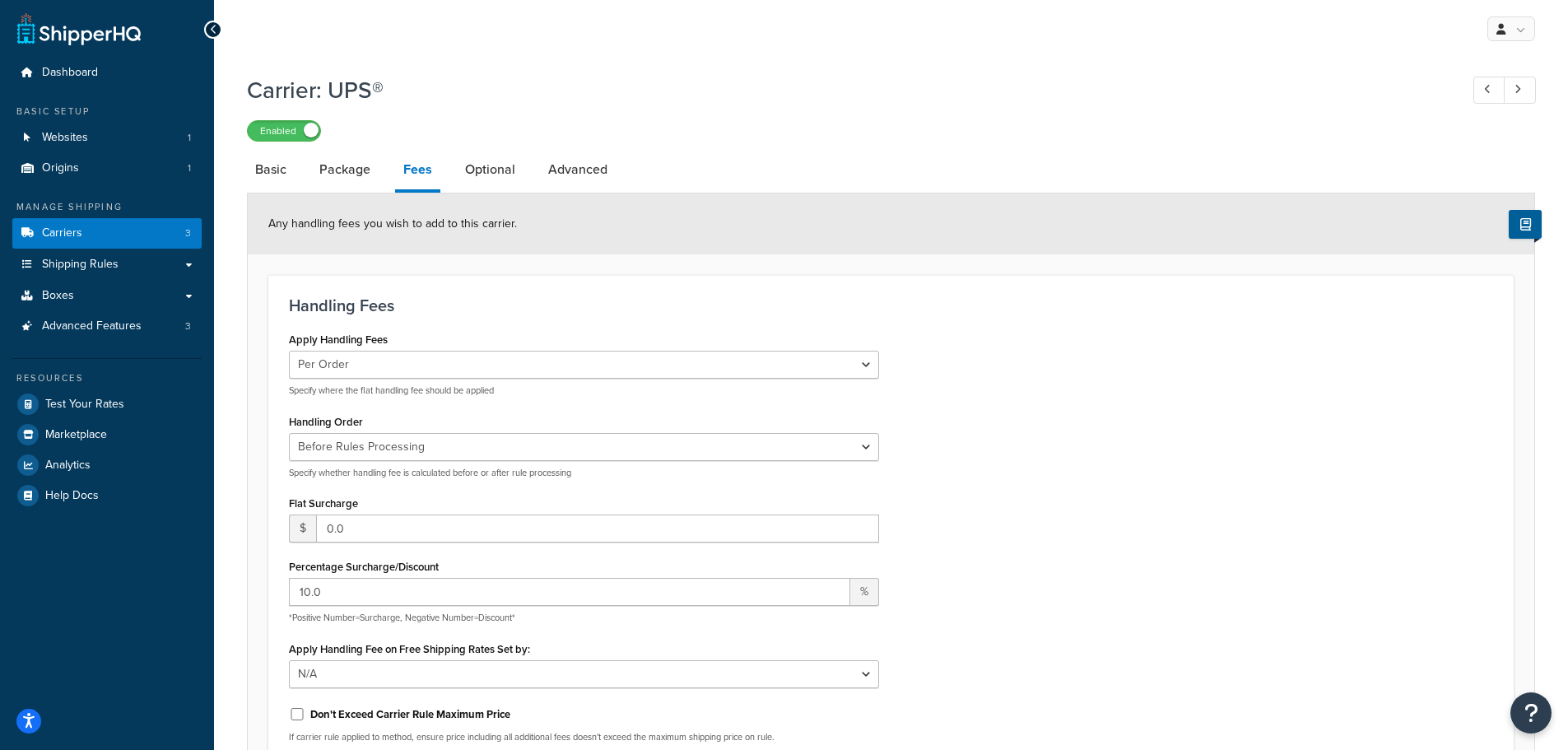
scroll to position [247, 0]
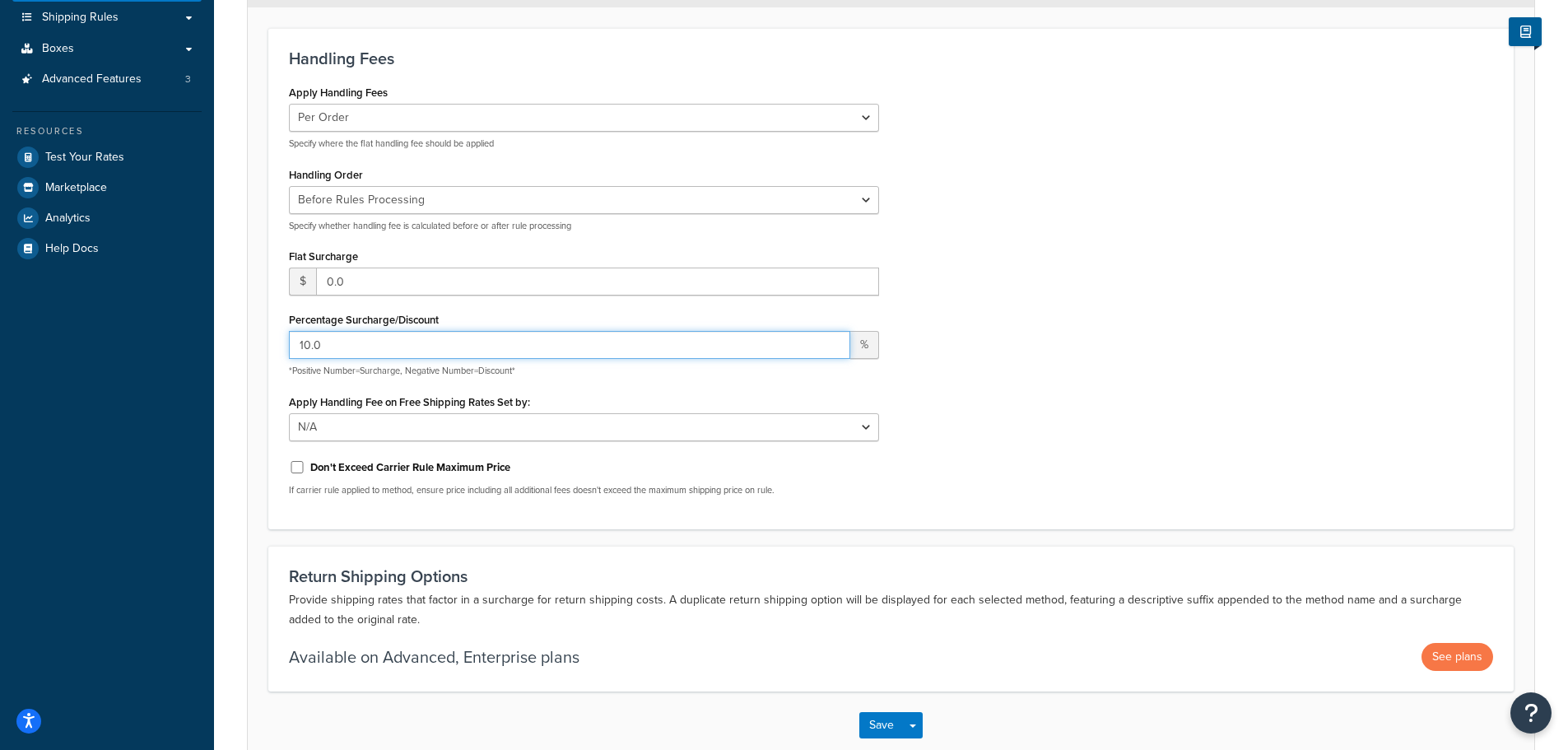
drag, startPoint x: 330, startPoint y: 343, endPoint x: 262, endPoint y: 338, distance: 68.2
click at [262, 338] on form "Any handling fees you wish to add to this carrier. Handling Fees Apply Handling…" at bounding box center [891, 352] width 1286 height 812
type input "0"
click at [1022, 361] on div "Apply Handling Fees Per Order Per Item Per Package Specify where the flat handl…" at bounding box center [891, 294] width 1229 height 428
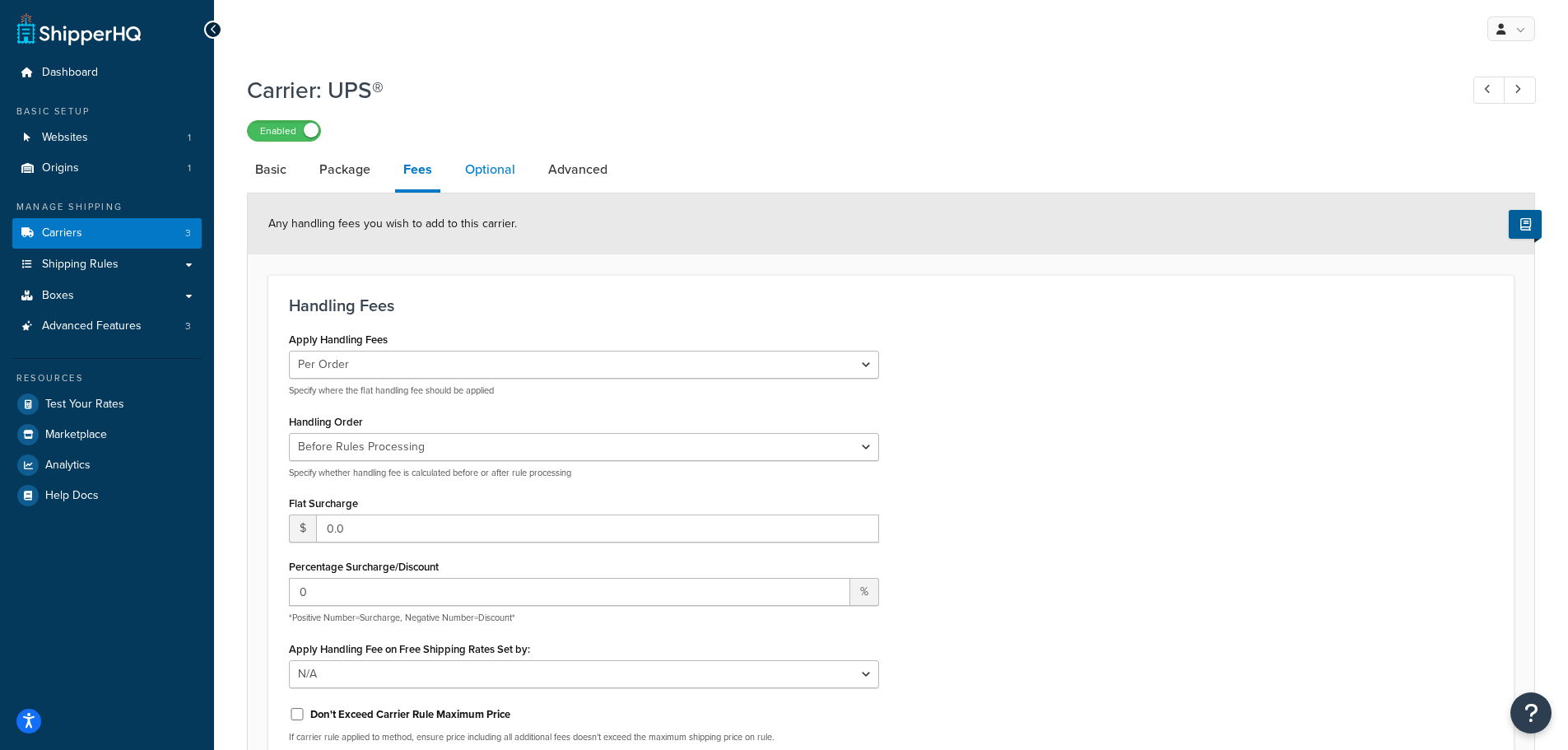
click at [499, 176] on link "Optional" at bounding box center [489, 169] width 66 height 40
select select "residential"
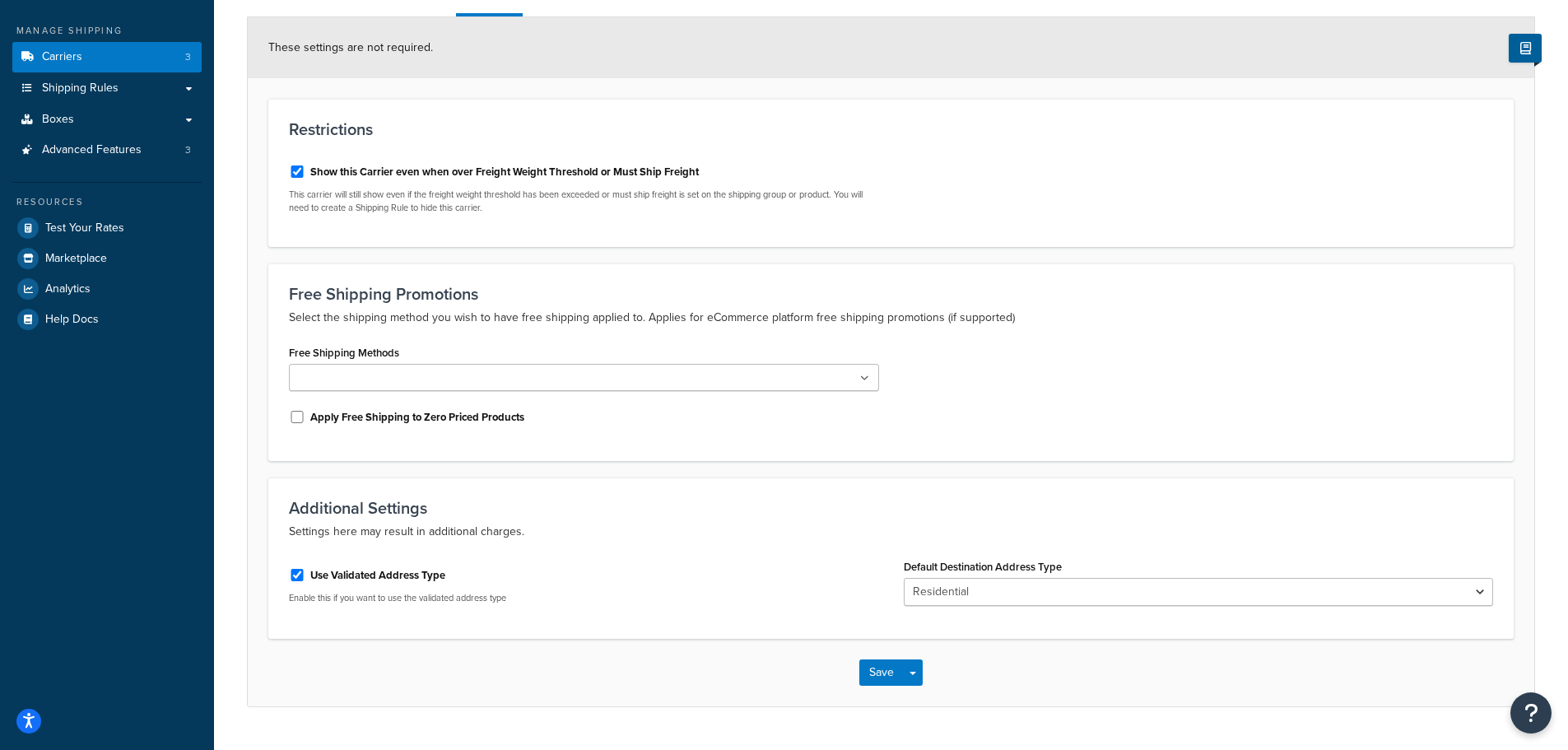
scroll to position [216, 0]
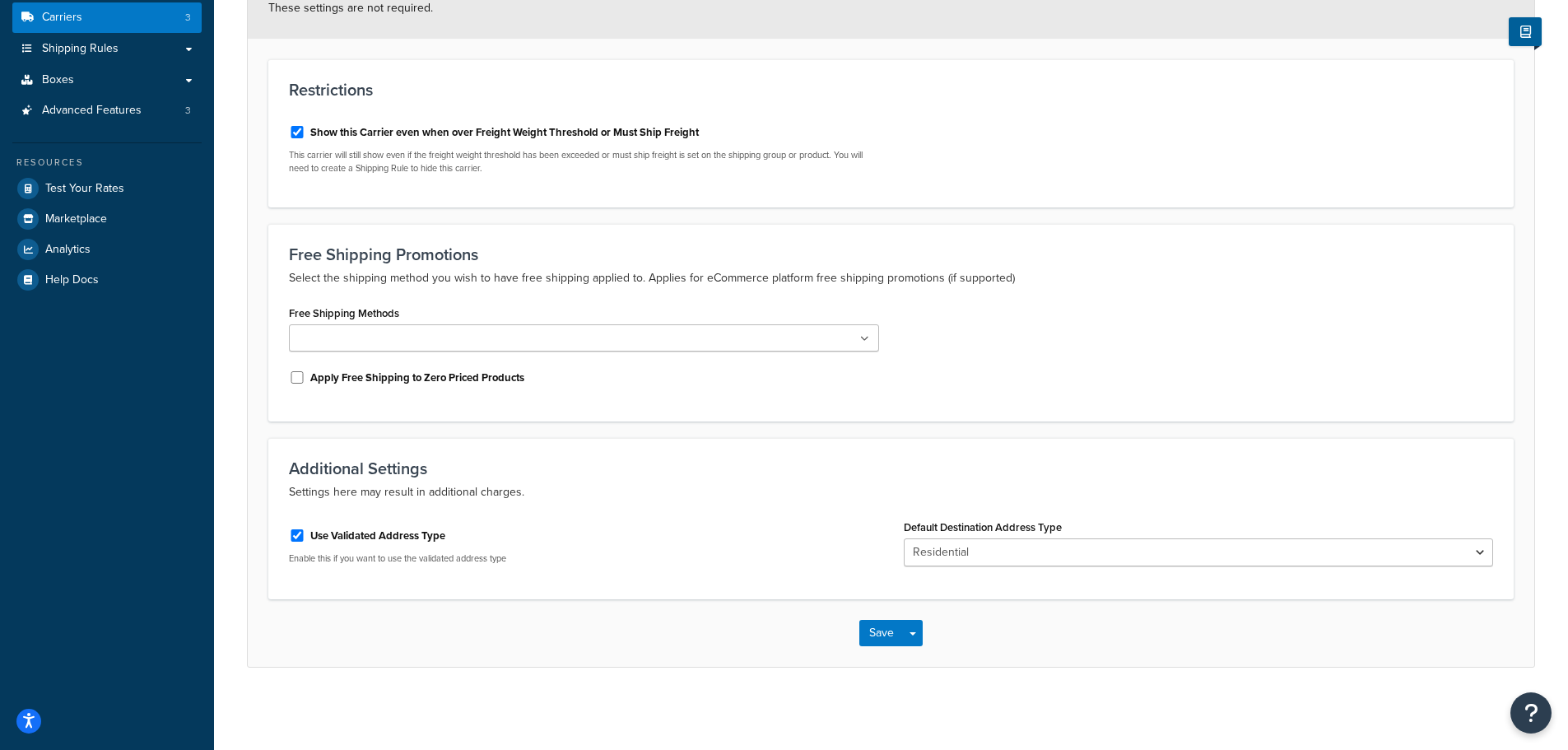
click at [868, 335] on icon at bounding box center [864, 340] width 9 height 10
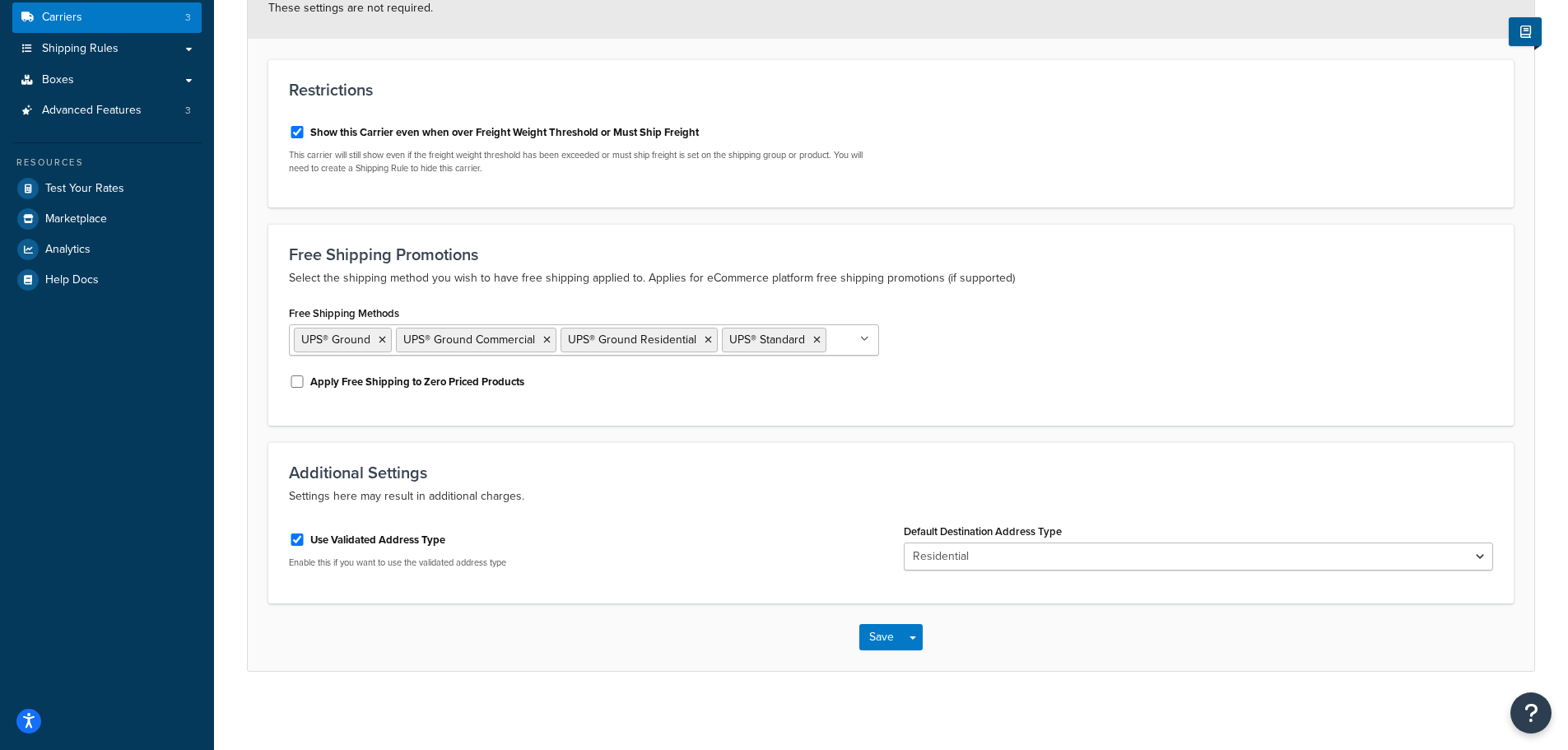
click at [1026, 320] on div "Free Shipping Methods UPS® Ground UPS® Ground Commercial UPS® Ground Residentia…" at bounding box center [891, 352] width 1229 height 103
drag, startPoint x: 878, startPoint y: 642, endPoint x: 997, endPoint y: 645, distance: 119.0
click at [878, 642] on button "Save" at bounding box center [881, 636] width 45 height 26
